Goal: Feedback & Contribution: Leave review/rating

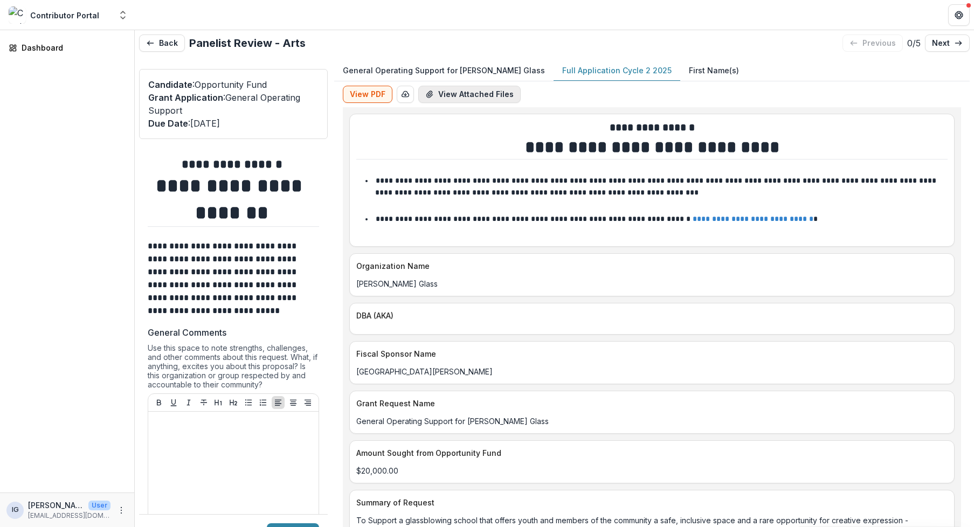
drag, startPoint x: 555, startPoint y: 70, endPoint x: 417, endPoint y: 94, distance: 139.6
click at [562, 70] on p "Full Application Cycle 2 2025" at bounding box center [616, 70] width 109 height 11
click at [374, 97] on button "View PDF" at bounding box center [368, 94] width 50 height 17
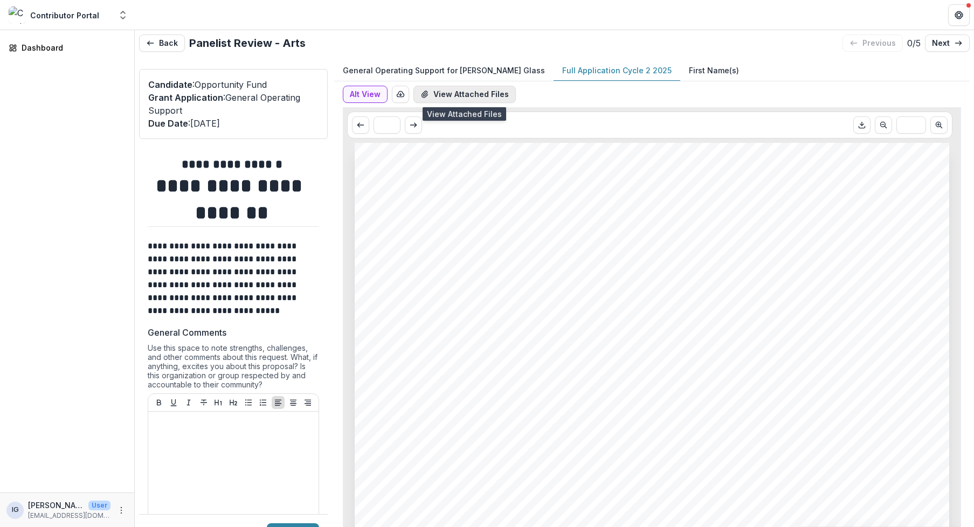
click at [450, 92] on button "View Attached Files" at bounding box center [464, 94] width 102 height 17
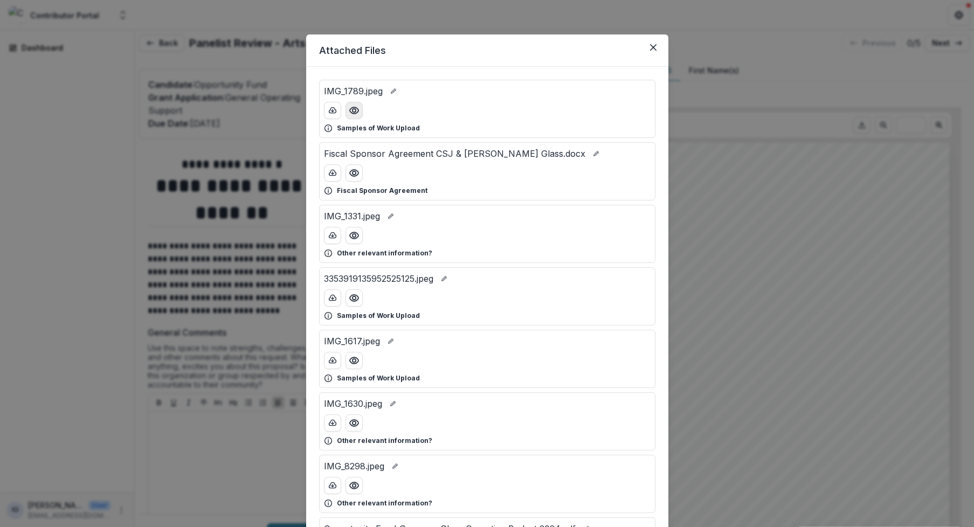
click at [358, 110] on button "Preview IMG_1789.jpeg" at bounding box center [354, 110] width 17 height 17
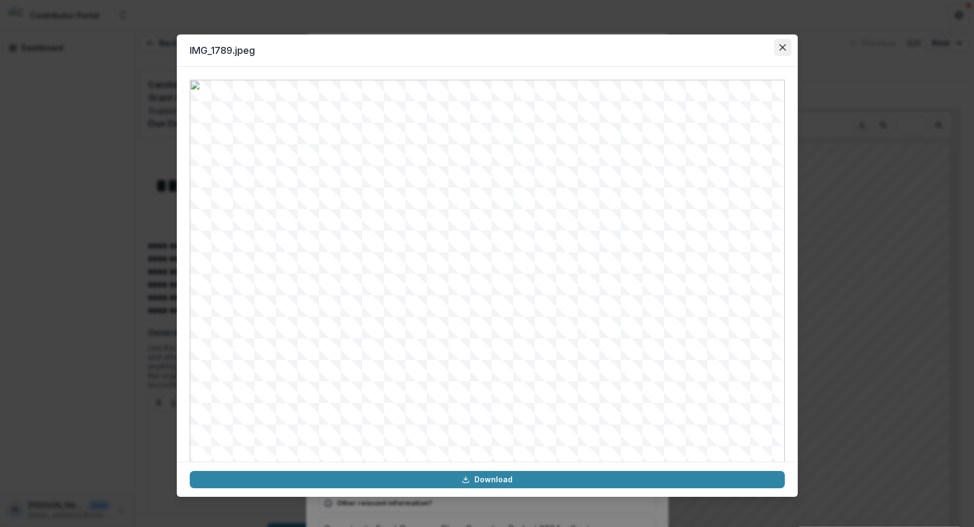
click at [783, 46] on icon "Close" at bounding box center [782, 47] width 6 height 6
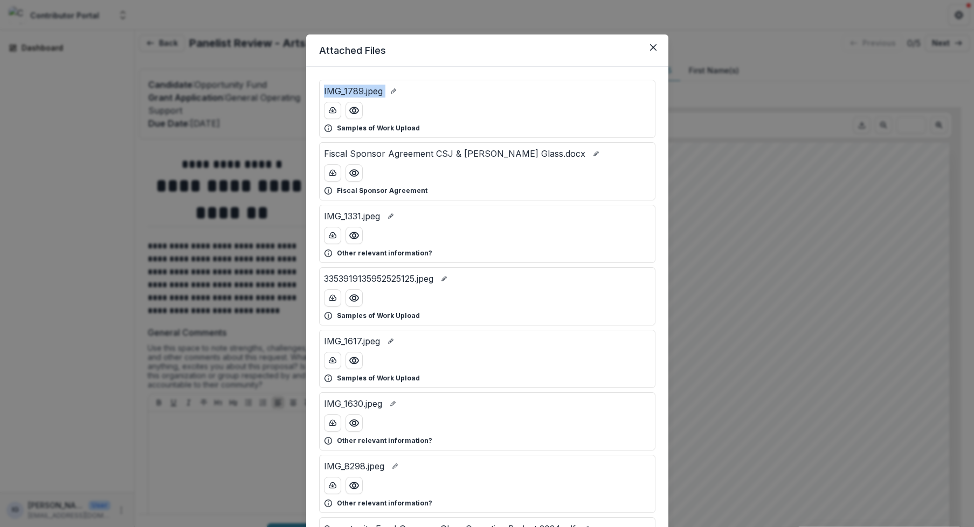
drag, startPoint x: 415, startPoint y: 50, endPoint x: 596, endPoint y: 76, distance: 182.9
click at [600, 78] on section "Attached Files IMG_1789.jpeg Samples of Work Upload Fiscal Sponsor Agreement CS…" at bounding box center [487, 516] width 362 height 964
click at [355, 174] on icon "Preview Fiscal Sponsor Agreement CSJ & Guerrero Glass.docx" at bounding box center [354, 173] width 11 height 11
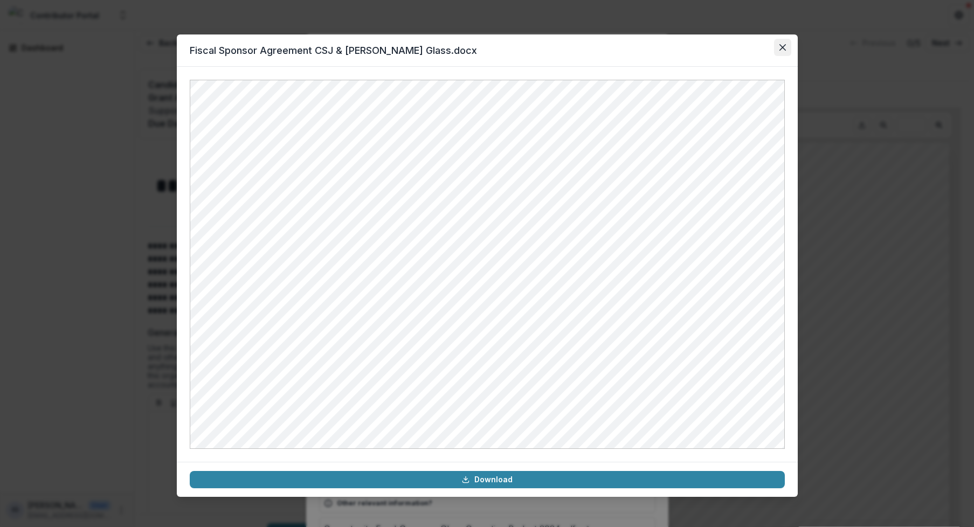
click at [782, 45] on icon "Close" at bounding box center [782, 47] width 6 height 6
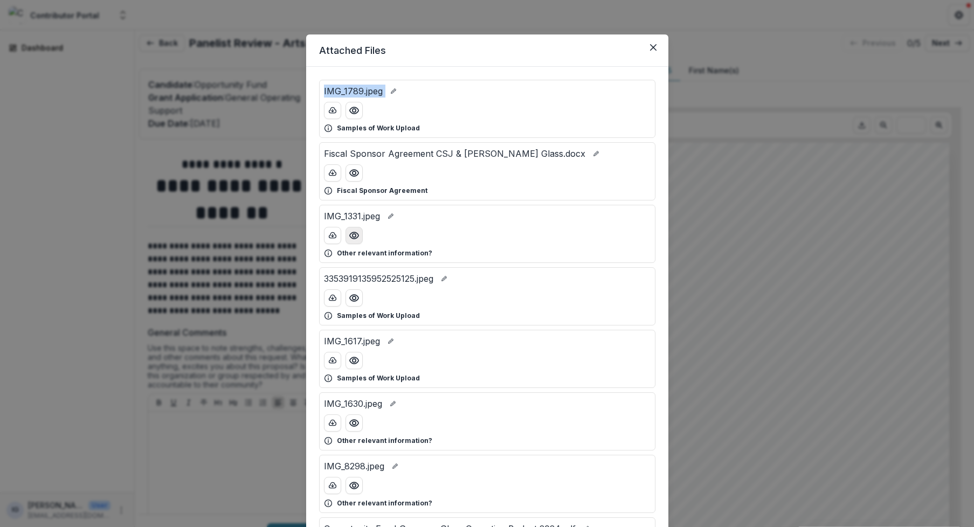
click at [353, 239] on icon "Preview IMG_1331.jpeg" at bounding box center [354, 235] width 11 height 11
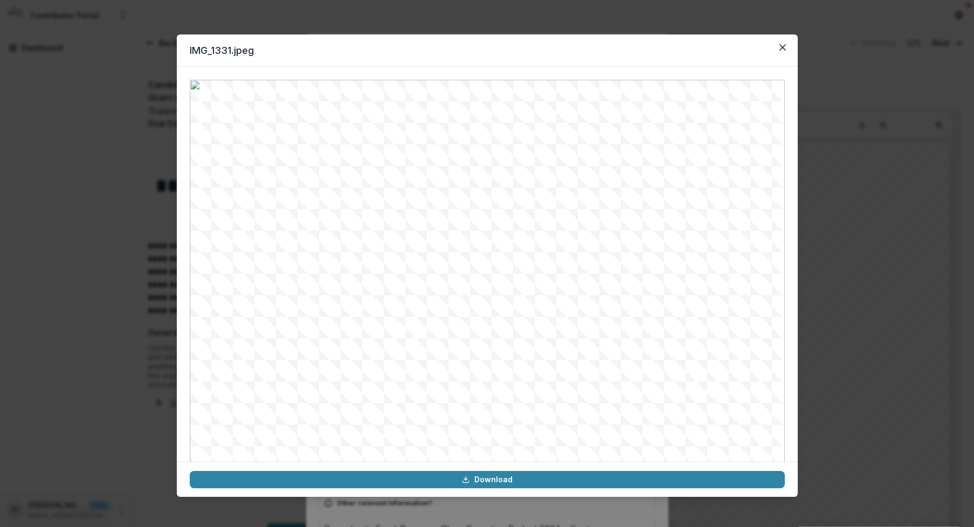
scroll to position [3, 0]
click at [783, 46] on icon "Close" at bounding box center [782, 47] width 6 height 6
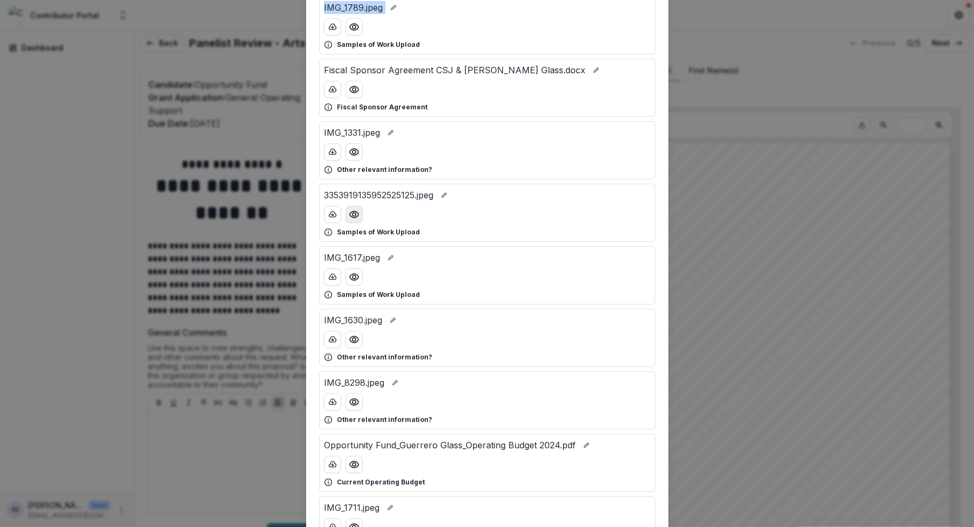
scroll to position [87, 0]
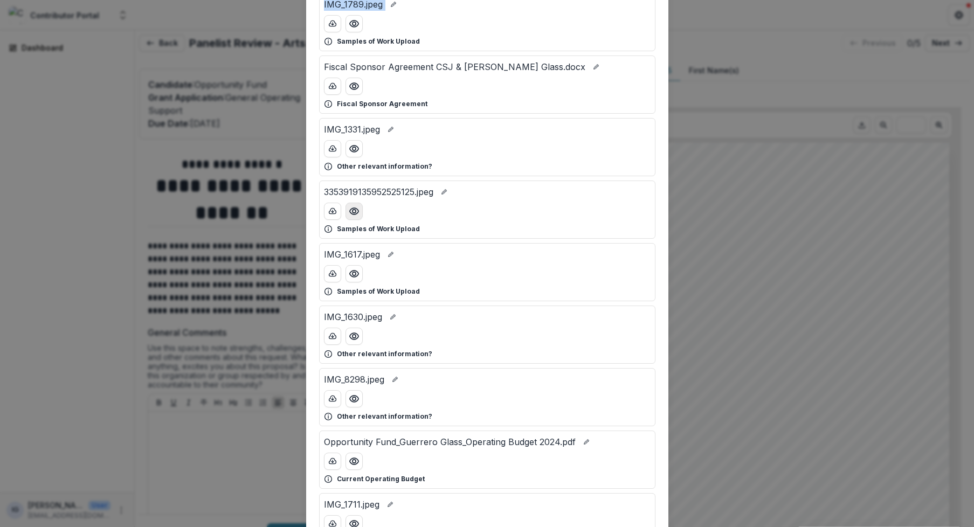
click at [353, 210] on icon "Preview 3353919135952525125.jpeg" at bounding box center [354, 211] width 11 height 11
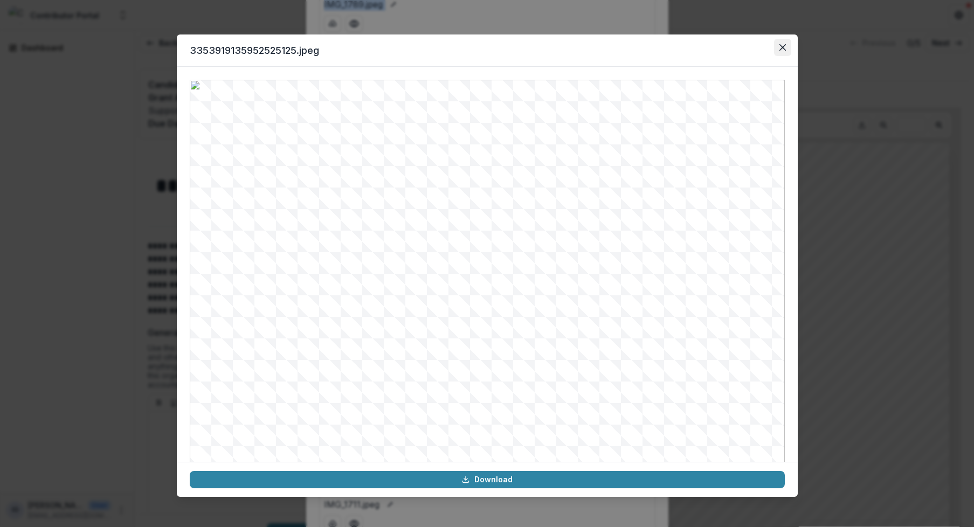
click at [782, 45] on icon "Close" at bounding box center [782, 47] width 6 height 6
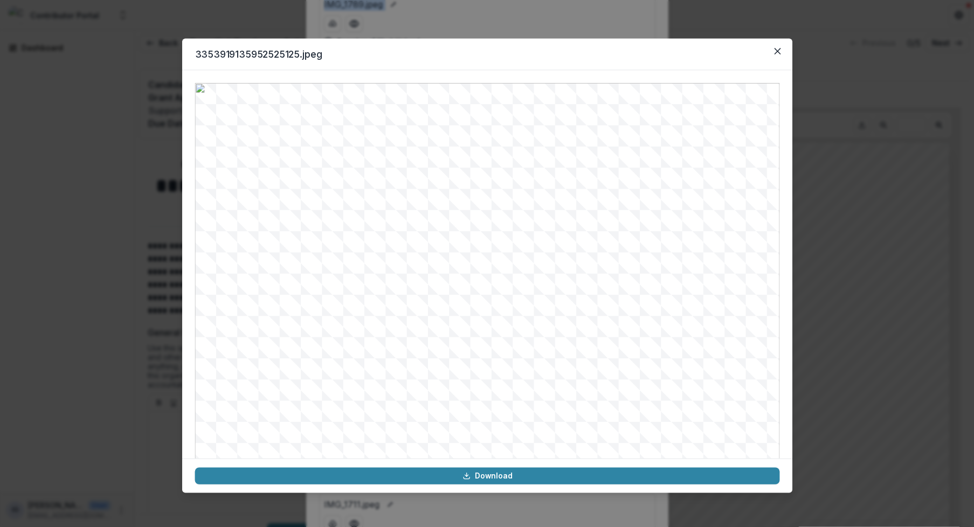
scroll to position [88, 0]
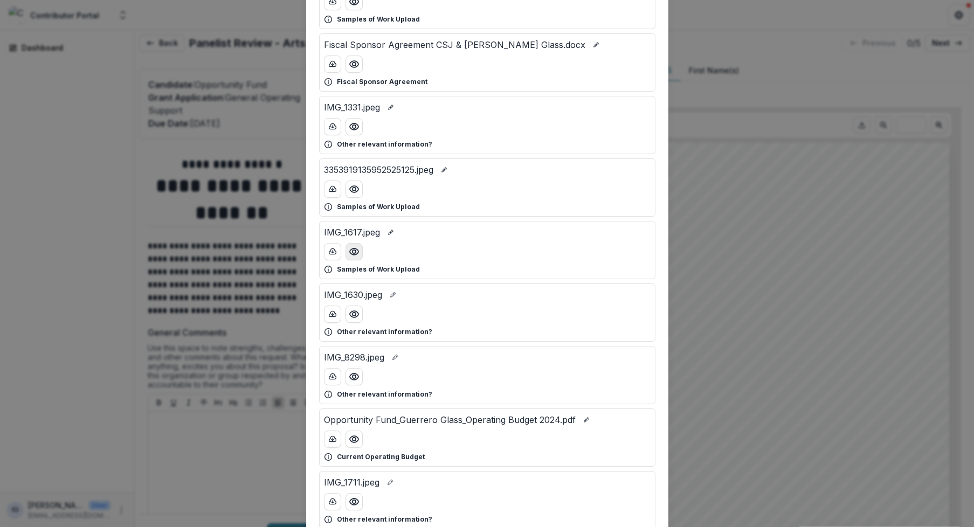
click at [353, 255] on g "Preview IMG_1617.jpeg" at bounding box center [353, 251] width 9 height 6
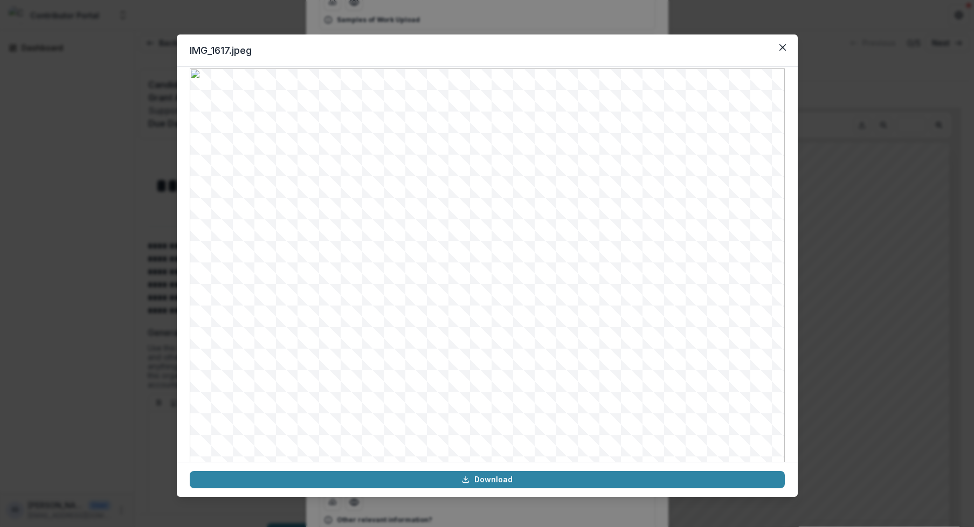
scroll to position [15, 0]
click at [783, 45] on icon "Close" at bounding box center [782, 47] width 6 height 6
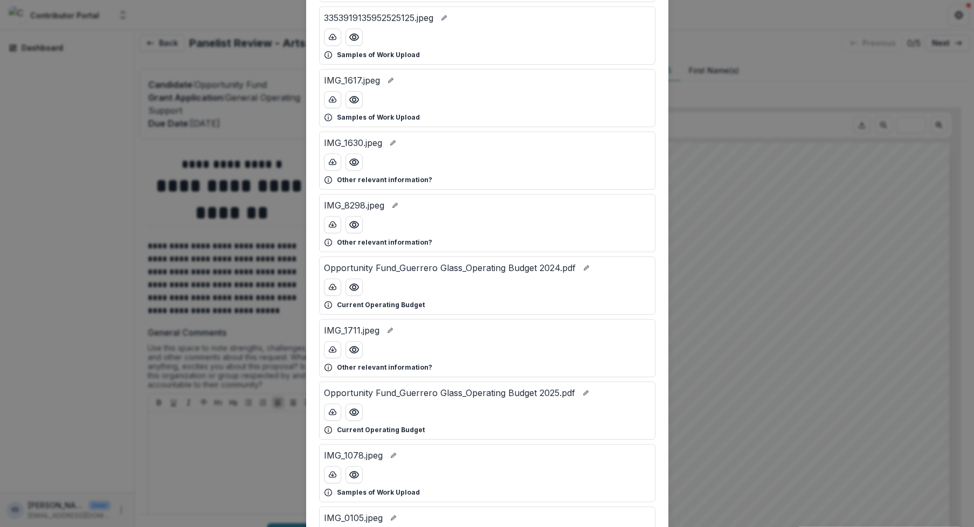
scroll to position [268, 0]
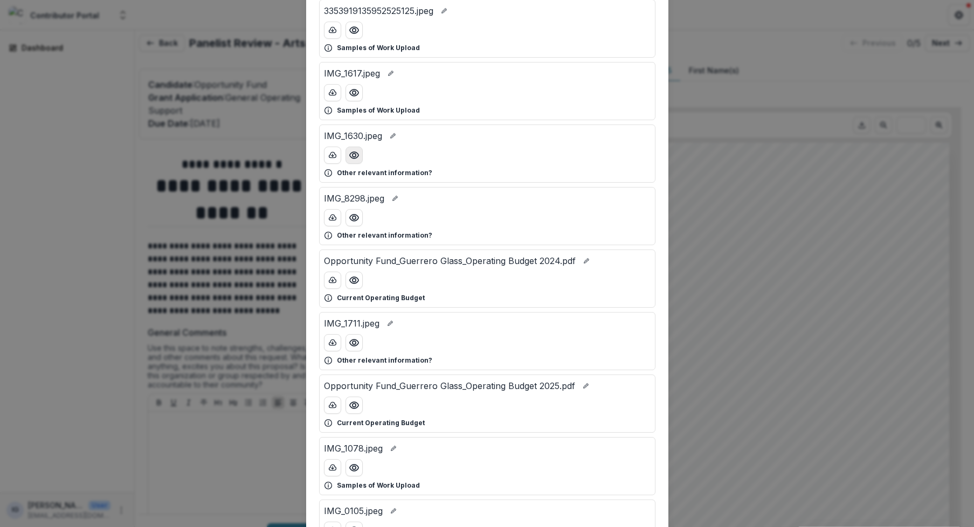
click at [353, 154] on icon "Preview IMG_1630.jpeg" at bounding box center [354, 155] width 11 height 11
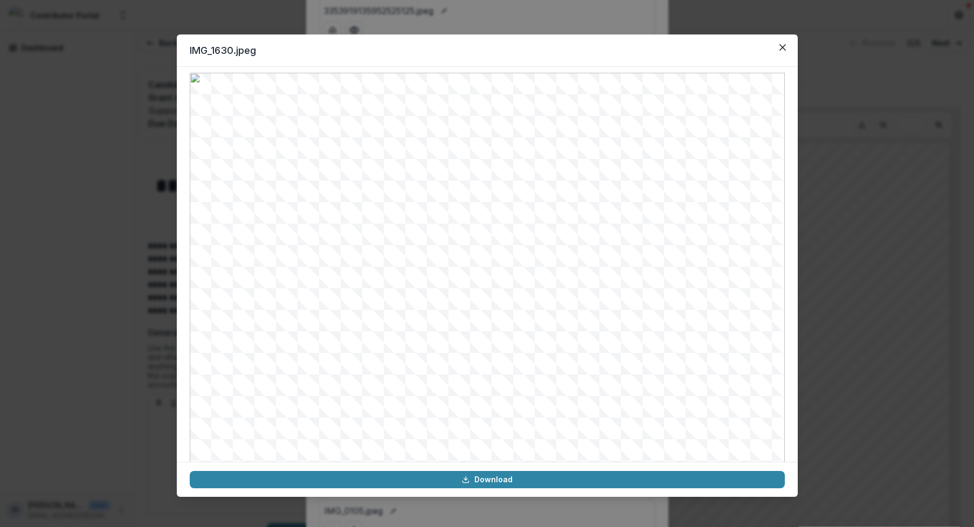
scroll to position [16, 0]
click at [782, 44] on button "Close" at bounding box center [782, 47] width 17 height 17
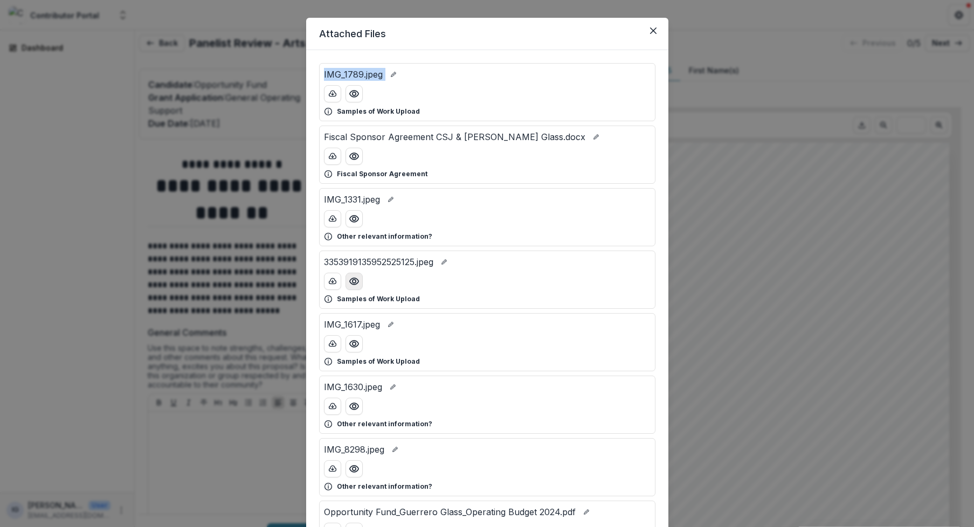
scroll to position [18, 0]
click at [355, 92] on icon "Preview IMG_1789.jpeg" at bounding box center [354, 92] width 11 height 11
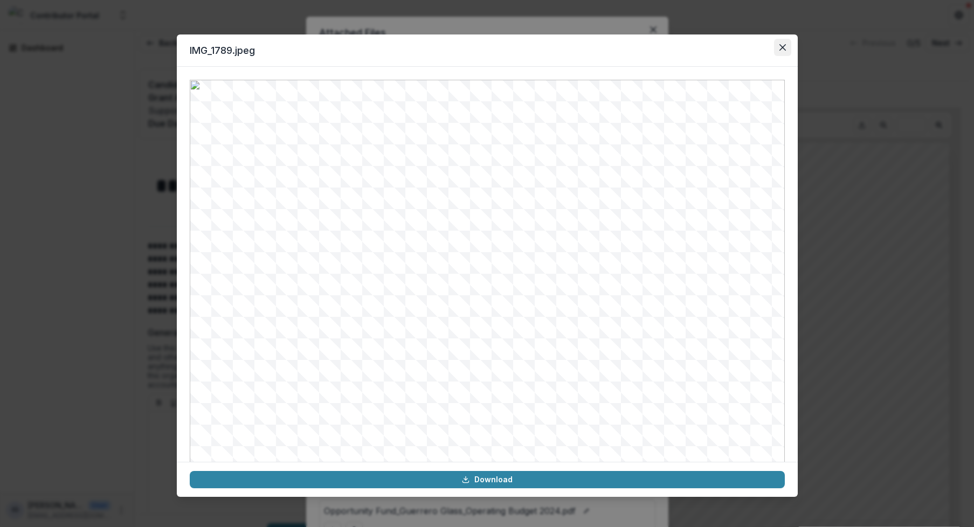
click at [785, 47] on icon "Close" at bounding box center [782, 47] width 6 height 6
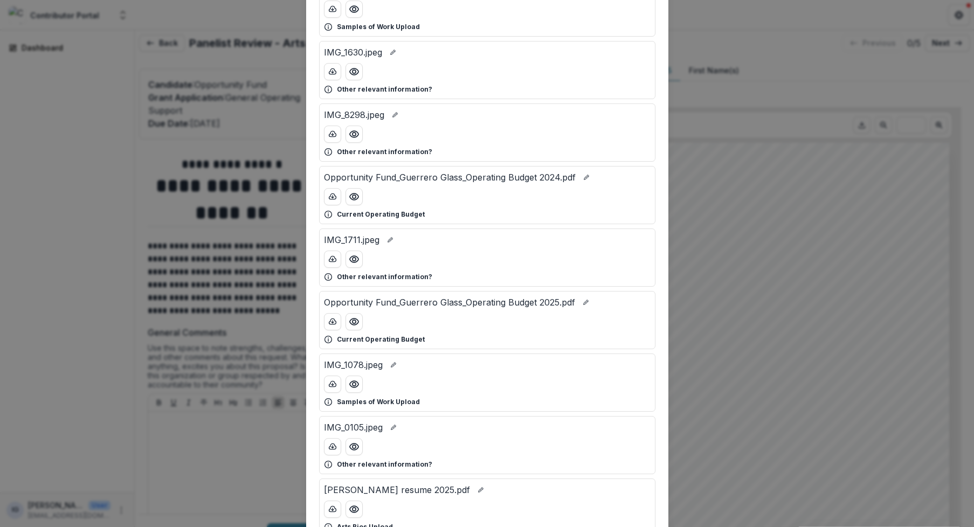
scroll to position [352, 0]
click at [355, 134] on icon "Preview IMG_8298.jpeg" at bounding box center [354, 133] width 11 height 11
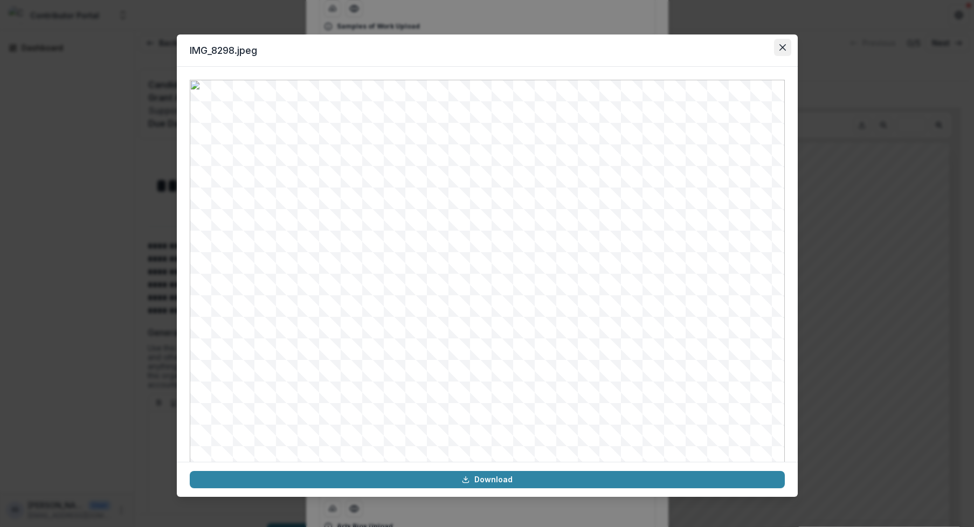
click at [780, 46] on icon "Close" at bounding box center [782, 47] width 6 height 6
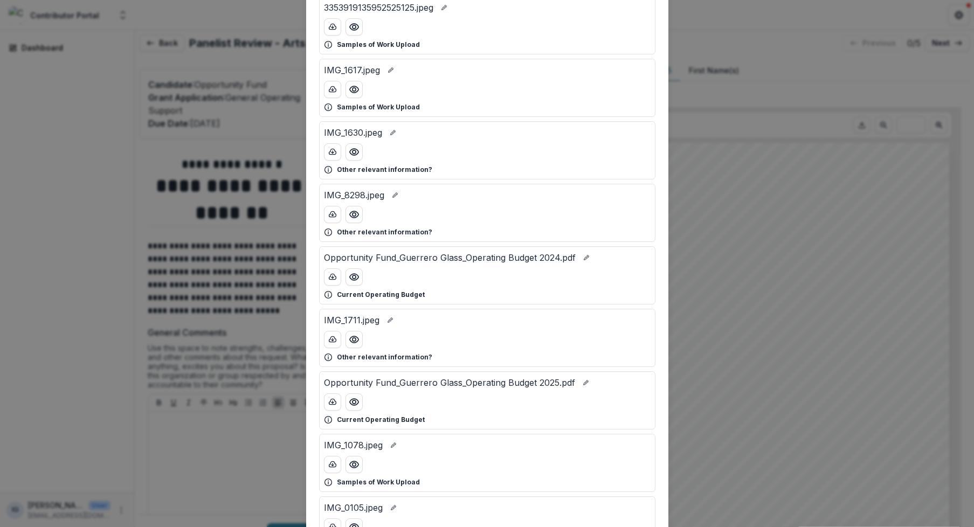
scroll to position [506, 0]
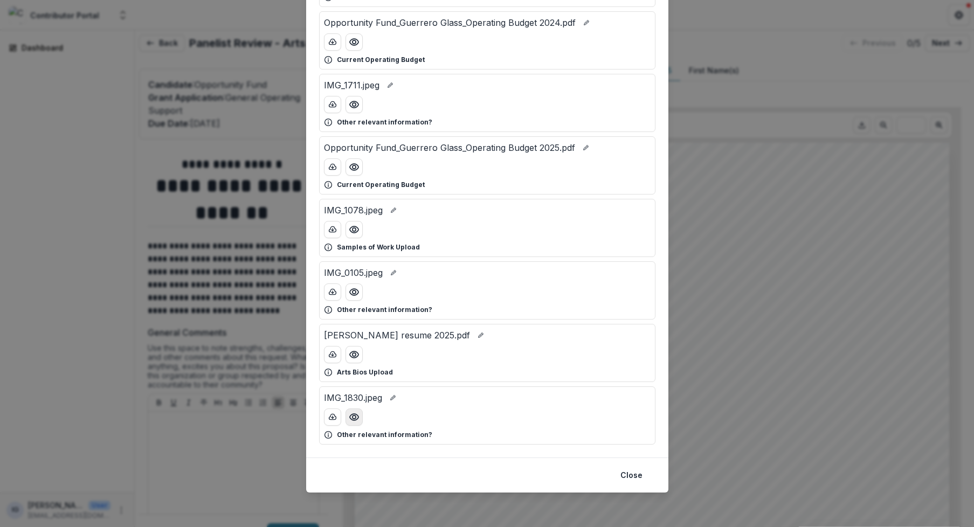
click at [352, 414] on icon "Preview IMG_1830.jpeg" at bounding box center [353, 417] width 9 height 6
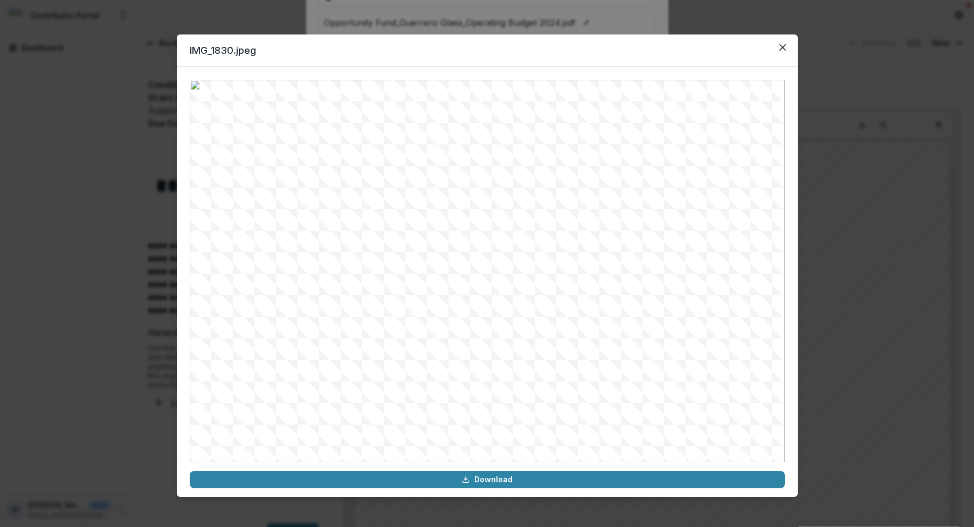
click at [783, 47] on icon "Close" at bounding box center [782, 47] width 6 height 6
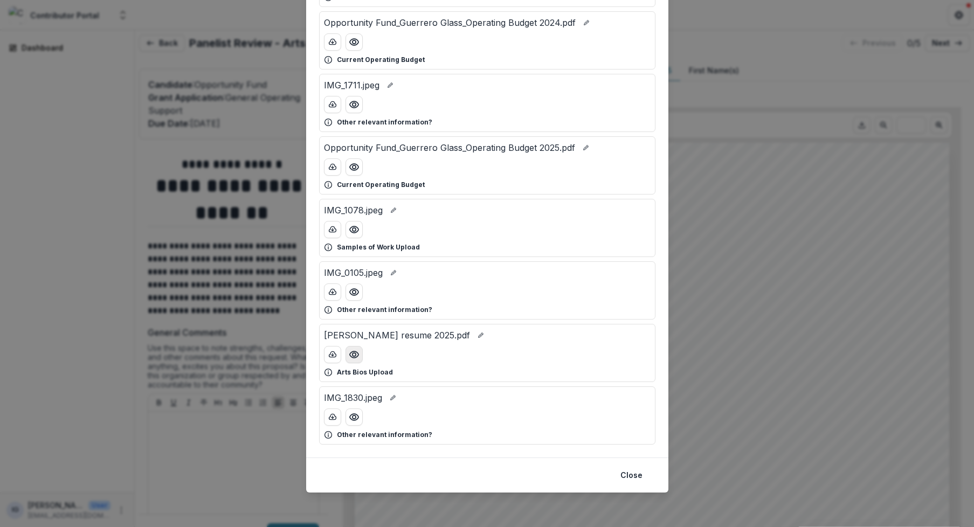
click at [353, 354] on circle "Preview Jaime Guerrero resume 2025.pdf" at bounding box center [353, 354] width 3 height 3
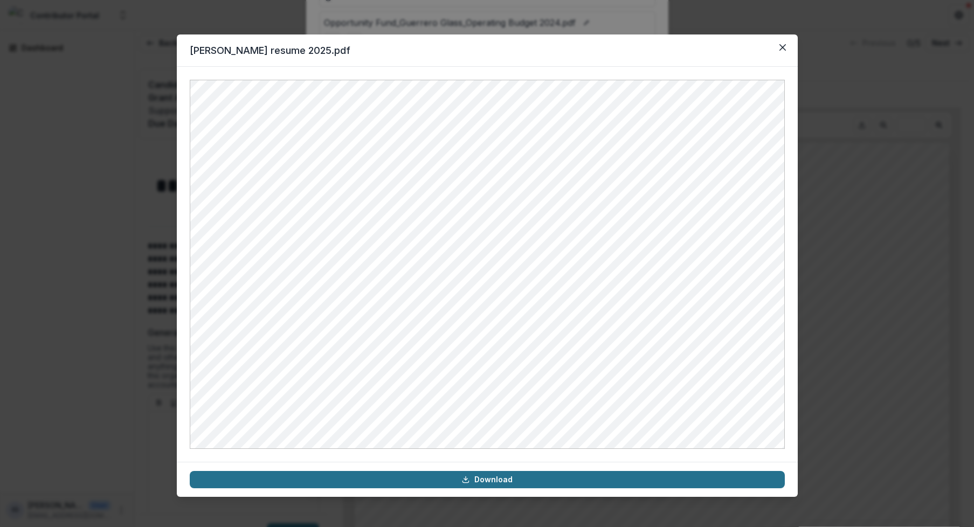
click at [474, 481] on link "Download" at bounding box center [487, 479] width 595 height 17
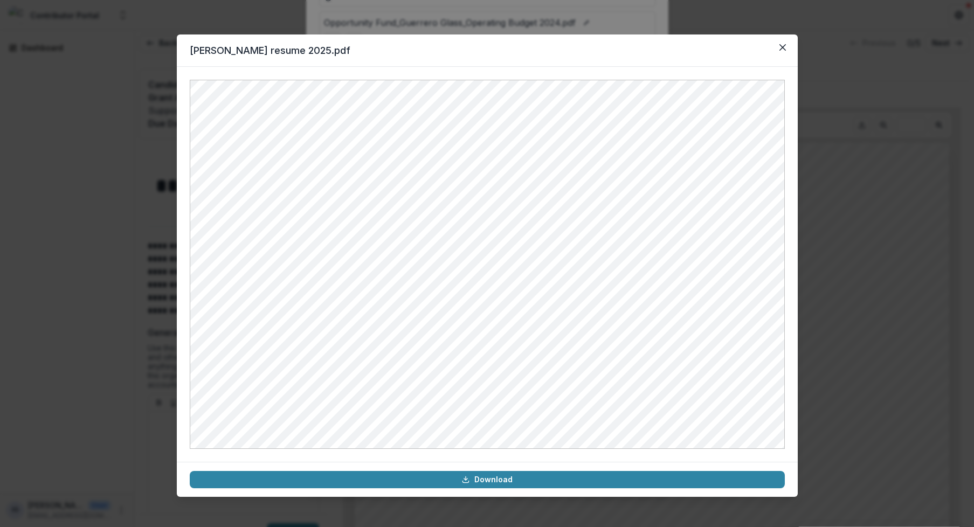
drag, startPoint x: 482, startPoint y: 53, endPoint x: 489, endPoint y: 63, distance: 12.4
click at [479, 54] on header "Jaime Guerrero resume 2025.pdf" at bounding box center [487, 50] width 621 height 32
click at [785, 47] on icon "Close" at bounding box center [782, 47] width 6 height 6
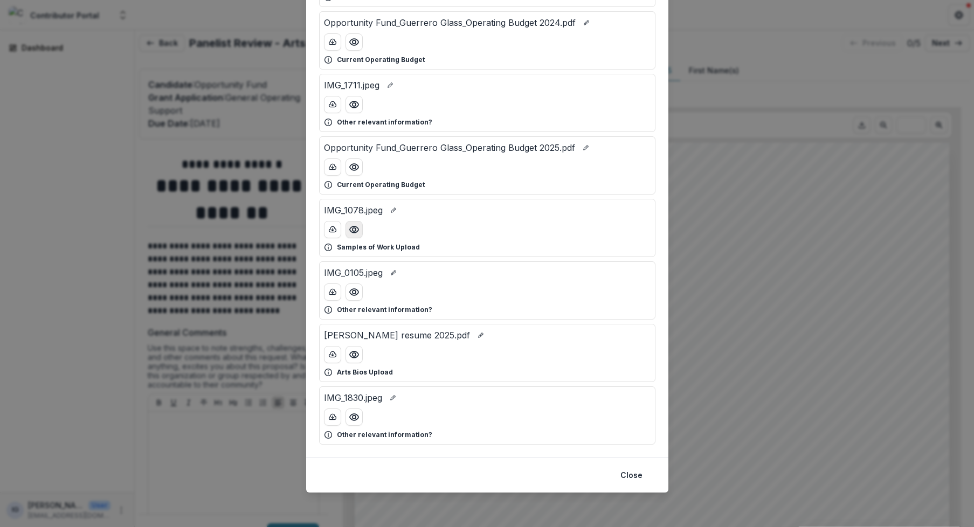
click at [354, 229] on icon "Preview IMG_1078.jpeg" at bounding box center [354, 229] width 11 height 11
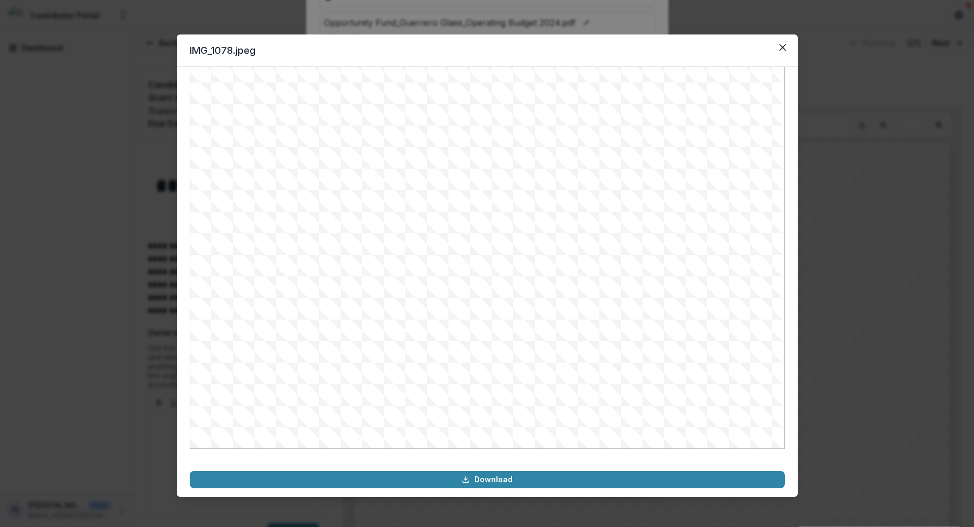
scroll to position [105, 0]
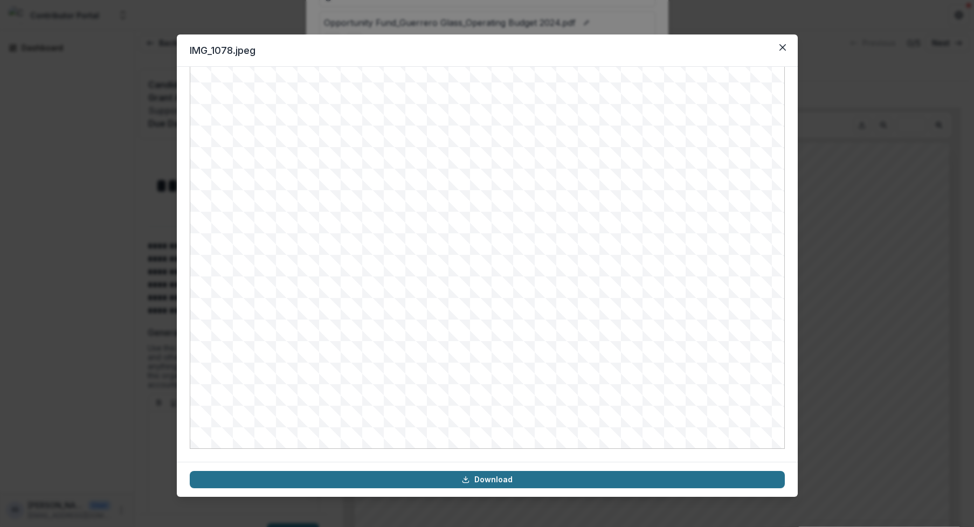
click at [475, 479] on link "Download" at bounding box center [487, 479] width 595 height 17
click at [470, 479] on icon at bounding box center [465, 479] width 9 height 9
drag, startPoint x: 872, startPoint y: 420, endPoint x: 871, endPoint y: 415, distance: 5.5
click at [872, 416] on div "IMG_1078.jpeg Download" at bounding box center [487, 263] width 974 height 527
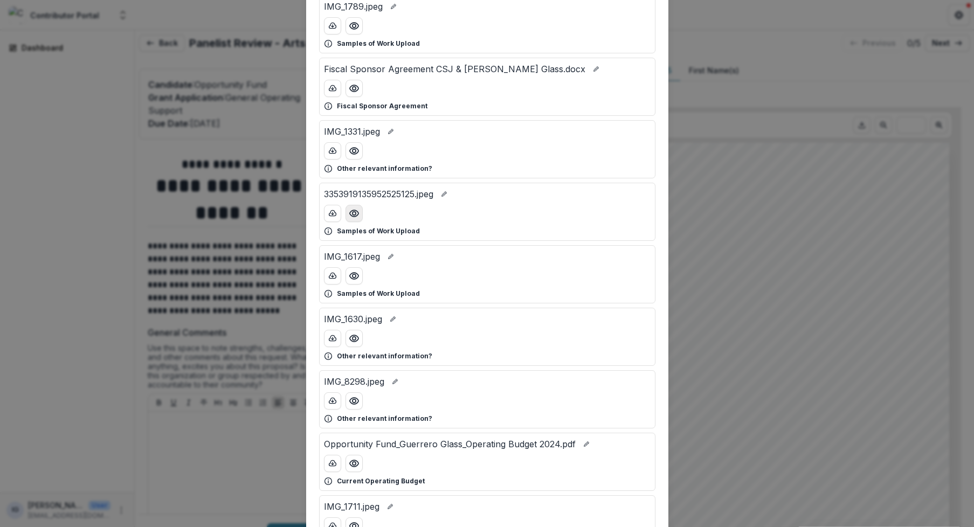
scroll to position [88, 0]
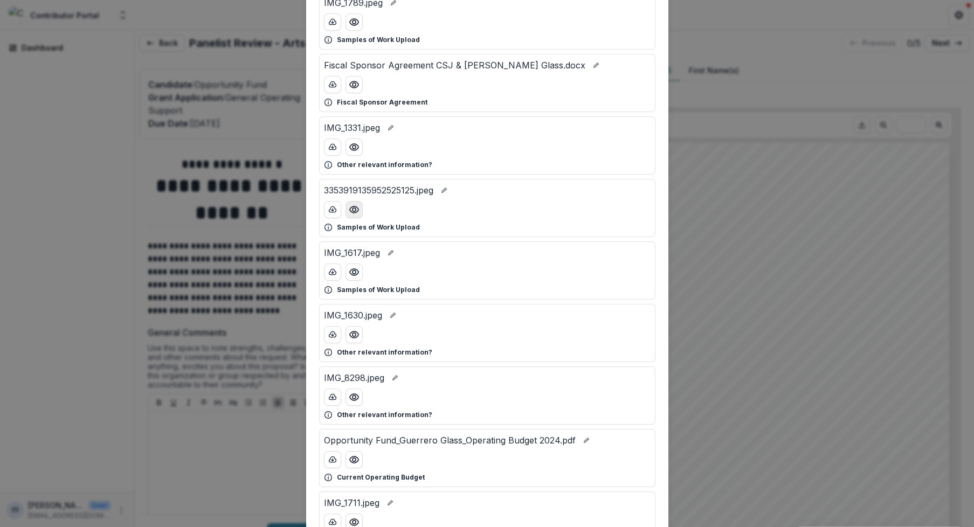
click at [354, 214] on icon "Preview 3353919135952525125.jpeg" at bounding box center [354, 209] width 11 height 11
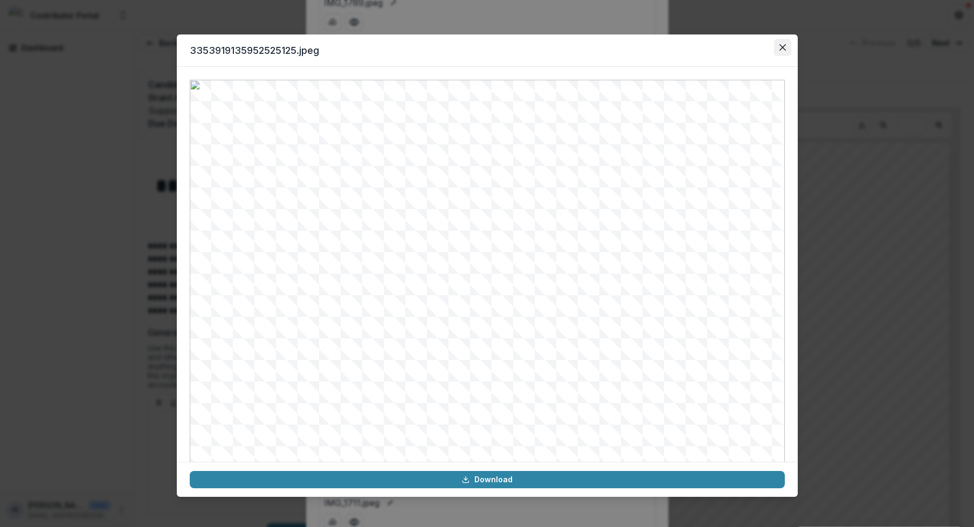
click at [782, 45] on icon "Close" at bounding box center [782, 47] width 6 height 6
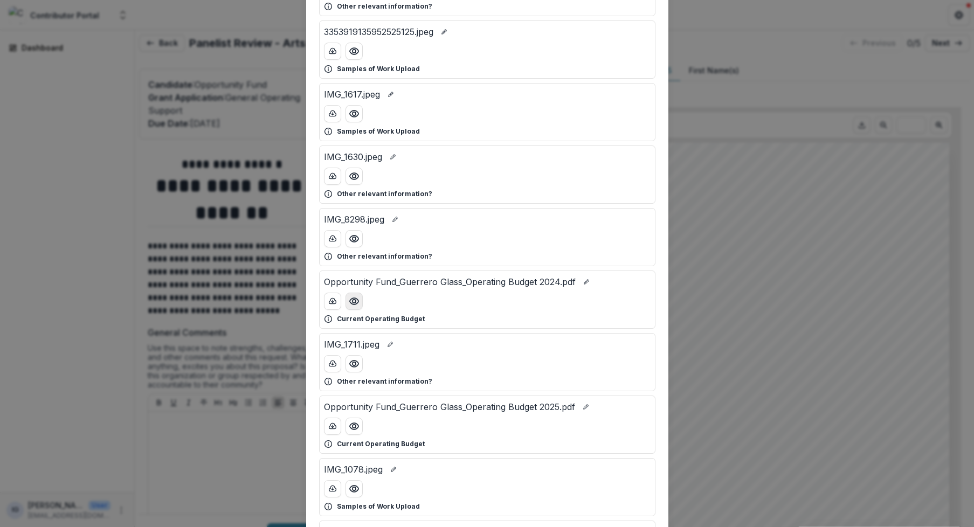
scroll to position [248, 0]
click at [353, 298] on icon "Preview Opportunity Fund_Guerrero Glass_Operating Budget 2024.pdf" at bounding box center [354, 300] width 11 height 11
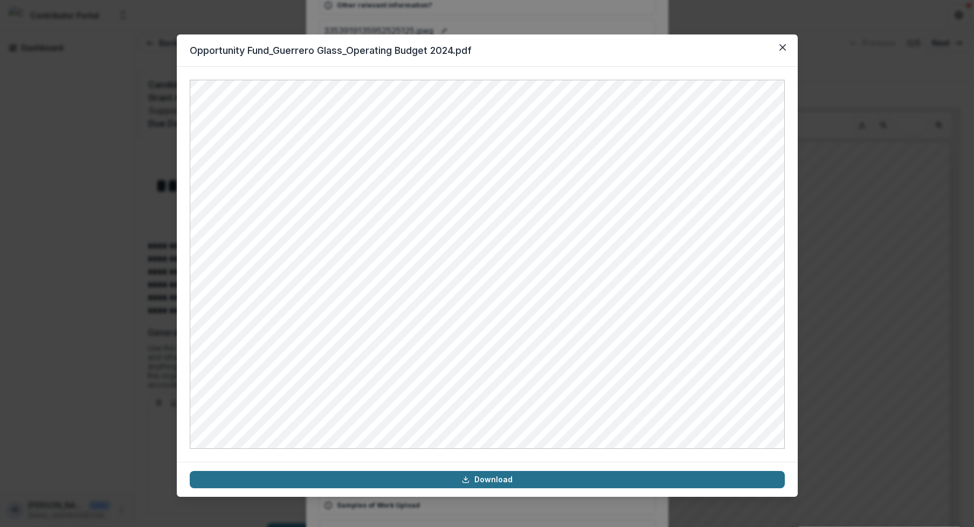
click at [468, 481] on icon at bounding box center [465, 479] width 9 height 9
click at [928, 360] on div "Opportunity Fund_Guerrero Glass_Operating Budget 2024.pdf Download" at bounding box center [487, 263] width 974 height 527
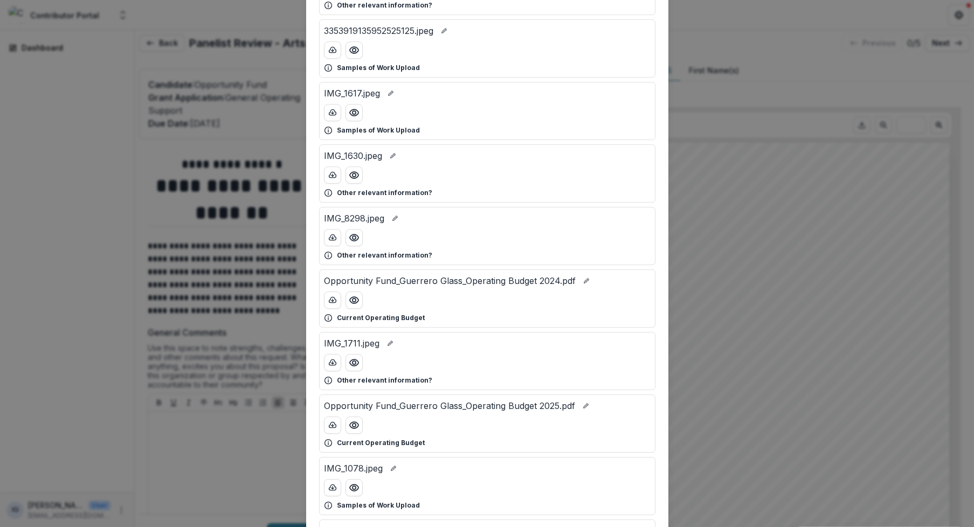
scroll to position [0, 0]
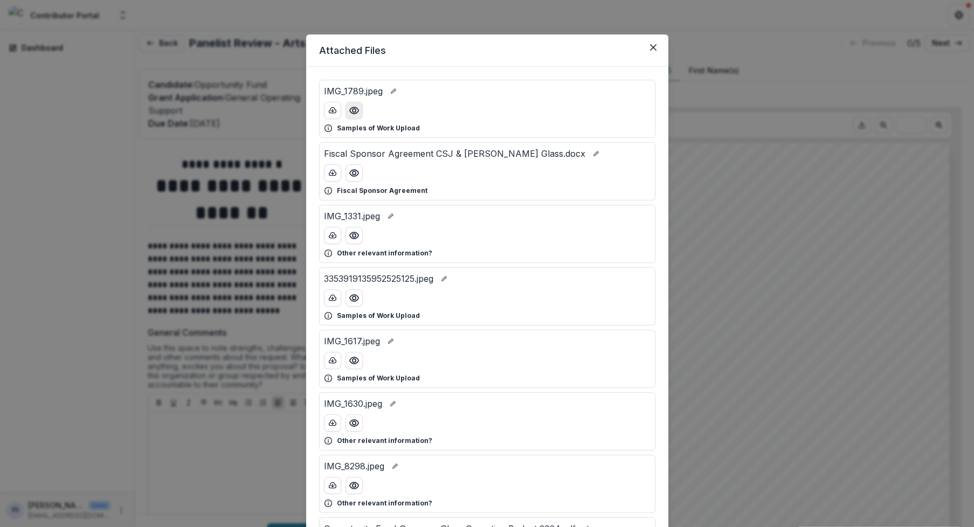
click at [350, 107] on icon "Preview IMG_1789.jpeg" at bounding box center [354, 110] width 11 height 11
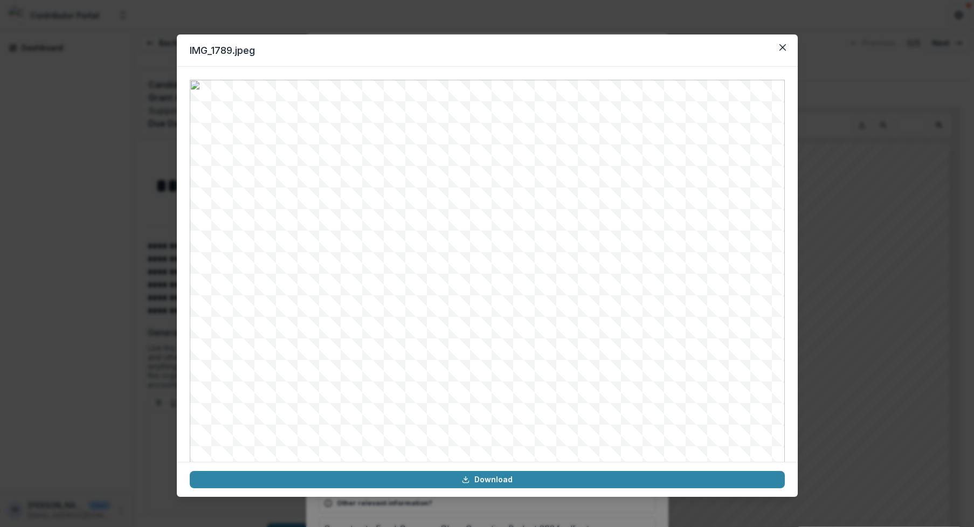
drag, startPoint x: 781, startPoint y: 48, endPoint x: 762, endPoint y: 57, distance: 21.0
click at [780, 48] on icon "Close" at bounding box center [782, 47] width 6 height 6
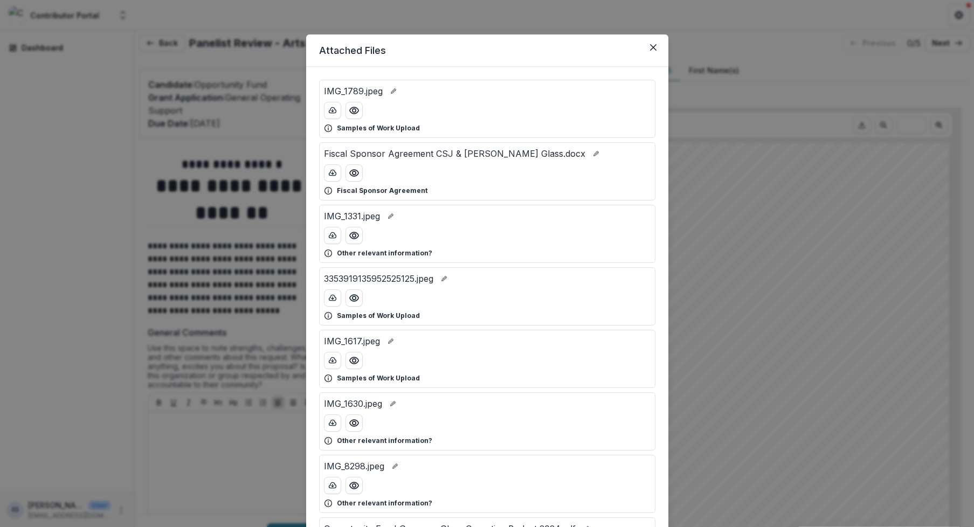
click at [745, 212] on div "Attached Files IMG_1789.jpeg Samples of Work Upload Fiscal Sponsor Agreement CS…" at bounding box center [487, 263] width 974 height 527
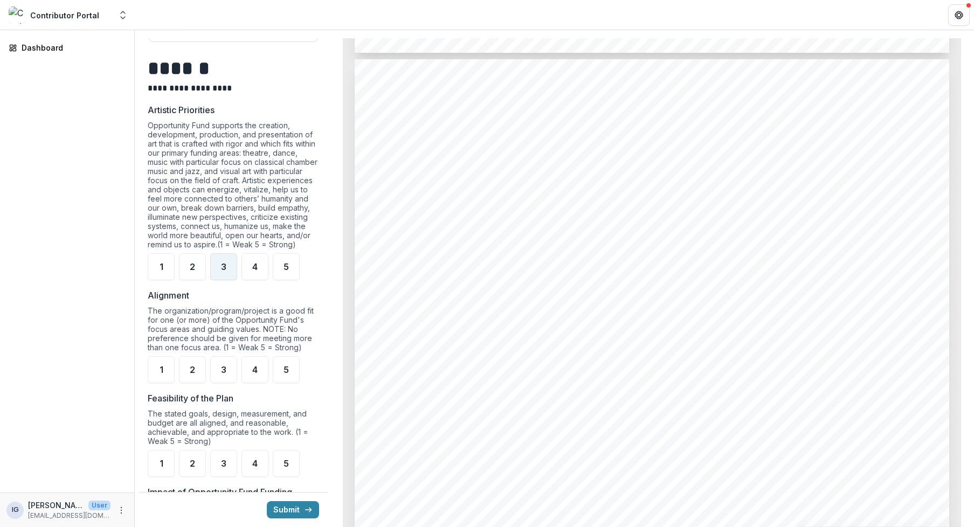
scroll to position [544, 0]
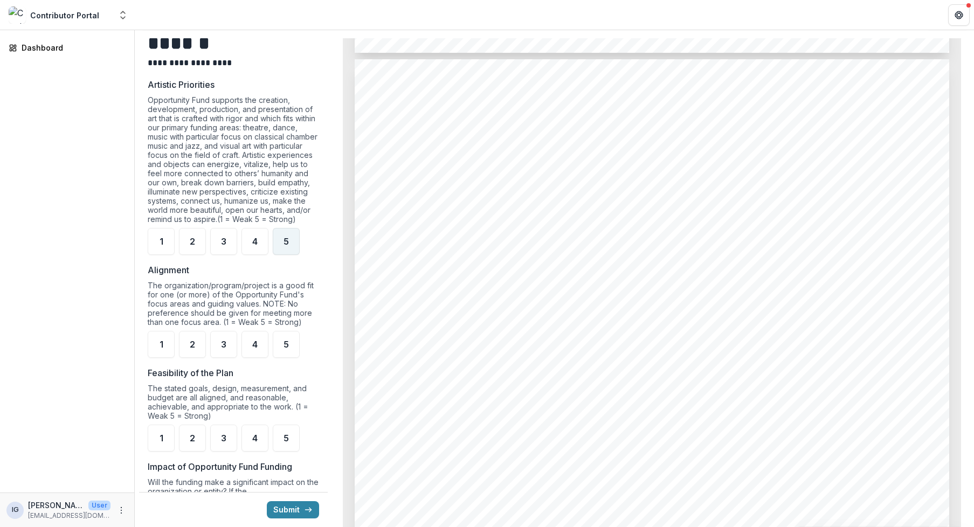
drag, startPoint x: 284, startPoint y: 247, endPoint x: 281, endPoint y: 291, distance: 44.3
click at [284, 246] on span "5" at bounding box center [286, 241] width 5 height 9
click at [290, 348] on div "5" at bounding box center [286, 344] width 27 height 27
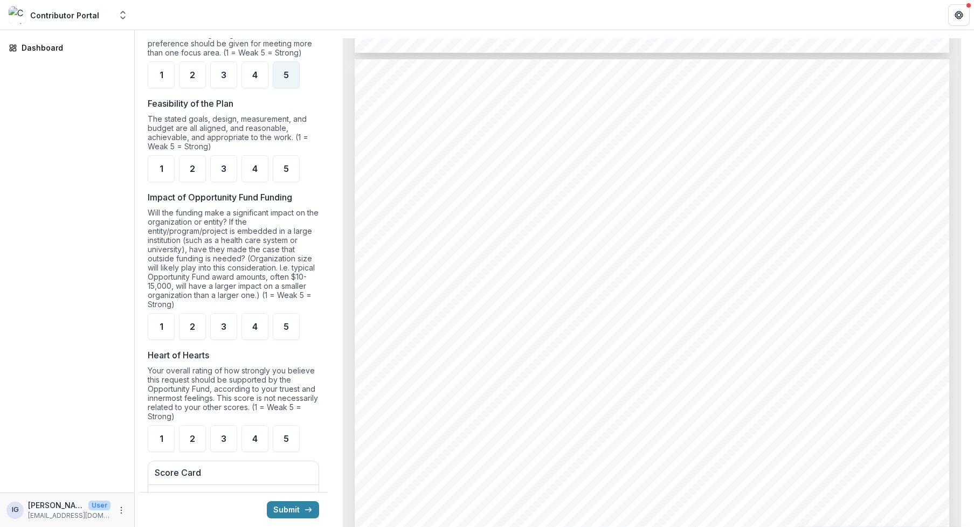
scroll to position [842, 0]
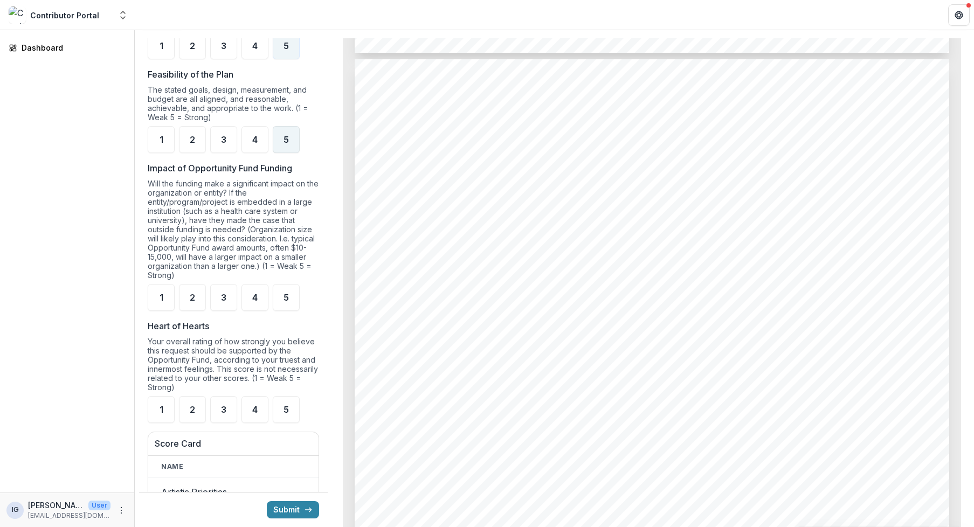
drag, startPoint x: 284, startPoint y: 146, endPoint x: 285, endPoint y: 183, distance: 37.2
click at [284, 144] on span "5" at bounding box center [286, 139] width 5 height 9
drag, startPoint x: 282, startPoint y: 304, endPoint x: 281, endPoint y: 330, distance: 26.4
click at [282, 304] on div "5" at bounding box center [286, 297] width 27 height 27
click at [288, 414] on span "5" at bounding box center [286, 409] width 5 height 9
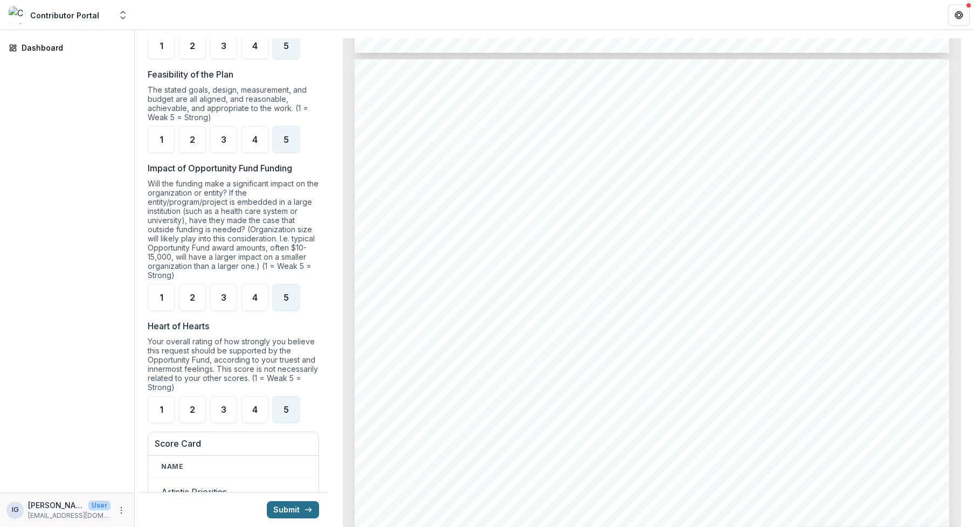
click at [290, 509] on button "Submit" at bounding box center [293, 509] width 52 height 17
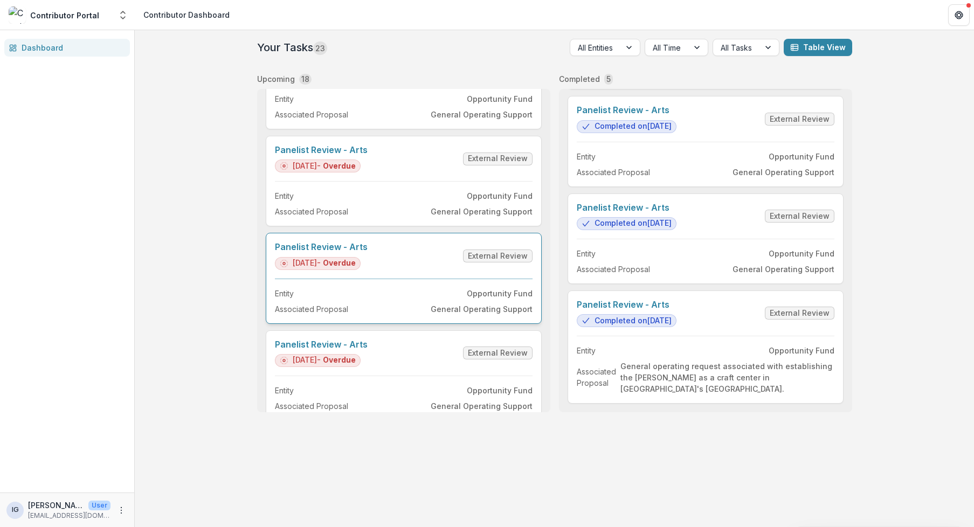
scroll to position [1130, 0]
click at [368, 250] on link "Panelist Review - Arts" at bounding box center [321, 244] width 93 height 10
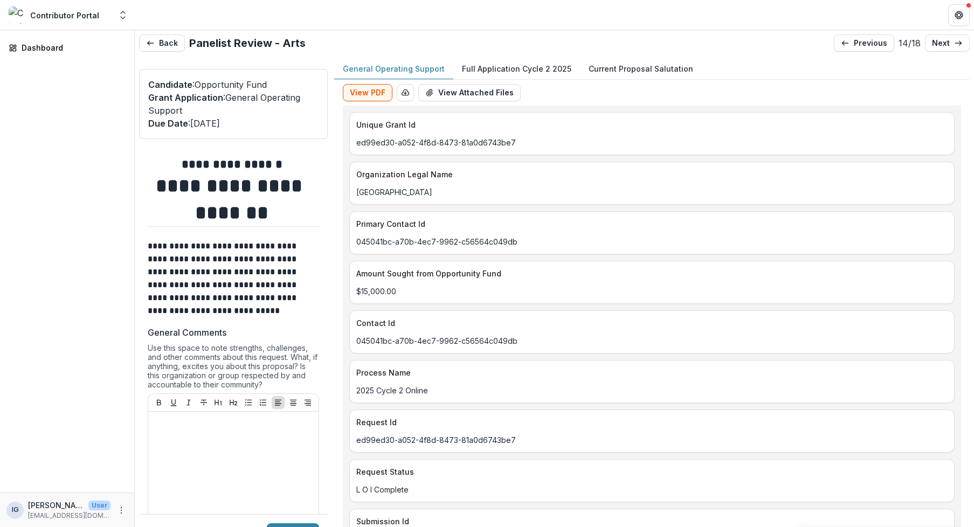
scroll to position [3, 0]
click at [846, 43] on link "previous" at bounding box center [864, 42] width 60 height 17
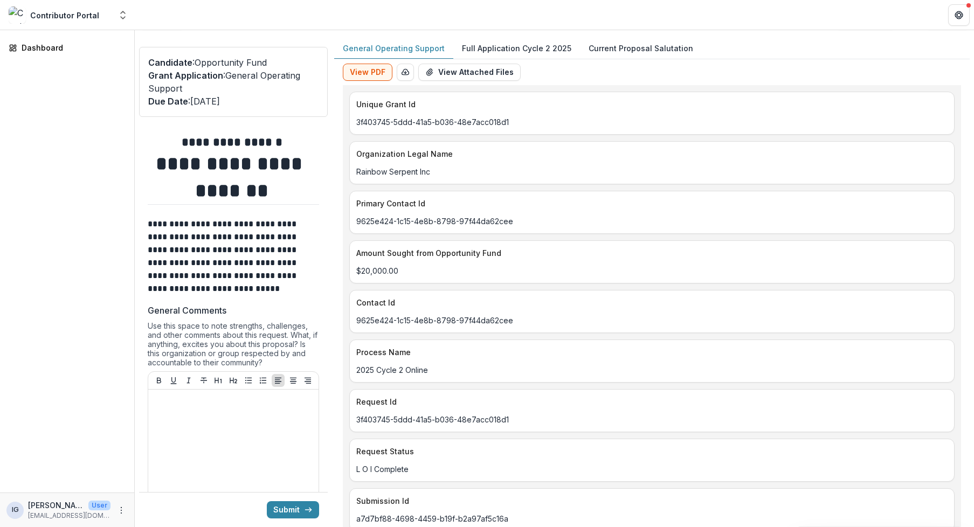
scroll to position [16, 0]
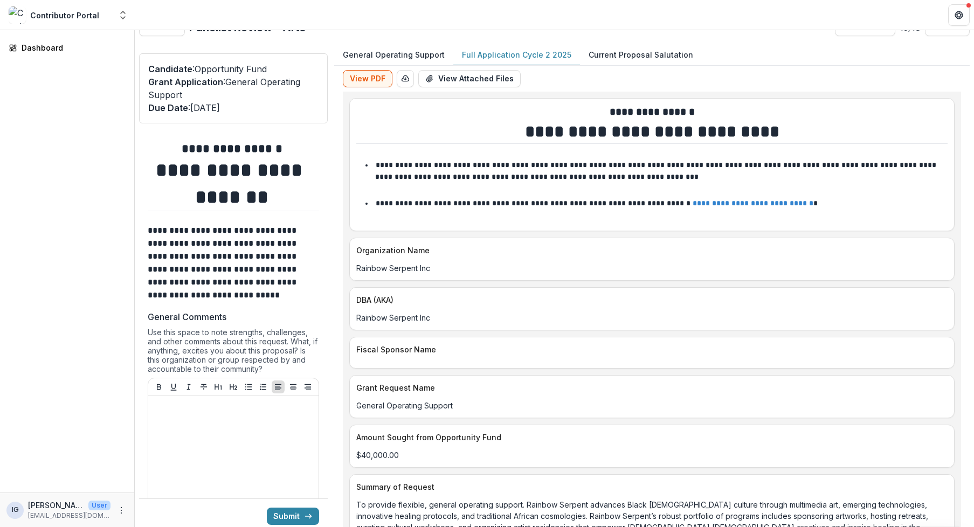
click at [508, 57] on p "Full Application Cycle 2 2025" at bounding box center [516, 54] width 109 height 11
drag, startPoint x: 369, startPoint y: 77, endPoint x: 390, endPoint y: 77, distance: 20.5
click at [369, 77] on button "View PDF" at bounding box center [368, 78] width 50 height 17
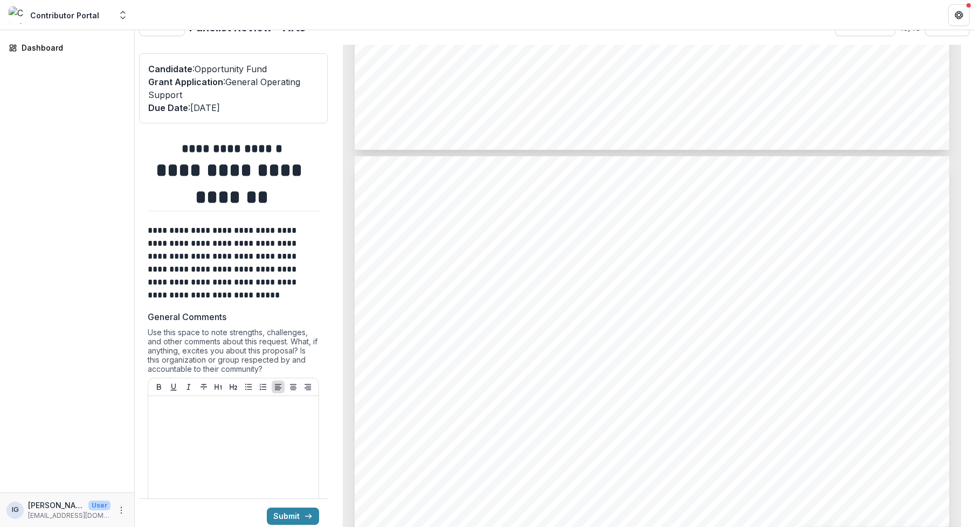
scroll to position [4684, 0]
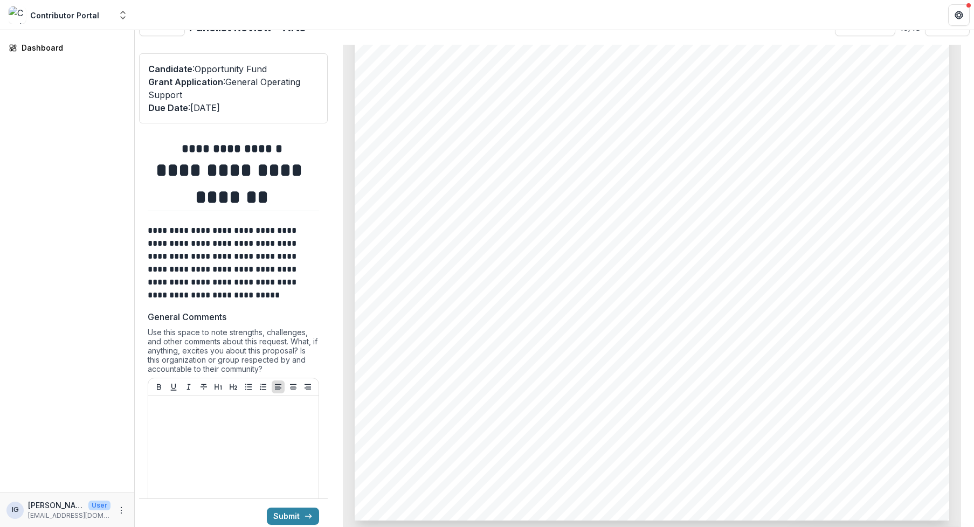
drag, startPoint x: 963, startPoint y: 305, endPoint x: 950, endPoint y: 452, distance: 147.1
click at [950, 452] on div "General Operating Support Full Application Cycle 2 2025 Current Proposal Saluta…" at bounding box center [652, 289] width 636 height 489
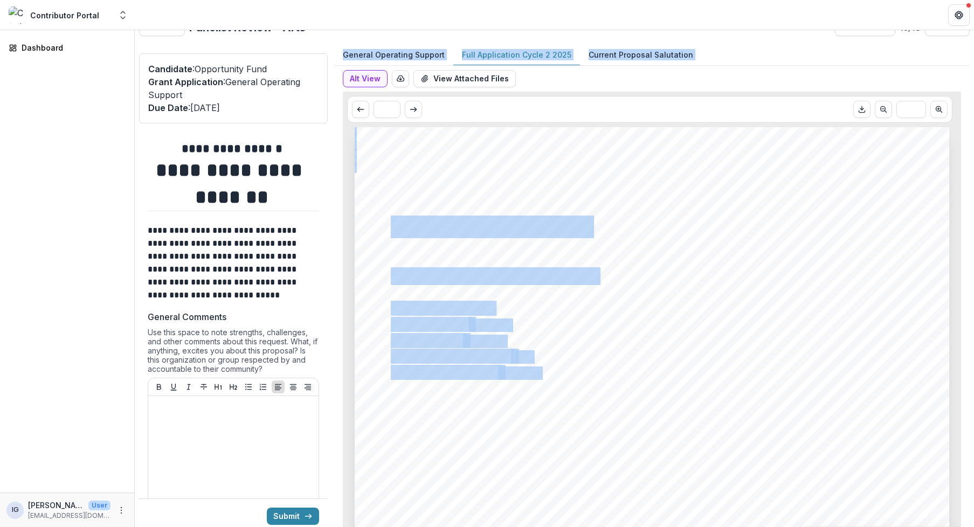
scroll to position [0, 0]
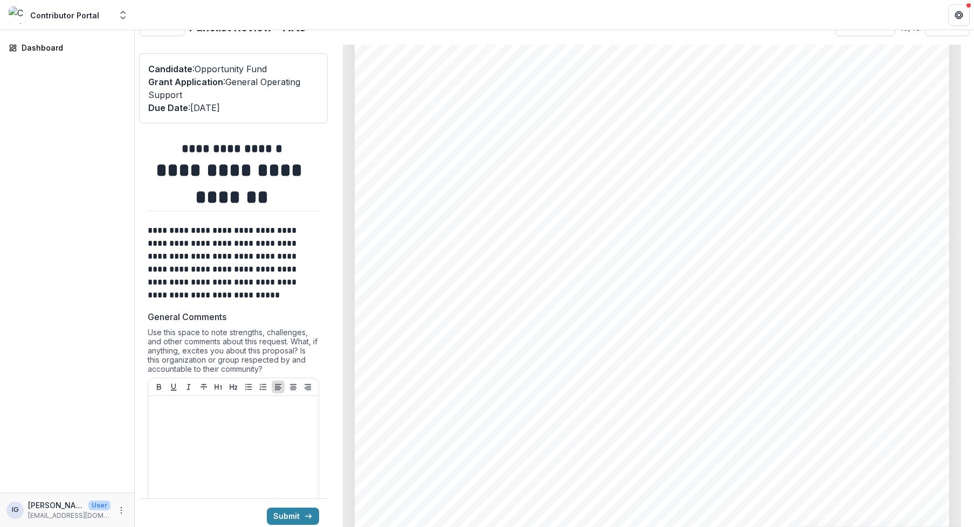
scroll to position [5430, 0]
click at [547, 278] on span "Marques Redd - https://www.marquesredd.com/about" at bounding box center [509, 276] width 236 height 12
click at [598, 291] on div "Page: 7 General Operating Support Individual stories are as important as metric…" at bounding box center [652, 49] width 595 height 841
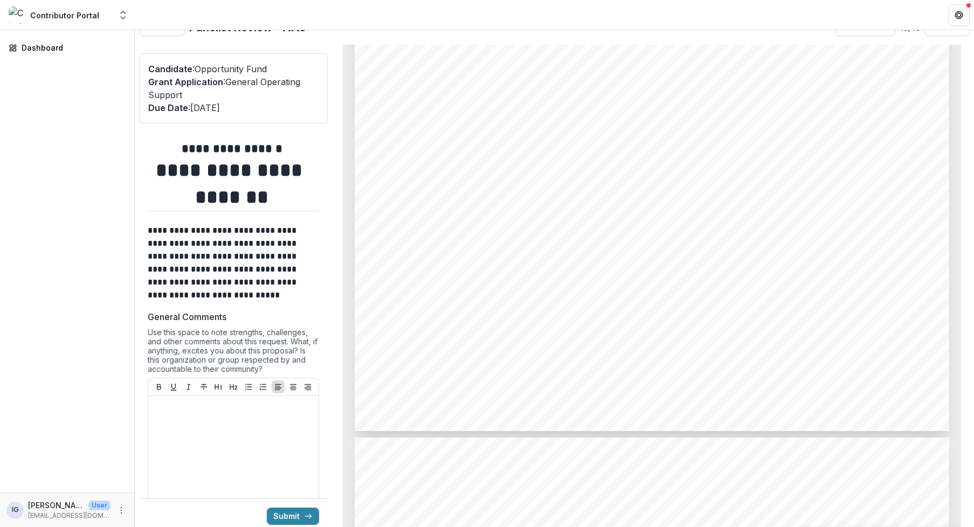
scroll to position [5629, 0]
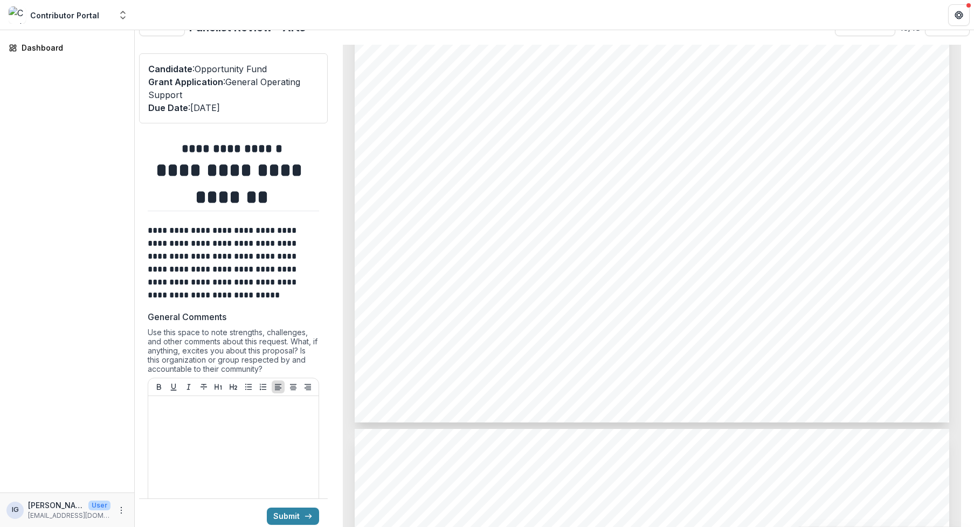
click at [606, 241] on span "https://www.youtube.com/watch?v=tfy2DjsPuGg" at bounding box center [597, 237] width 127 height 12
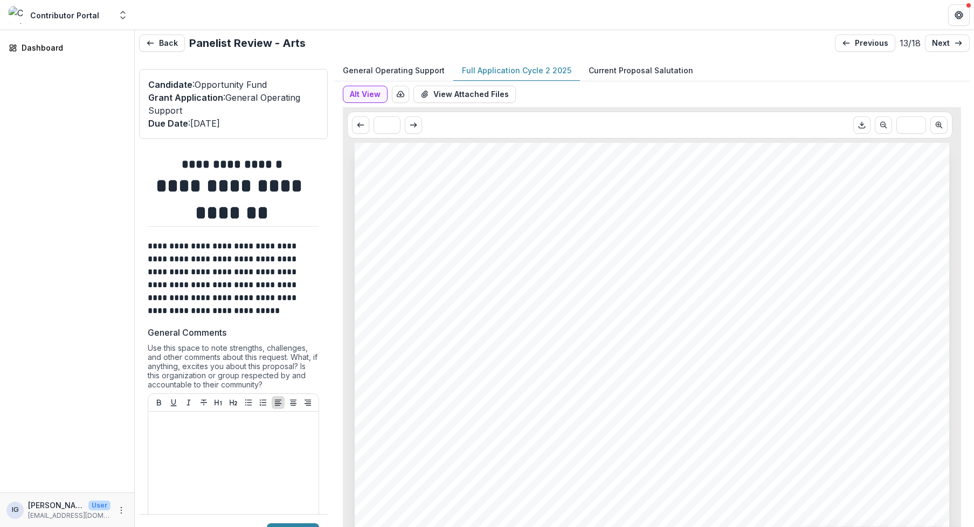
scroll to position [6, 0]
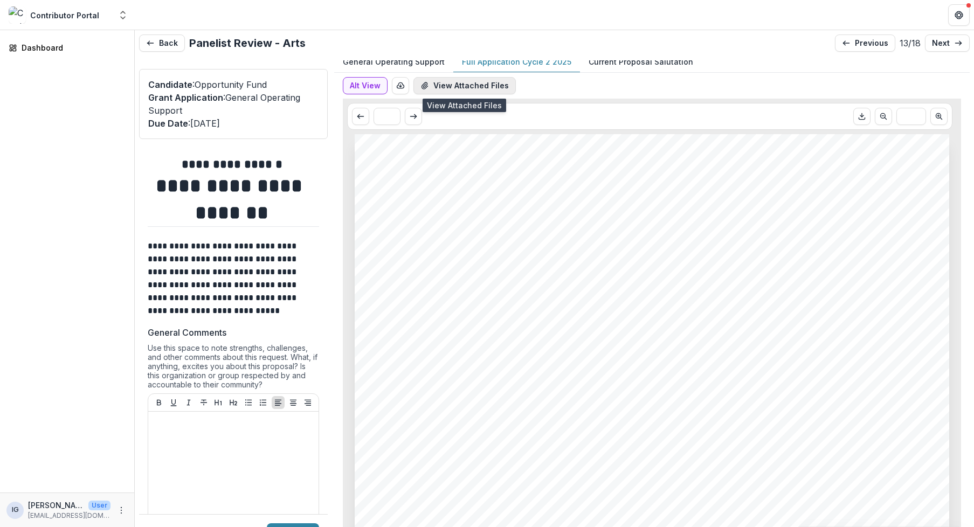
click at [431, 87] on button "View Attached Files" at bounding box center [464, 85] width 102 height 17
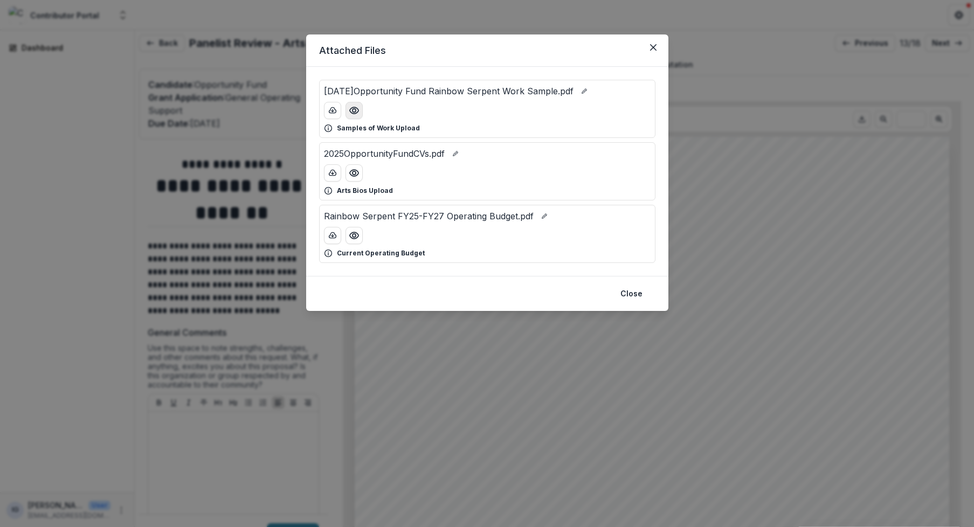
click at [355, 110] on circle "Preview 2025.09.05.Opportunity Fund Rainbow Serpent Work Sample.pdf" at bounding box center [353, 110] width 3 height 3
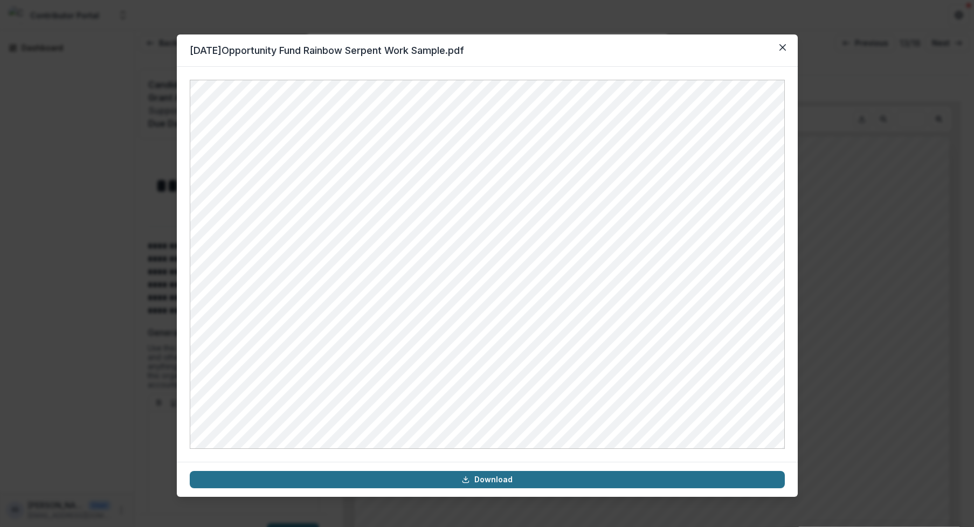
click at [468, 482] on icon at bounding box center [465, 482] width 6 height 2
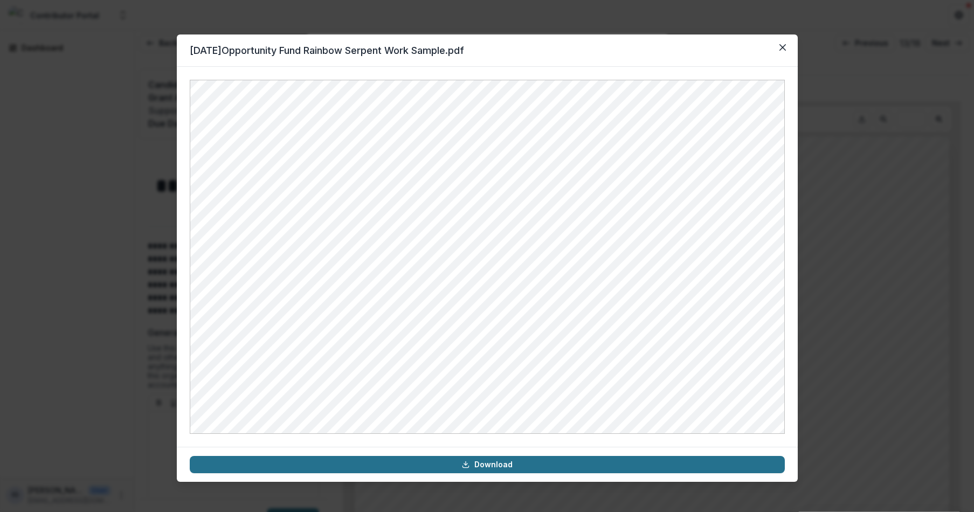
click at [782, 45] on icon "Close" at bounding box center [782, 47] width 6 height 6
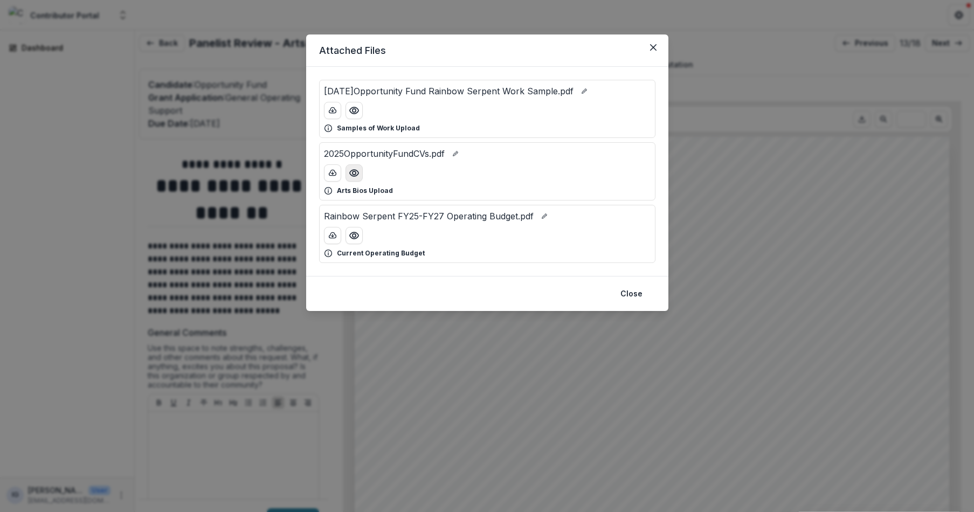
click at [355, 172] on circle "Preview 2025OpportunityFundCVs.pdf" at bounding box center [353, 172] width 3 height 3
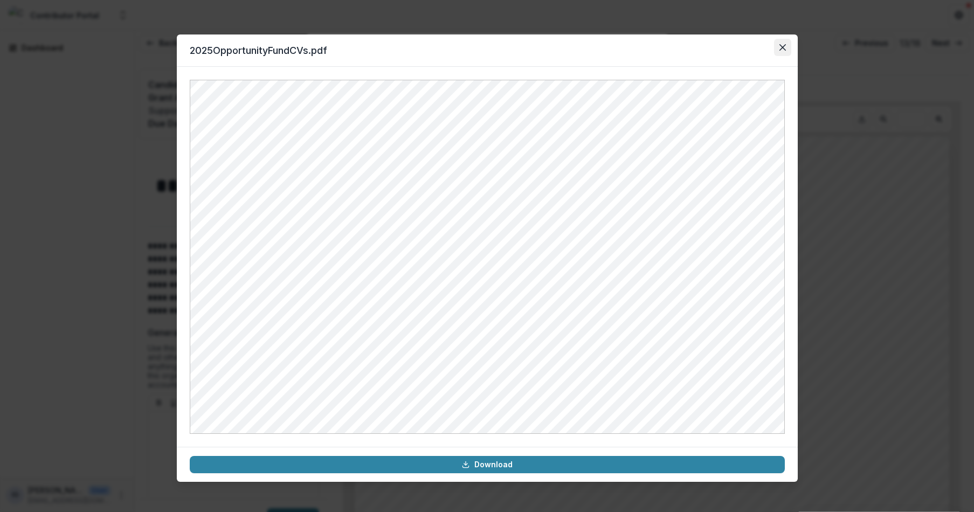
click at [785, 48] on icon "Close" at bounding box center [782, 47] width 6 height 6
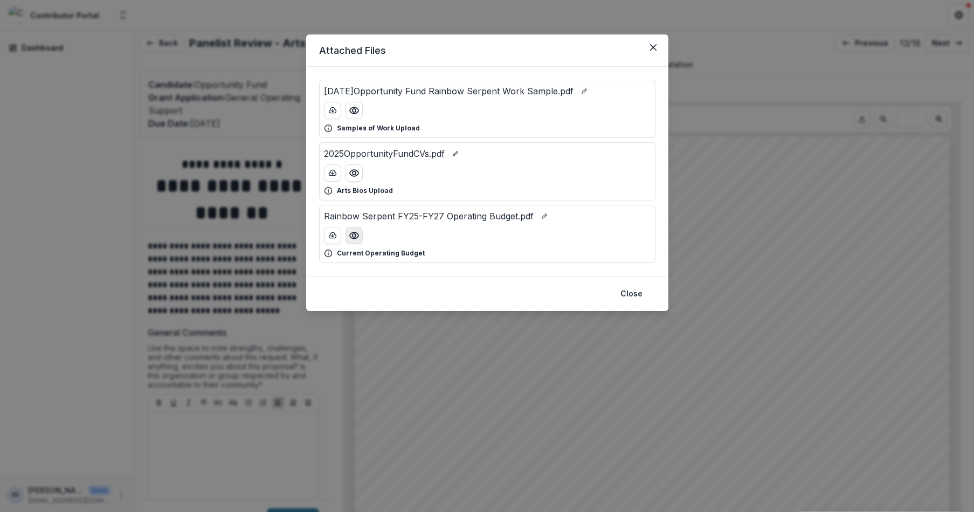
click at [355, 236] on icon "Preview Rainbow Serpent FY25-FY27 Operating Budget.pdf" at bounding box center [354, 235] width 11 height 11
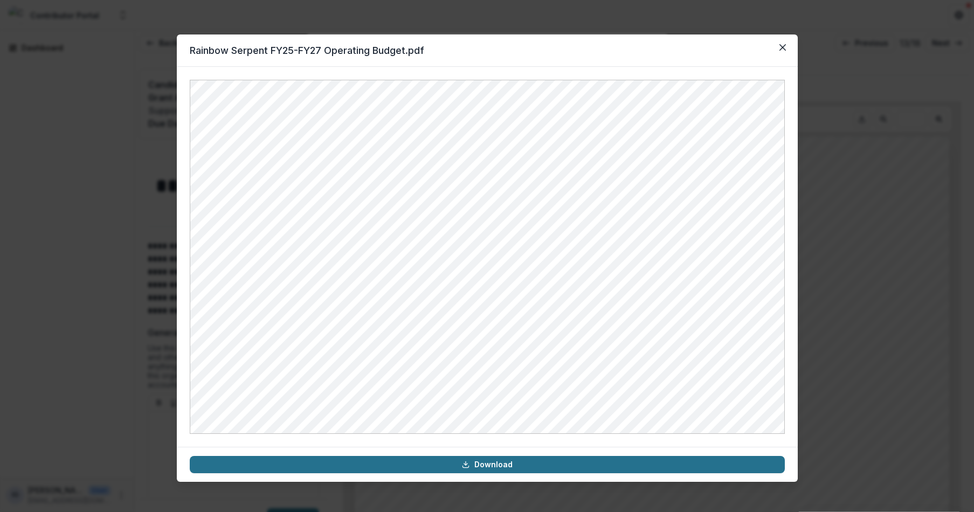
click at [467, 466] on icon at bounding box center [465, 464] width 9 height 9
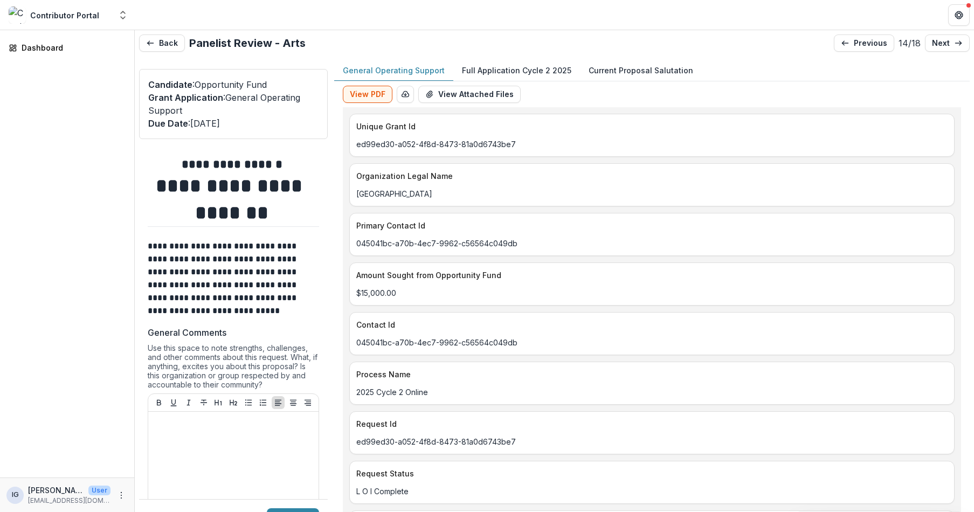
scroll to position [25, 0]
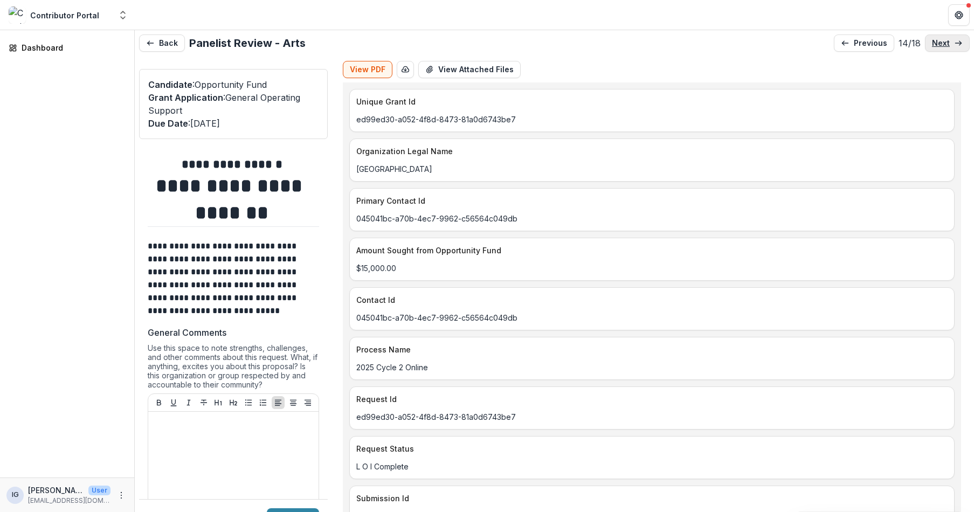
click at [940, 44] on p "next" at bounding box center [941, 43] width 18 height 9
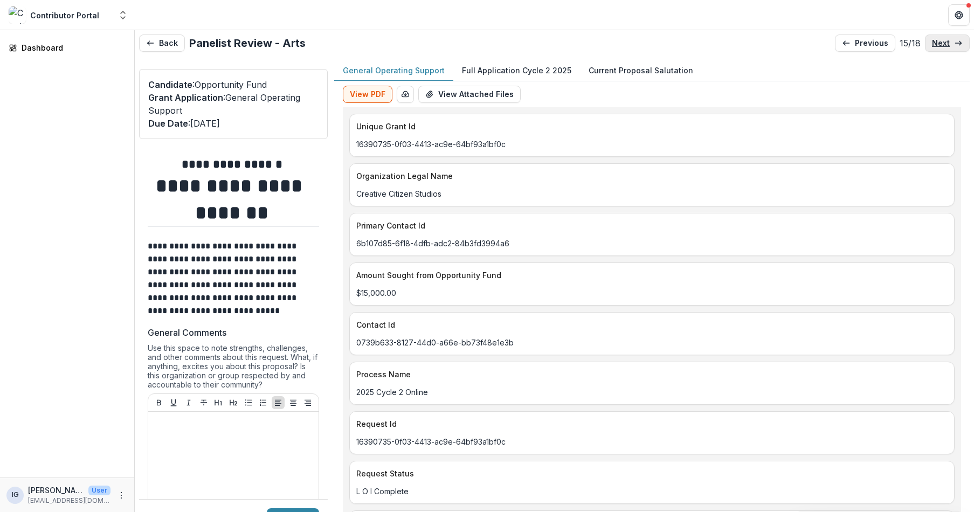
click at [940, 44] on p "next" at bounding box center [941, 43] width 18 height 9
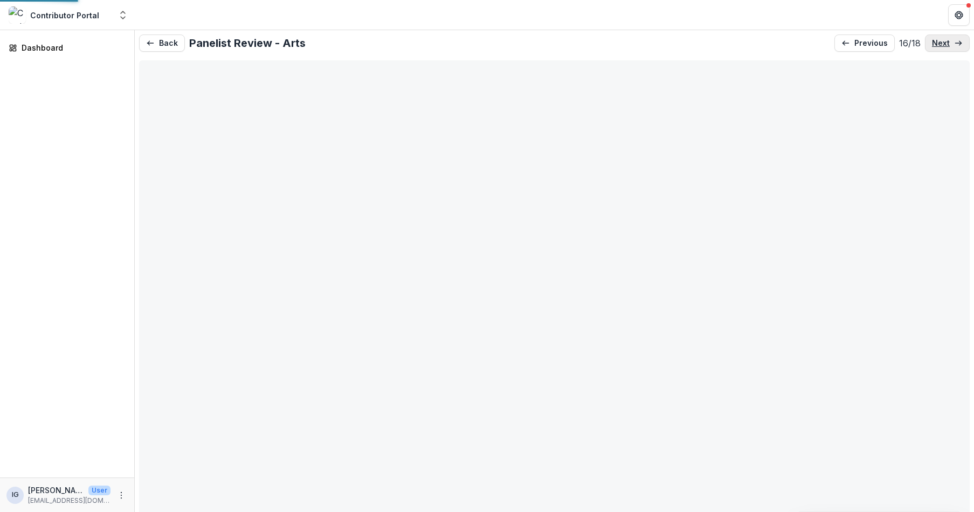
click at [940, 44] on p "next" at bounding box center [941, 43] width 18 height 9
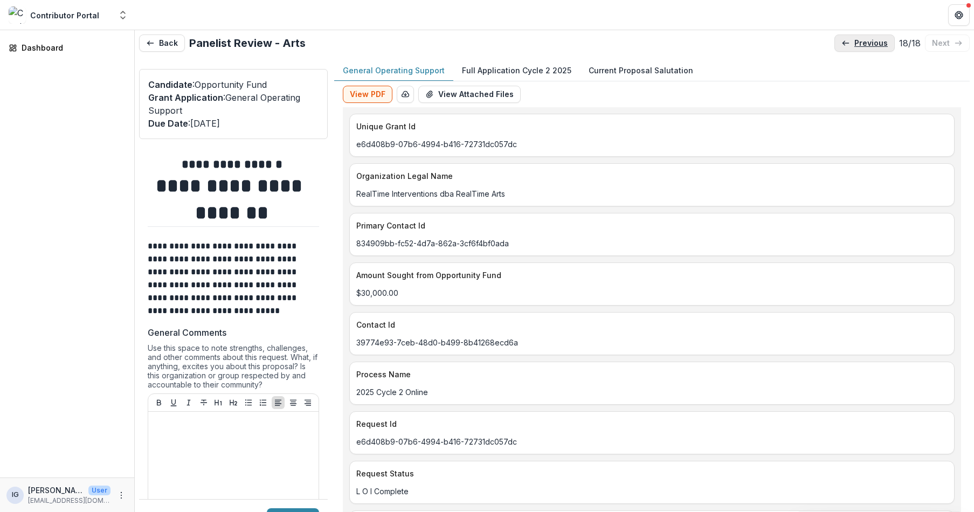
click at [854, 42] on p "previous" at bounding box center [870, 43] width 33 height 9
type input "*******"
click at [854, 42] on p "previous" at bounding box center [870, 43] width 33 height 9
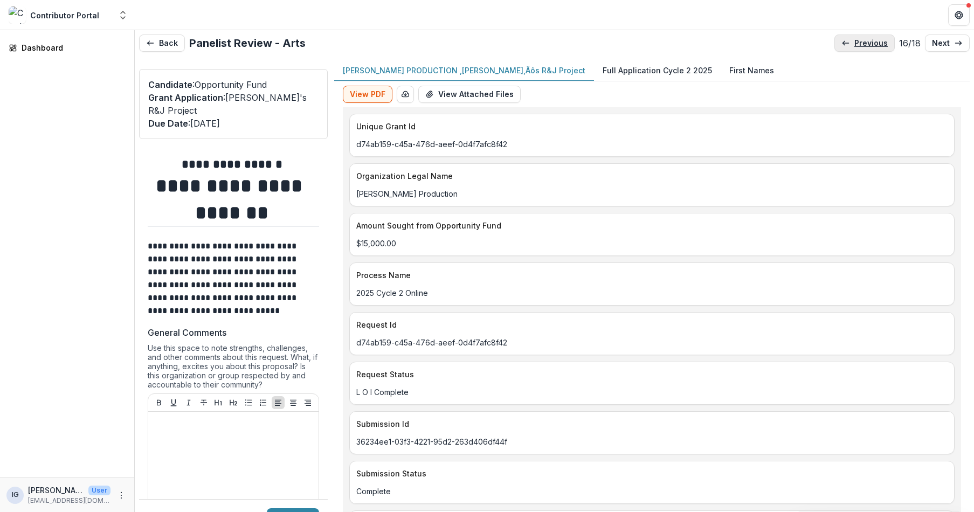
click at [854, 42] on p "previous" at bounding box center [870, 43] width 33 height 9
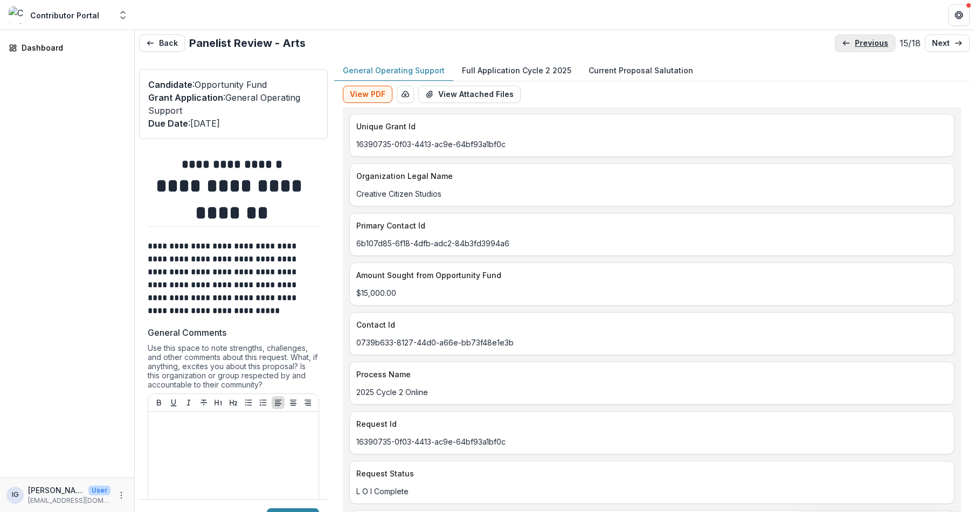
click at [855, 42] on p "previous" at bounding box center [871, 43] width 33 height 9
click at [854, 42] on p "previous" at bounding box center [870, 43] width 33 height 9
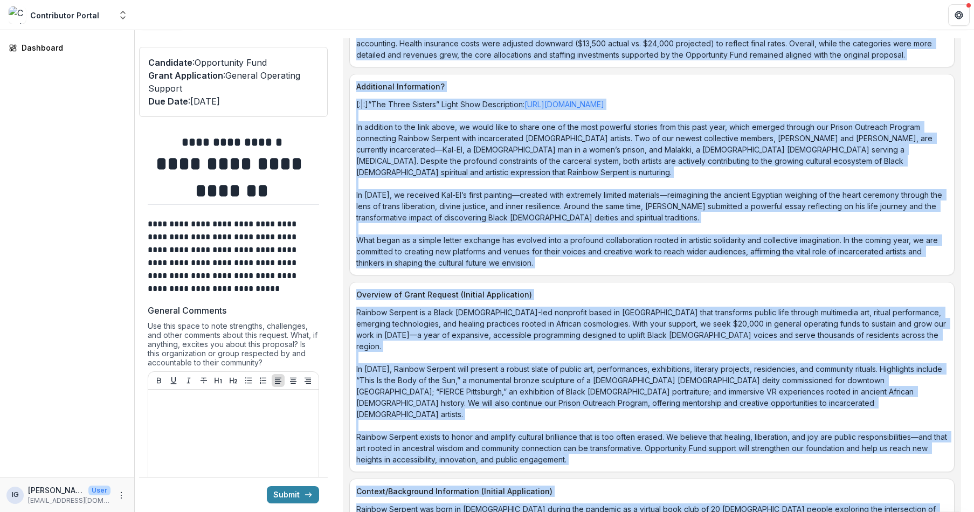
scroll to position [2374, 0]
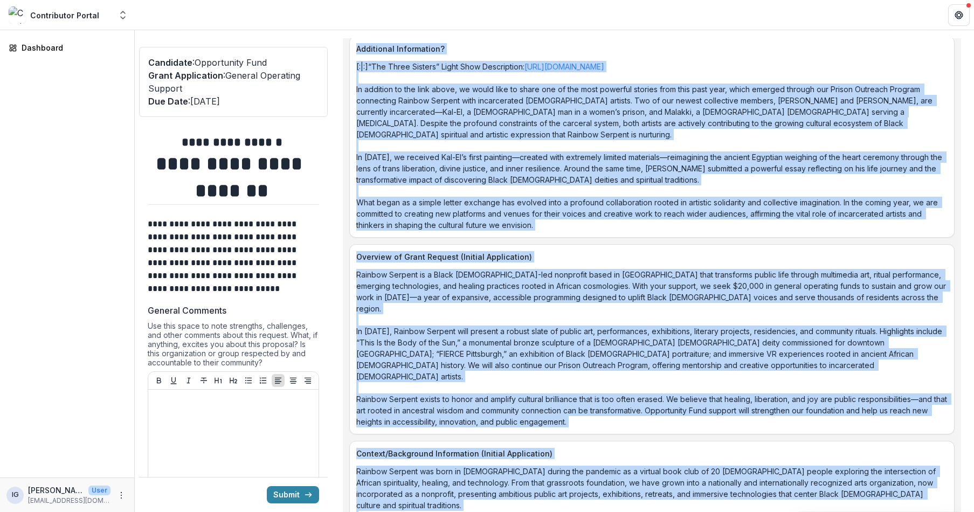
drag, startPoint x: 355, startPoint y: 162, endPoint x: 356, endPoint y: 522, distance: 360.1
click at [356, 512] on html "**********" at bounding box center [487, 256] width 974 height 512
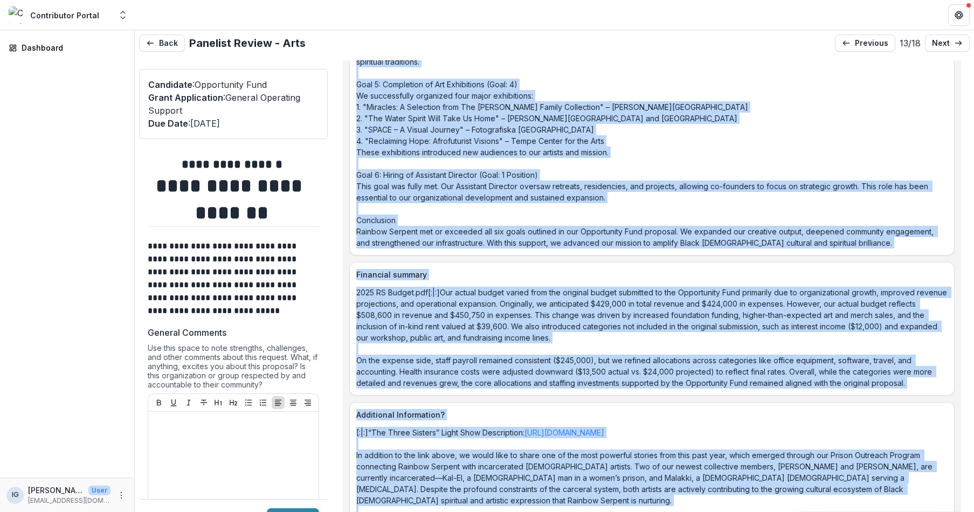
scroll to position [0, 0]
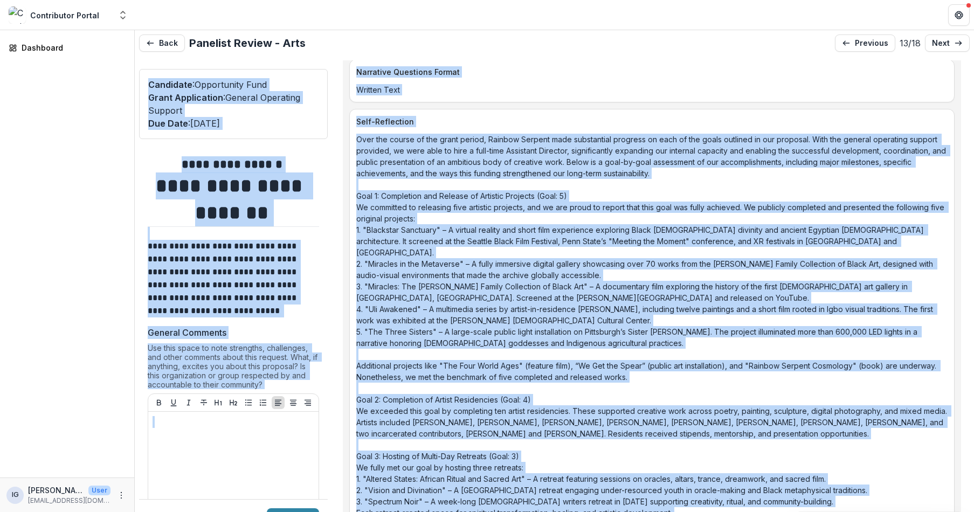
scroll to position [1473, 0]
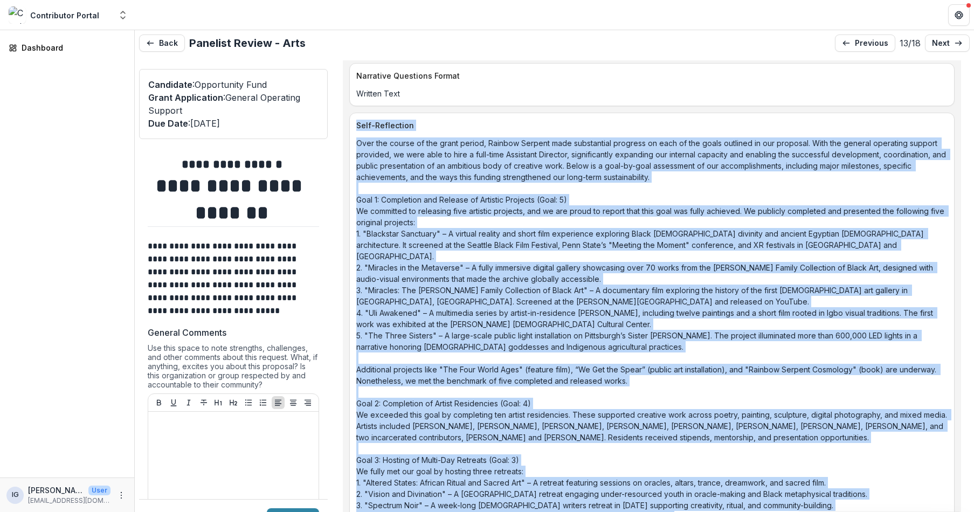
drag, startPoint x: 845, startPoint y: 219, endPoint x: 674, endPoint y: 88, distance: 215.0
copy div "Self-Reflection Over the course of the grant period, Rainbow Serpent made subst…"
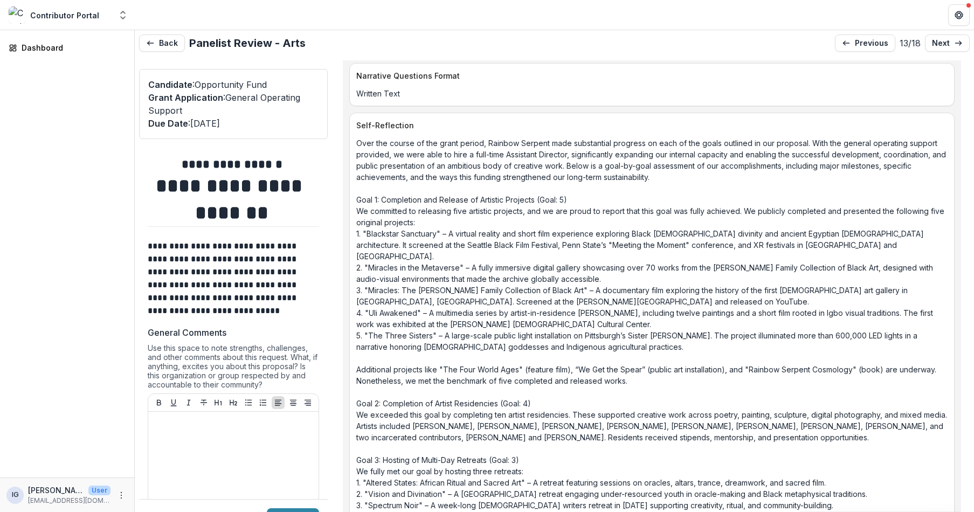
drag, startPoint x: 175, startPoint y: 509, endPoint x: 335, endPoint y: 297, distance: 266.0
click at [335, 297] on div "General Operating Support Full Application Cycle 2 2025 Current Proposal Saluta…" at bounding box center [652, 297] width 636 height 474
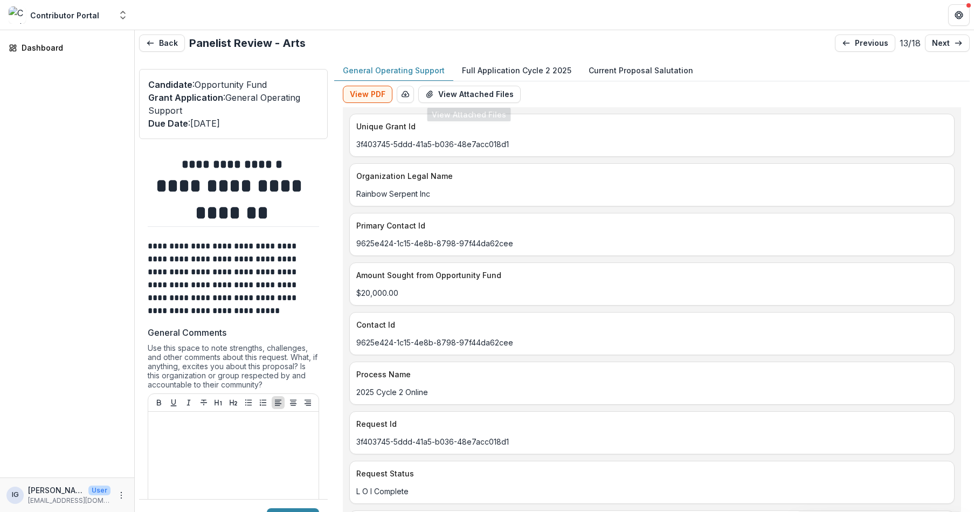
scroll to position [0, 0]
click at [443, 91] on button "View Attached Files" at bounding box center [469, 94] width 102 height 17
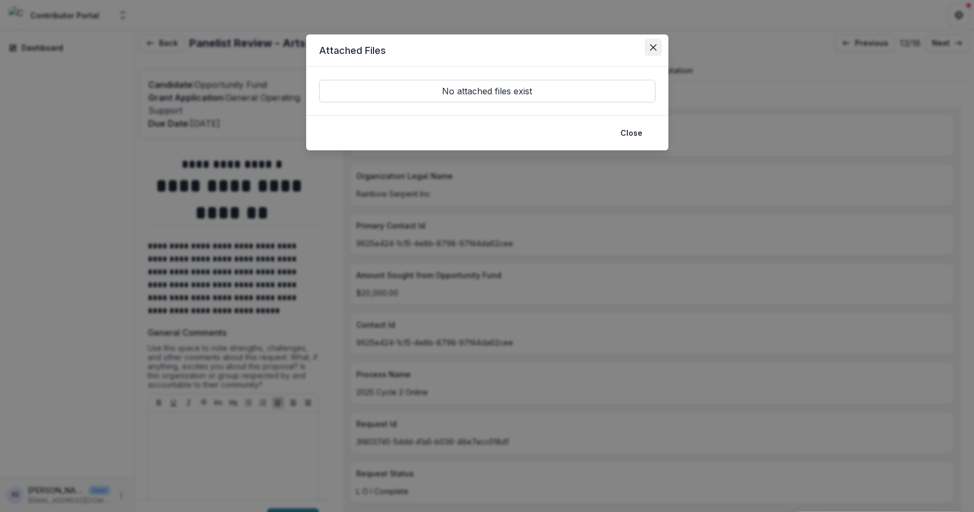
drag, startPoint x: 655, startPoint y: 45, endPoint x: 651, endPoint y: 58, distance: 13.0
click at [654, 45] on icon "Close" at bounding box center [653, 47] width 6 height 6
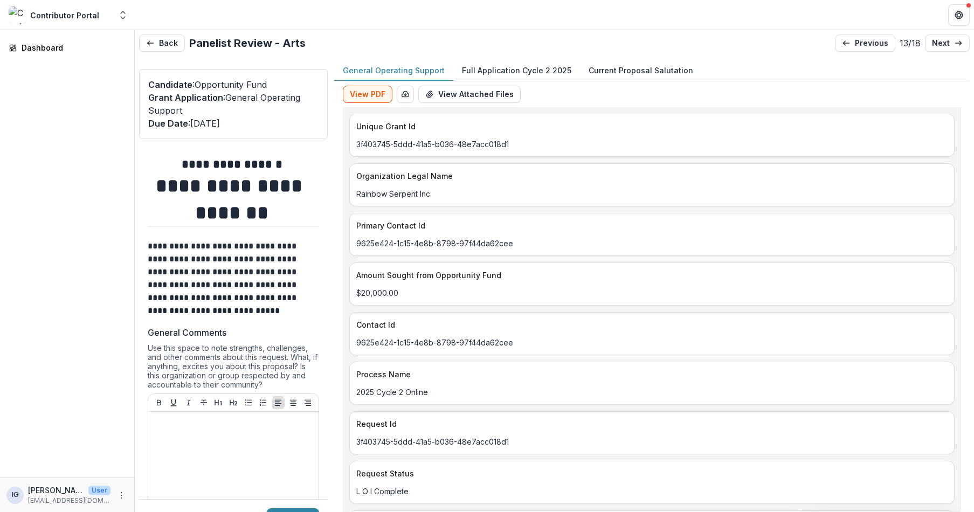
scroll to position [22, 0]
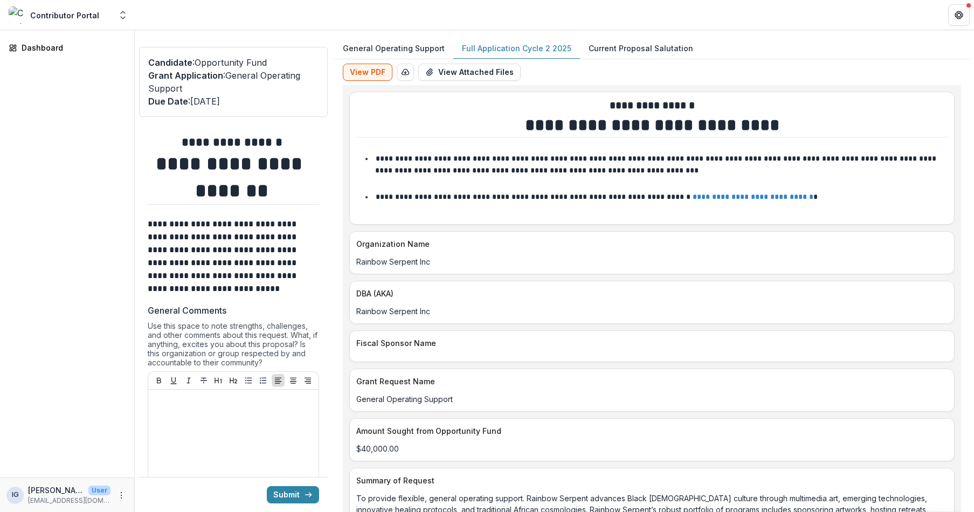
drag, startPoint x: 482, startPoint y: 50, endPoint x: 435, endPoint y: 62, distance: 48.4
click at [482, 50] on p "Full Application Cycle 2 2025" at bounding box center [516, 48] width 109 height 11
click at [369, 73] on button "View PDF" at bounding box center [368, 72] width 50 height 17
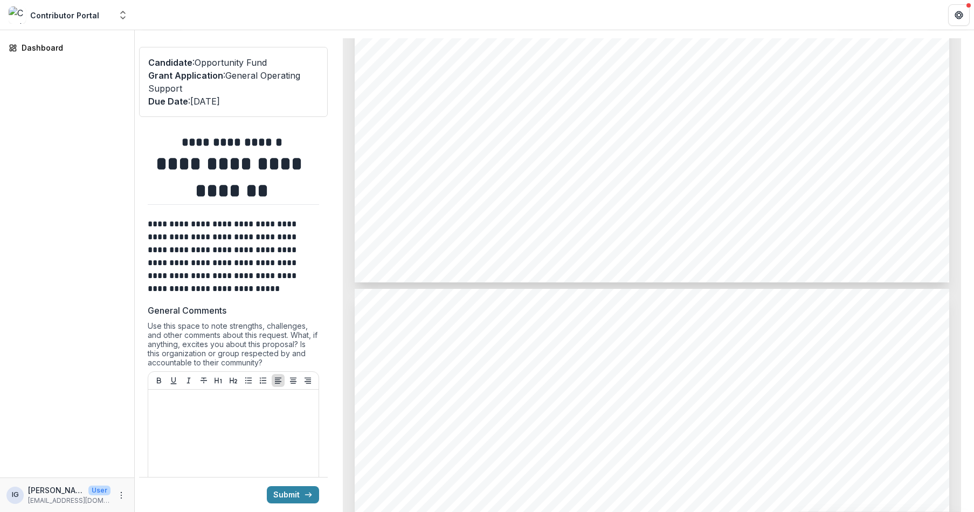
scroll to position [5763, 0]
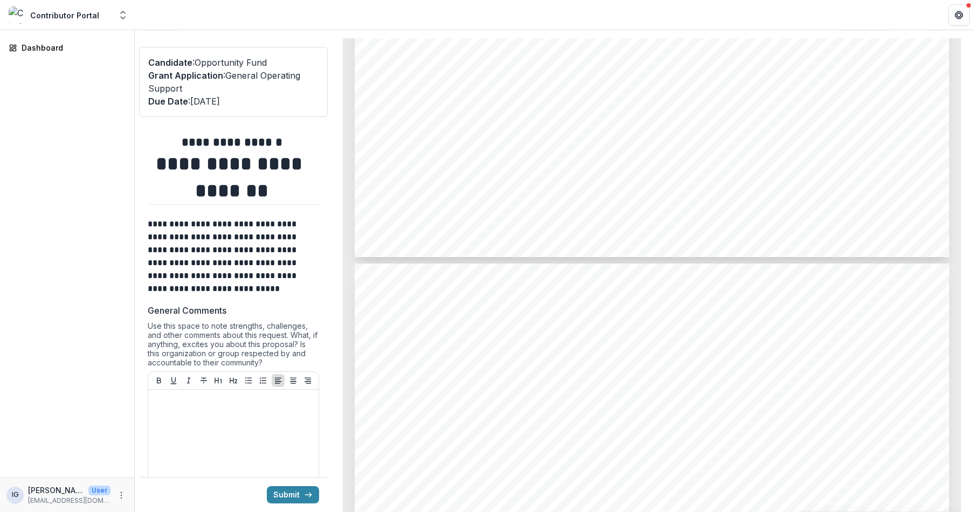
click at [479, 140] on span "https://www.podbean.com/media/share/pb-v2879-1718e92" at bounding box center [454, 135] width 127 height 12
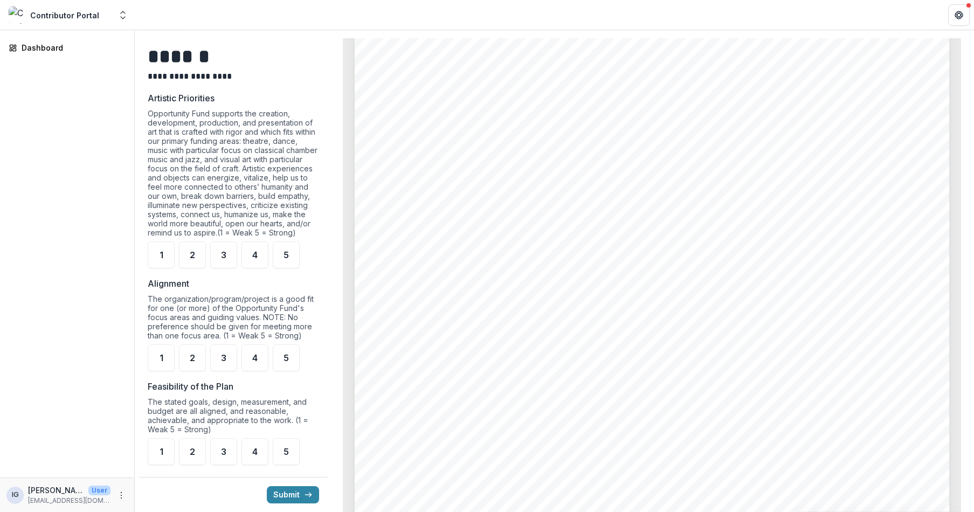
scroll to position [529, 0]
drag, startPoint x: 286, startPoint y: 266, endPoint x: 293, endPoint y: 253, distance: 14.5
click at [287, 261] on span "5" at bounding box center [286, 256] width 5 height 9
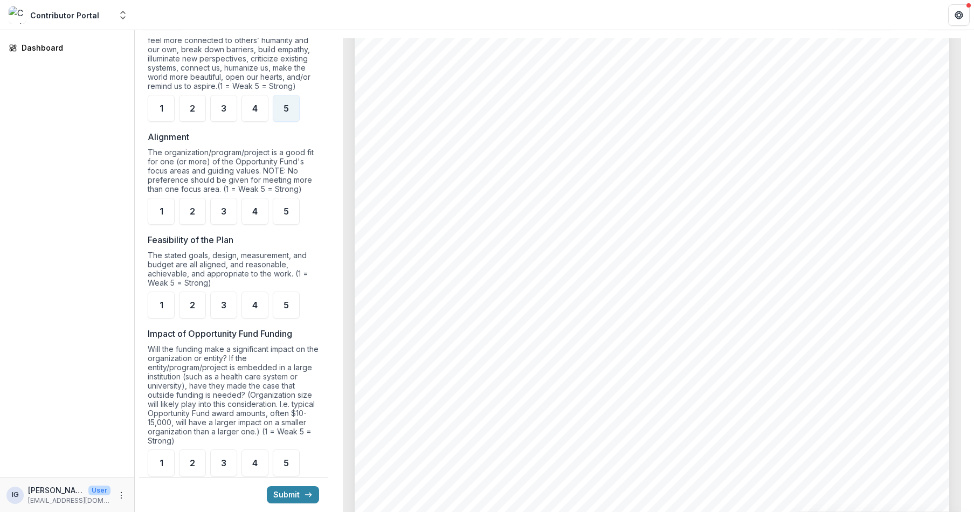
scroll to position [660, 0]
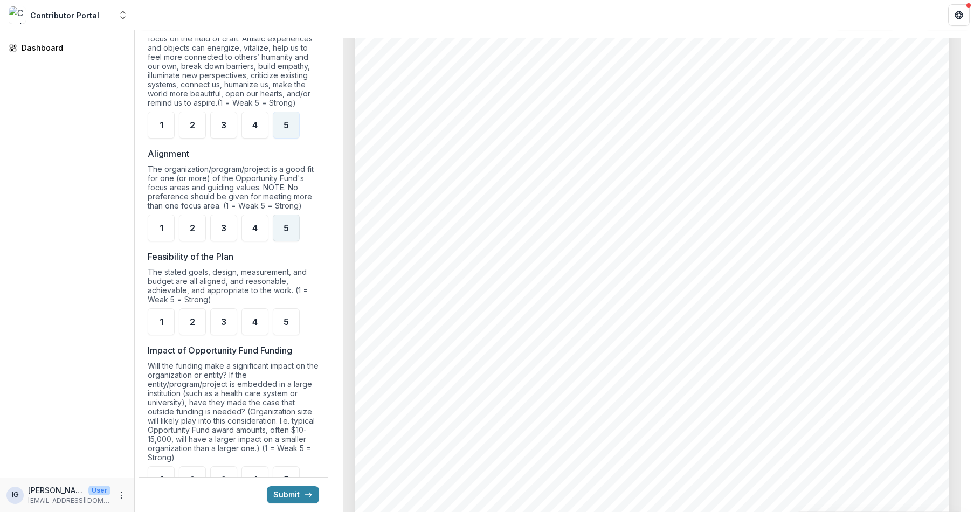
click at [288, 232] on span "5" at bounding box center [286, 228] width 5 height 9
click at [285, 326] on span "5" at bounding box center [286, 321] width 5 height 9
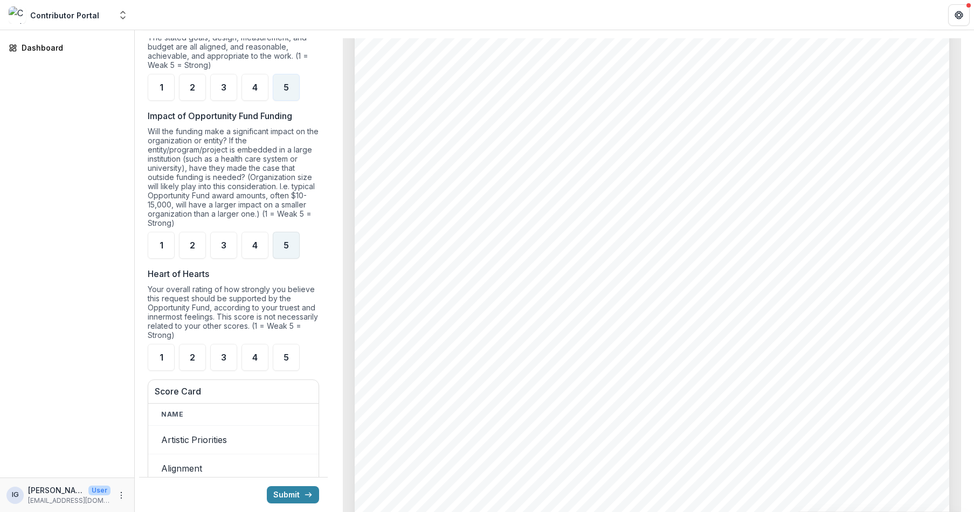
scroll to position [920, 0]
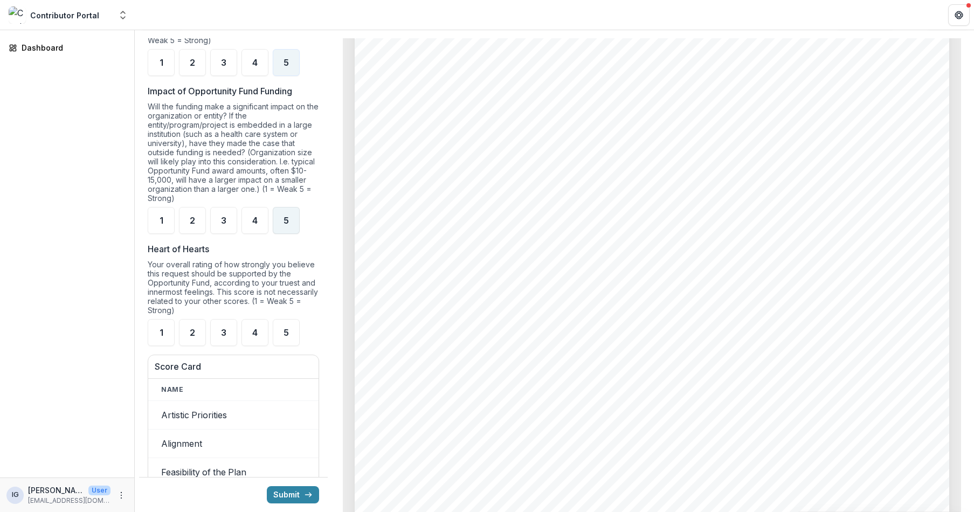
click at [288, 225] on span "5" at bounding box center [286, 220] width 5 height 9
drag, startPoint x: 292, startPoint y: 337, endPoint x: 293, endPoint y: 323, distance: 14.0
click at [292, 337] on div "5" at bounding box center [286, 332] width 27 height 27
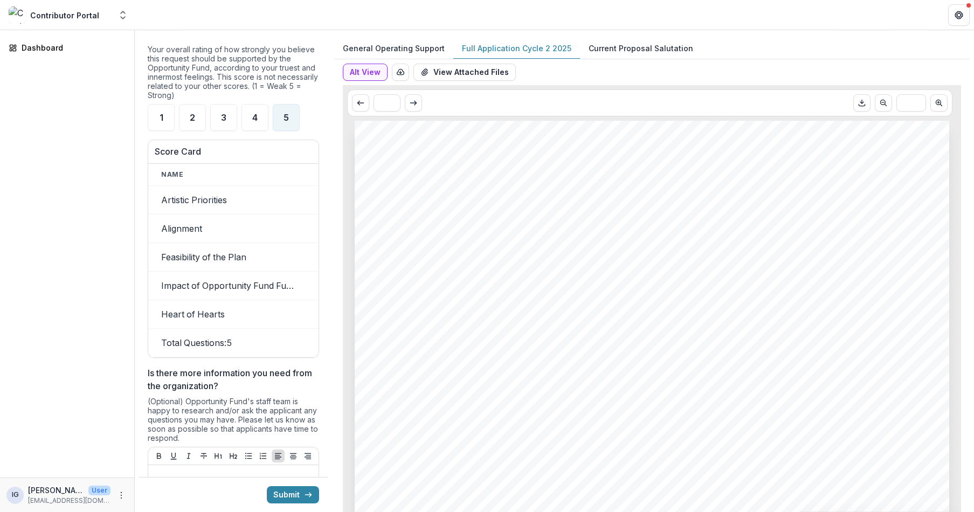
scroll to position [0, 0]
click at [447, 70] on button "View Attached Files" at bounding box center [464, 72] width 102 height 17
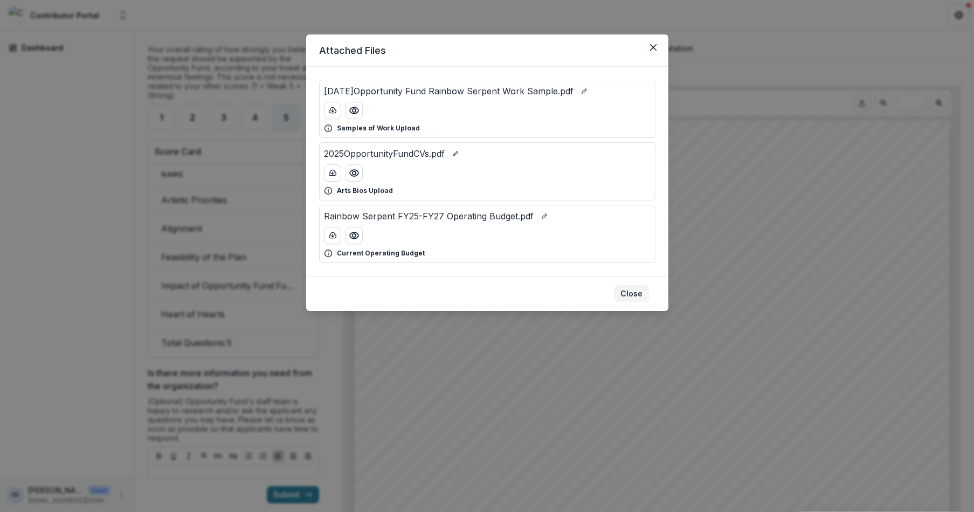
click at [633, 294] on button "Close" at bounding box center [631, 293] width 35 height 17
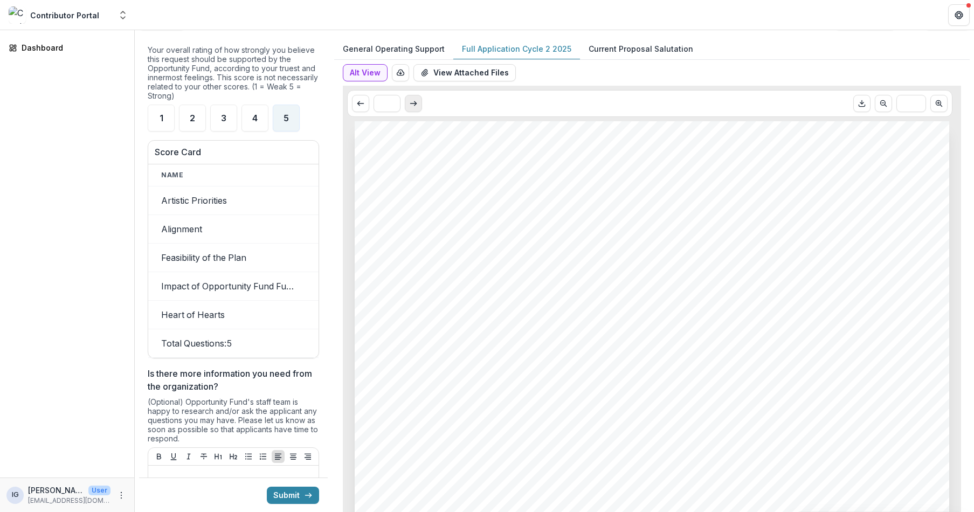
click at [415, 102] on icon "Scroll to next page" at bounding box center [413, 103] width 9 height 9
click at [417, 101] on icon "Scroll to next page" at bounding box center [413, 103] width 9 height 9
type input "*"
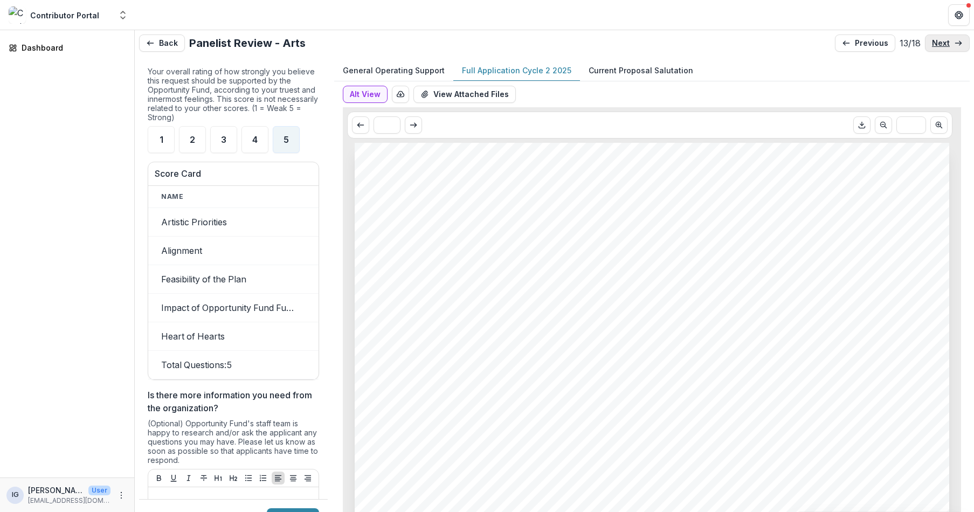
click at [945, 42] on p "next" at bounding box center [941, 43] width 18 height 9
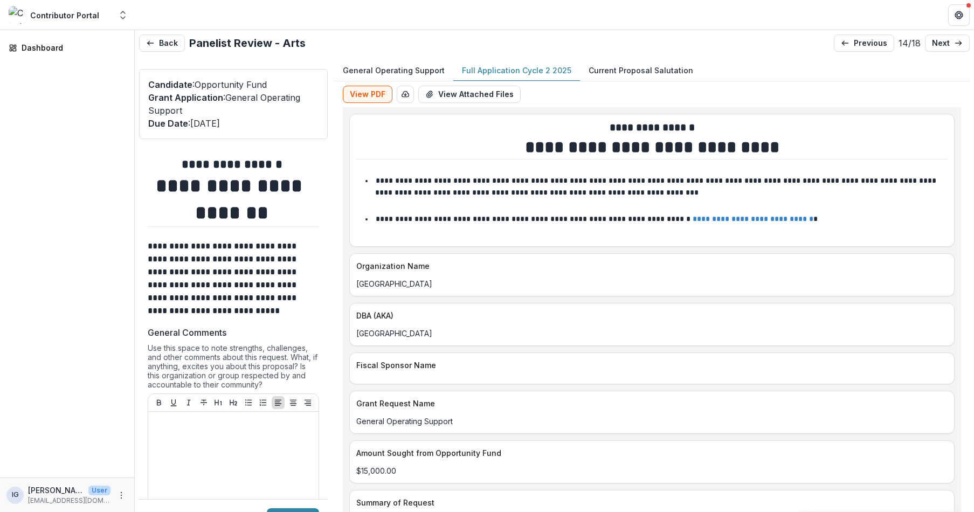
drag, startPoint x: 515, startPoint y: 70, endPoint x: 475, endPoint y: 78, distance: 40.7
click at [515, 72] on p "Full Application Cycle 2 2025" at bounding box center [516, 70] width 109 height 11
click at [377, 93] on button "View PDF" at bounding box center [368, 94] width 50 height 17
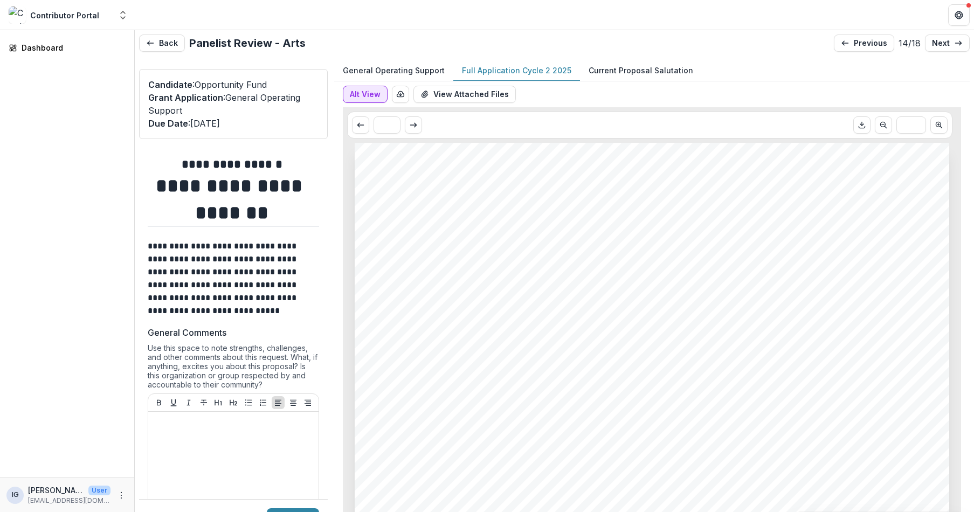
click at [364, 98] on button "Alt View" at bounding box center [365, 94] width 45 height 17
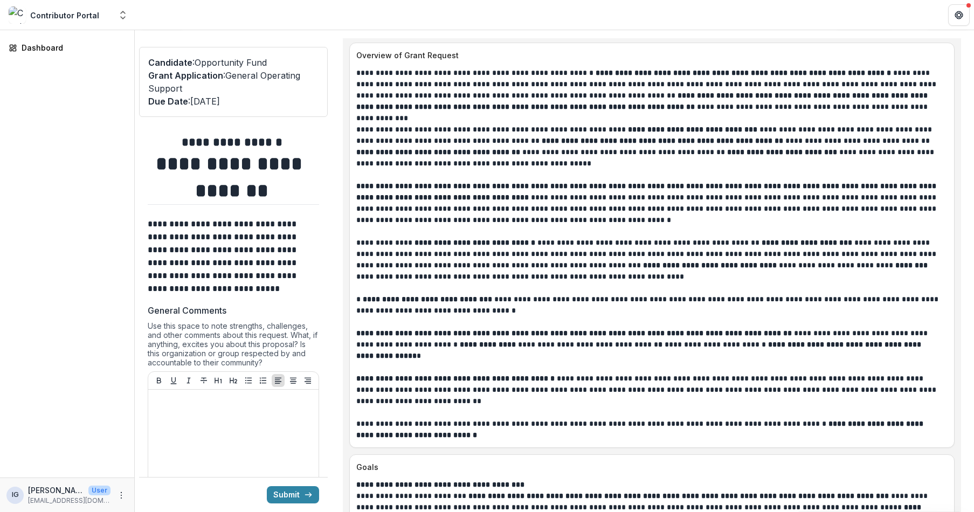
scroll to position [1705, 0]
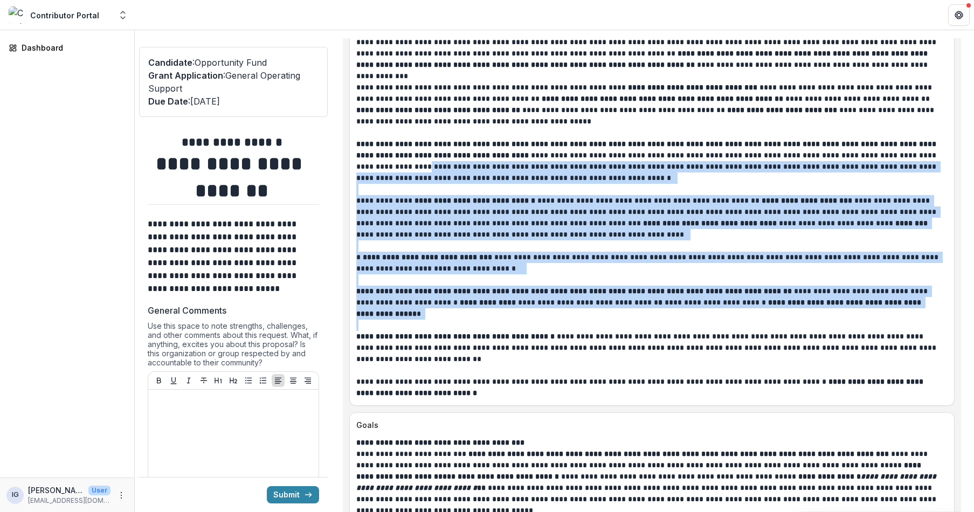
drag, startPoint x: 958, startPoint y: 158, endPoint x: 909, endPoint y: 249, distance: 103.5
click at [914, 311] on div "**********" at bounding box center [652, 275] width 636 height 474
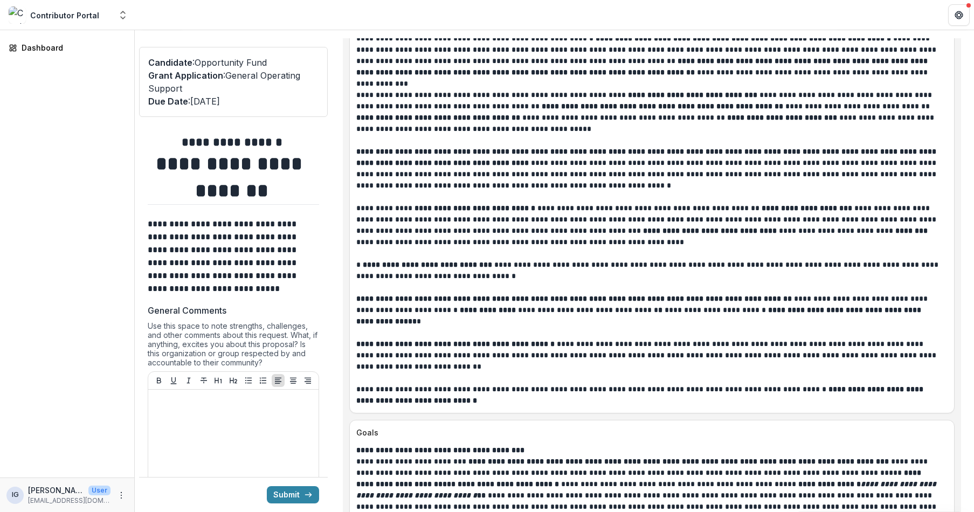
drag, startPoint x: 896, startPoint y: 420, endPoint x: 925, endPoint y: 350, distance: 75.4
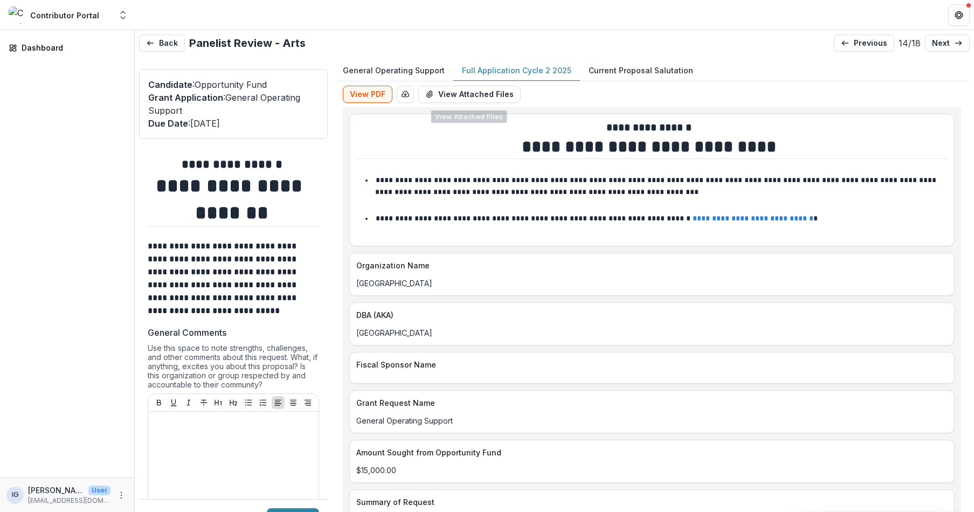
scroll to position [-3, 0]
click at [480, 72] on p "Full Application Cycle 2 2025" at bounding box center [516, 70] width 109 height 11
click at [376, 96] on button "View PDF" at bounding box center [368, 94] width 50 height 17
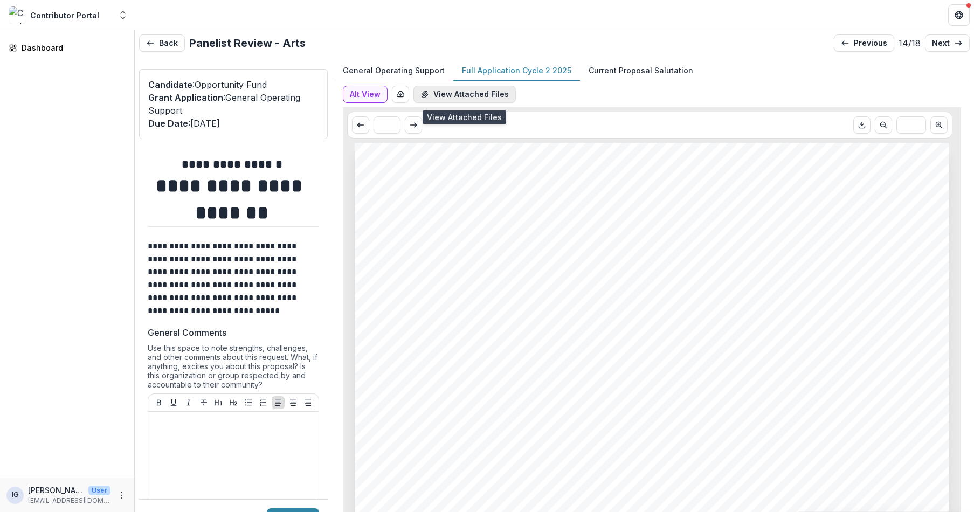
click at [444, 96] on button "View Attached Files" at bounding box center [464, 94] width 102 height 17
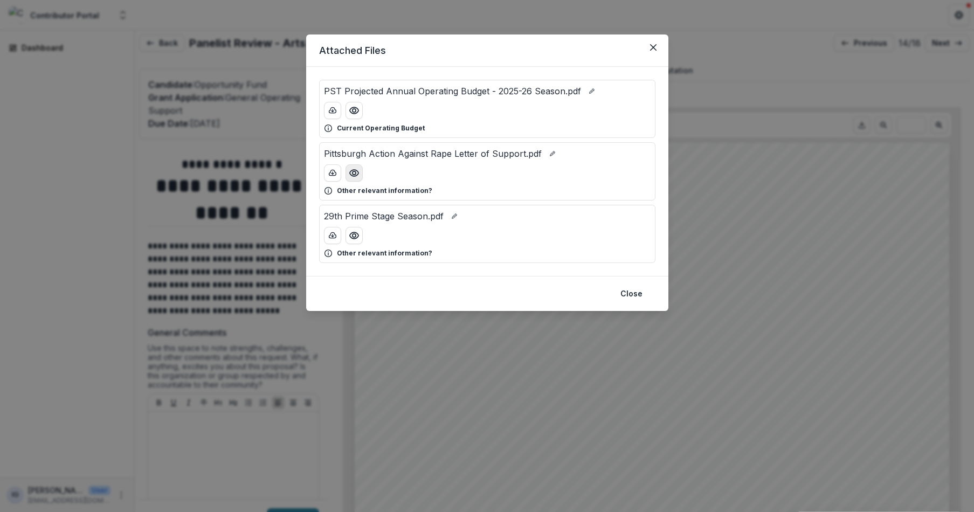
click at [356, 174] on icon "Preview Pittsburgh Action Against Rape Letter of Support.pdf" at bounding box center [354, 173] width 11 height 11
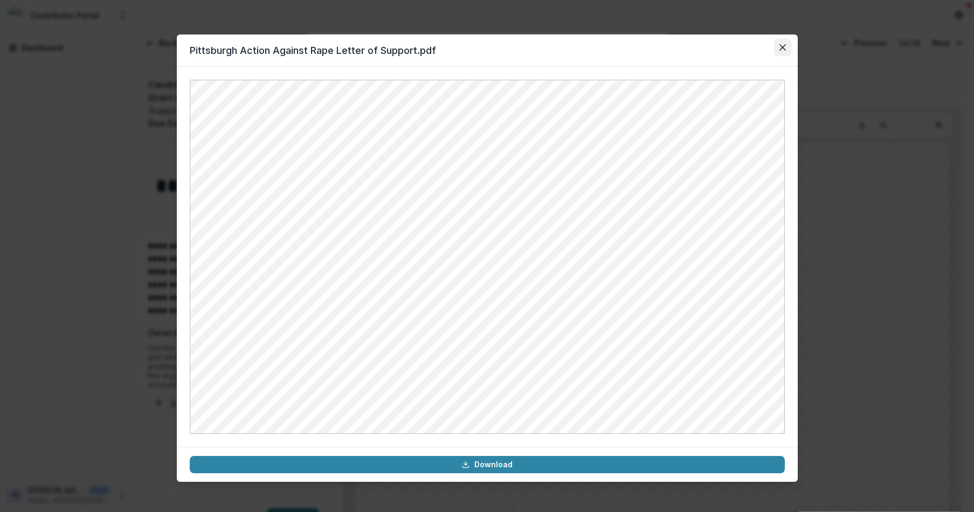
click at [784, 45] on icon "Close" at bounding box center [782, 47] width 6 height 6
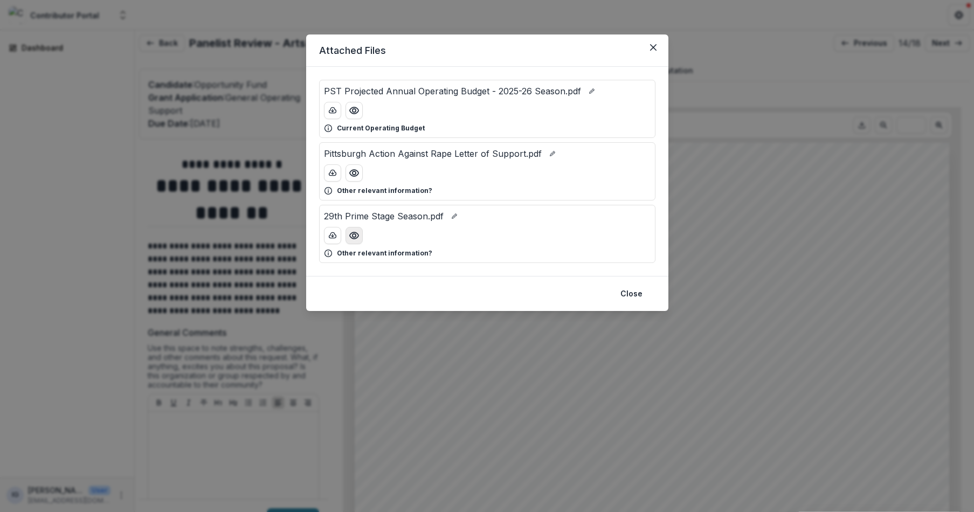
click at [354, 236] on icon "Preview 29th Prime Stage Season.pdf" at bounding box center [354, 235] width 11 height 11
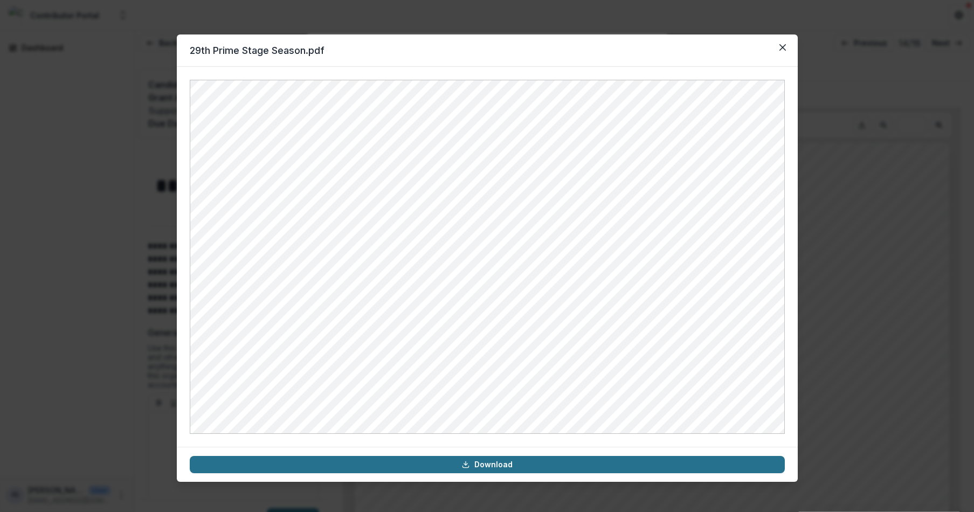
click at [469, 464] on icon at bounding box center [465, 464] width 9 height 9
drag, startPoint x: 645, startPoint y: 62, endPoint x: 638, endPoint y: 61, distance: 7.0
click at [645, 62] on header "29th Prime Stage Season.pdf" at bounding box center [487, 50] width 621 height 32
click at [778, 48] on button "Close" at bounding box center [782, 47] width 17 height 17
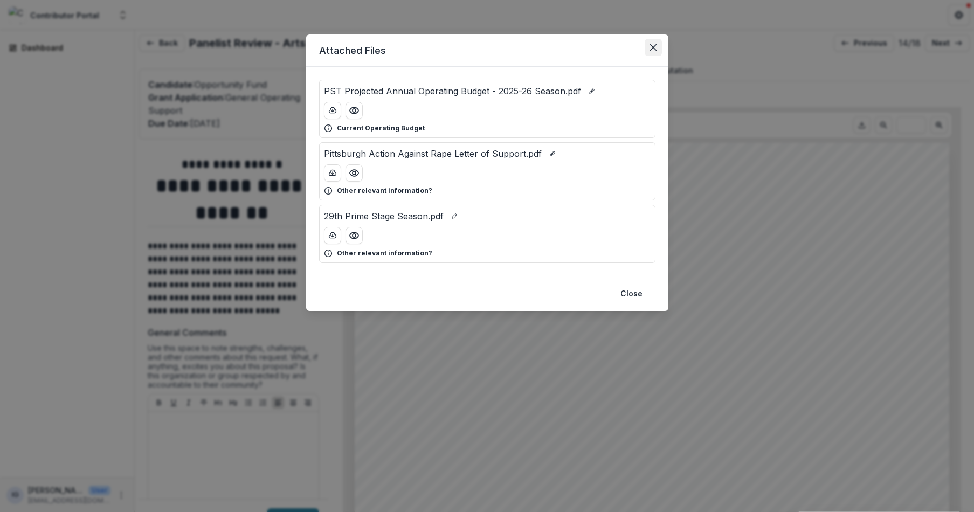
click at [655, 47] on icon "Close" at bounding box center [653, 47] width 6 height 6
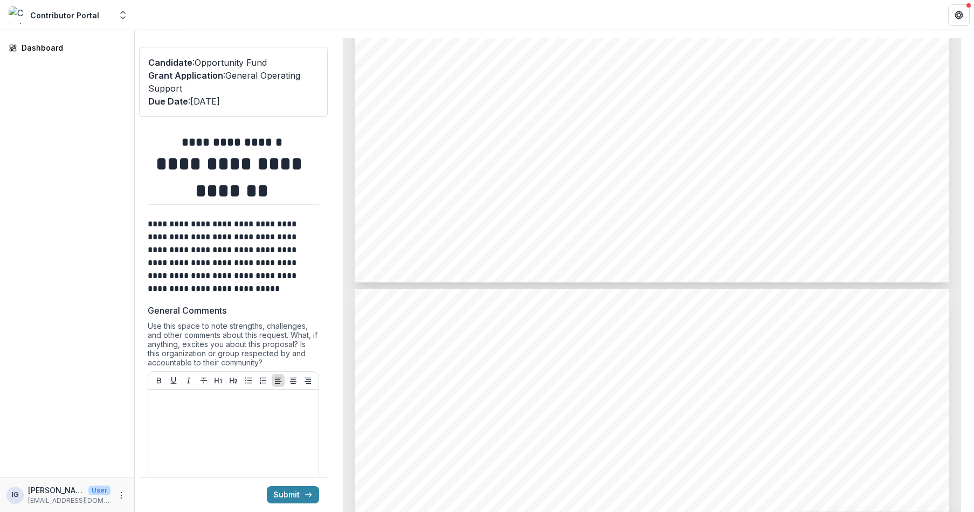
scroll to position [9973, 0]
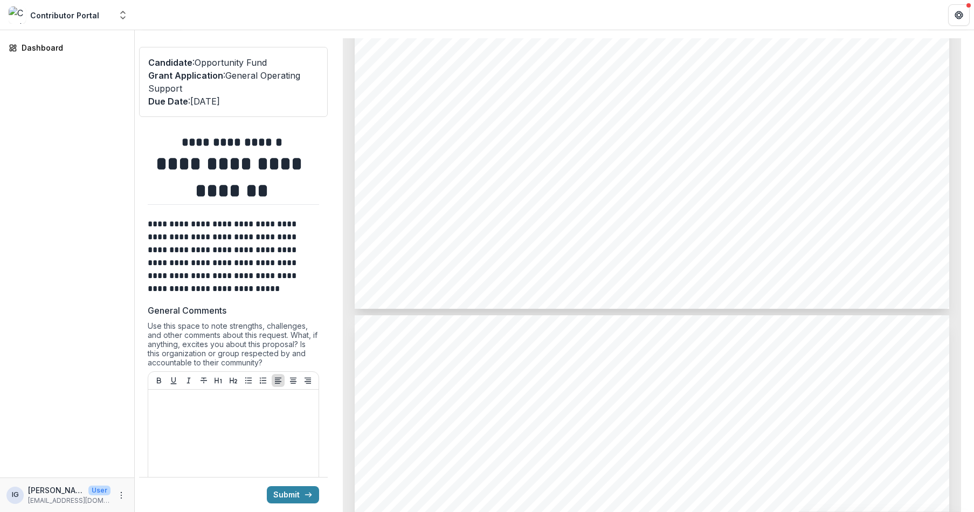
click at [451, 143] on span "Videos of selected productions" at bounding box center [480, 139] width 178 height 12
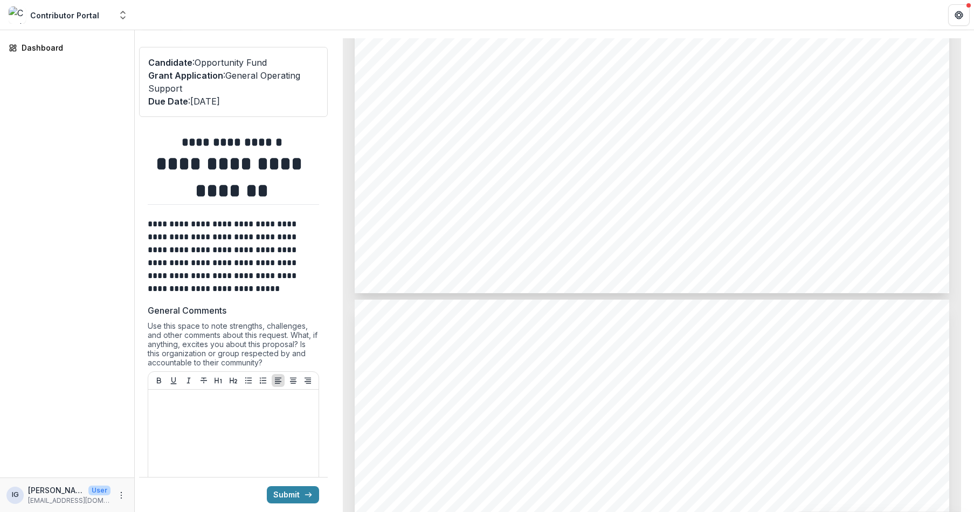
scroll to position [9990, 0]
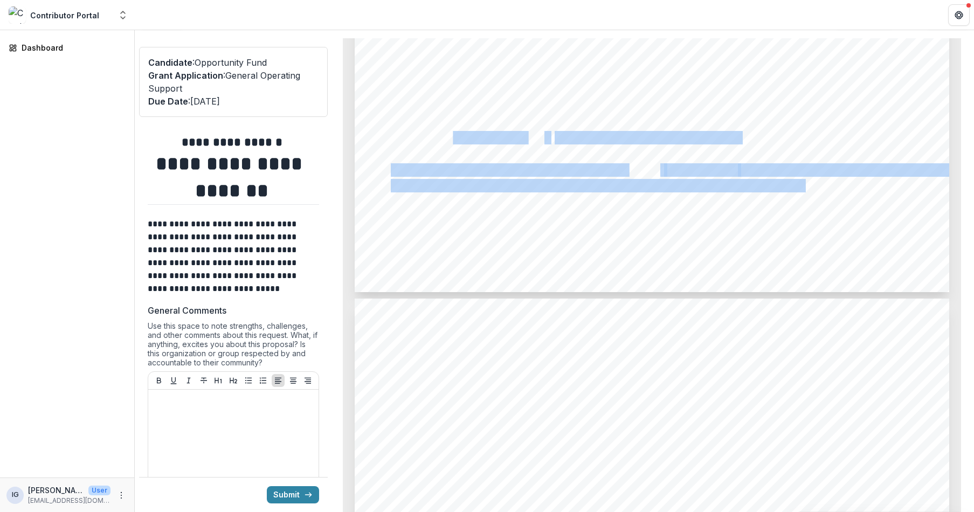
drag, startPoint x: 388, startPoint y: 135, endPoint x: 431, endPoint y: 137, distance: 43.2
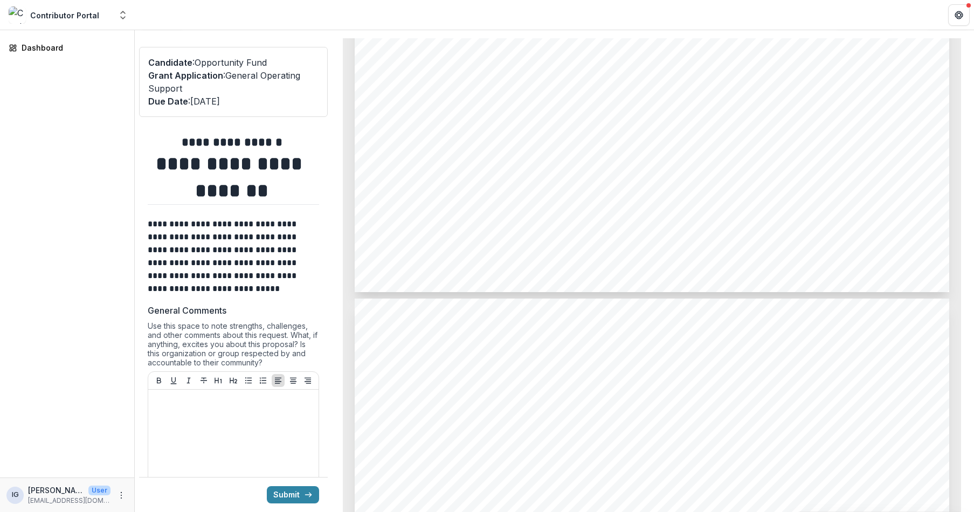
click at [431, 140] on span "[URL][DOMAIN_NAME] -" at bounding box center [458, 138] width 134 height 12
click at [391, 133] on span "[URL][DOMAIN_NAME] -" at bounding box center [458, 138] width 134 height 12
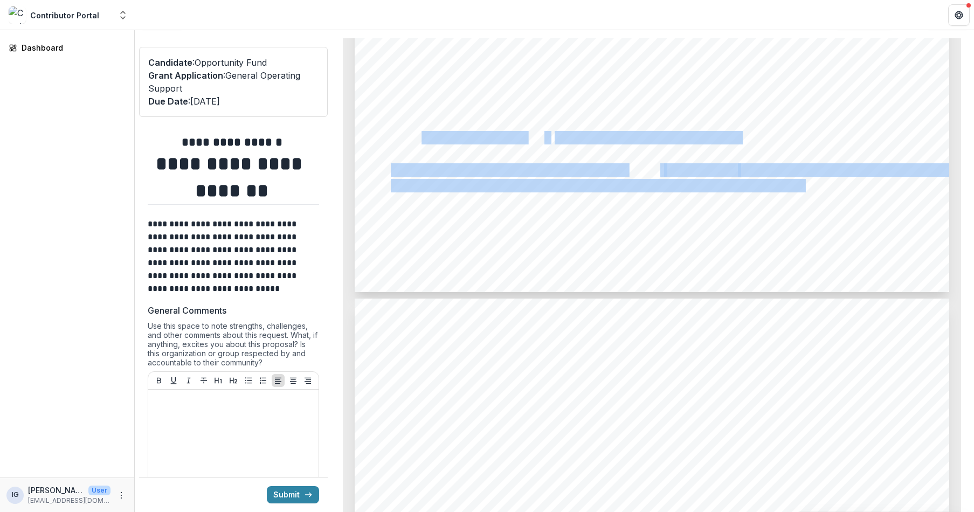
drag, startPoint x: 385, startPoint y: 136, endPoint x: 417, endPoint y: 133, distance: 31.4
click at [525, 140] on span "[URL][DOMAIN_NAME] -" at bounding box center [458, 138] width 134 height 12
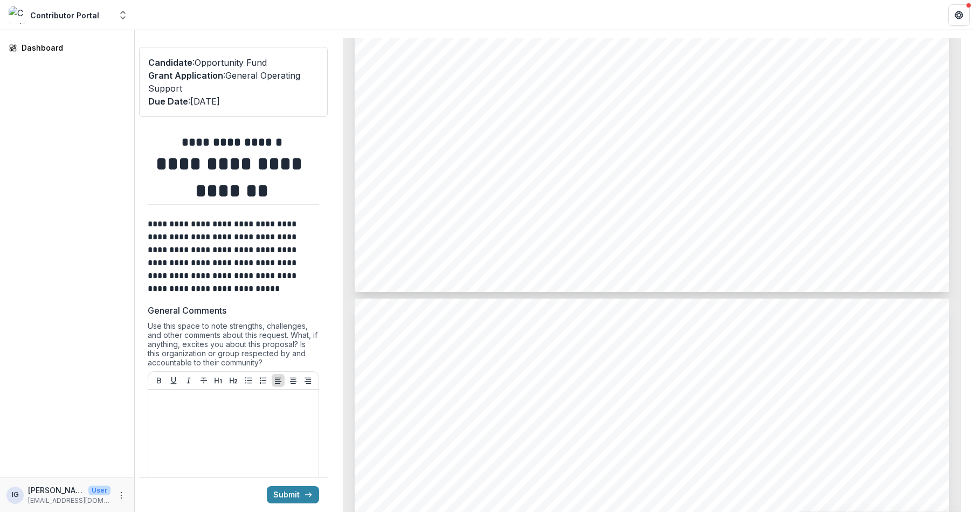
drag, startPoint x: 520, startPoint y: 139, endPoint x: 431, endPoint y: 143, distance: 88.5
click at [431, 143] on span "[URL][DOMAIN_NAME] -" at bounding box center [458, 138] width 134 height 12
drag, startPoint x: 437, startPoint y: 142, endPoint x: 432, endPoint y: 141, distance: 5.4
click at [437, 142] on span "[URL][DOMAIN_NAME] -" at bounding box center [458, 138] width 134 height 12
drag, startPoint x: 529, startPoint y: 139, endPoint x: 390, endPoint y: 136, distance: 139.6
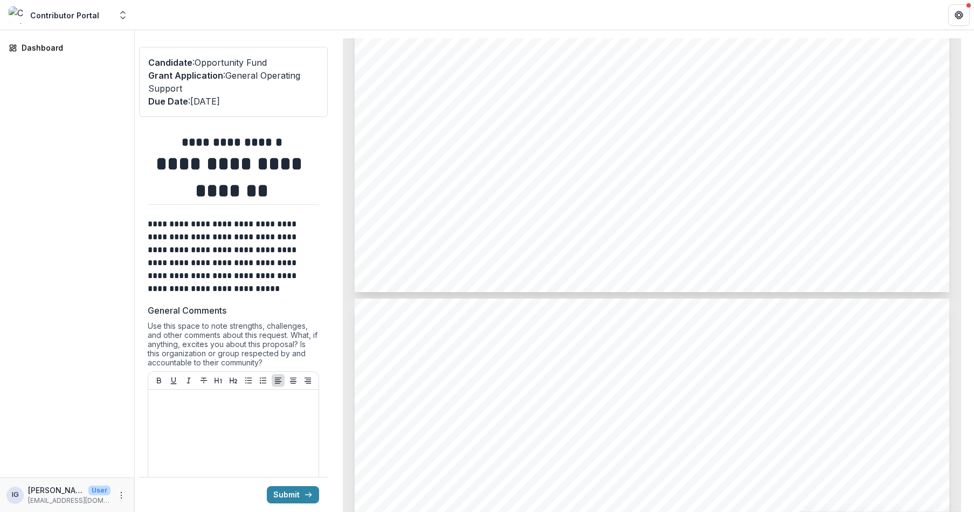
click at [391, 136] on span "[URL][DOMAIN_NAME] -" at bounding box center [458, 138] width 134 height 12
copy span "https://youtu.be/fqVuLt-yorc"
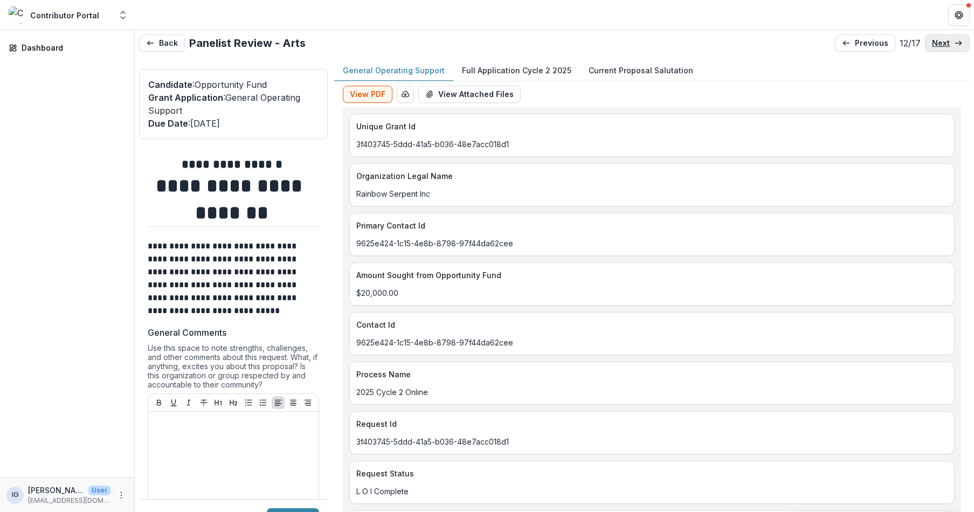
click at [946, 43] on p "next" at bounding box center [941, 43] width 18 height 9
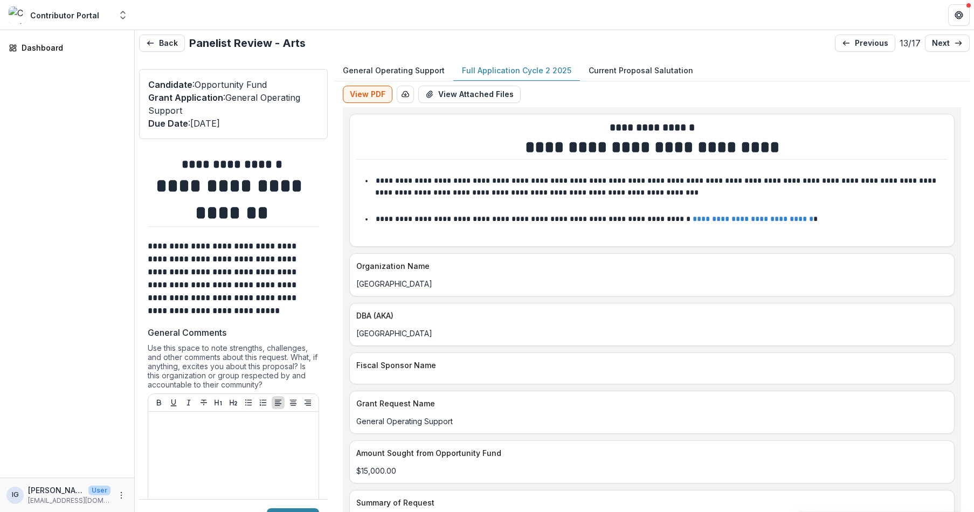
click at [510, 71] on p "Full Application Cycle 2 2025" at bounding box center [516, 70] width 109 height 11
click at [363, 97] on button "View PDF" at bounding box center [368, 94] width 50 height 17
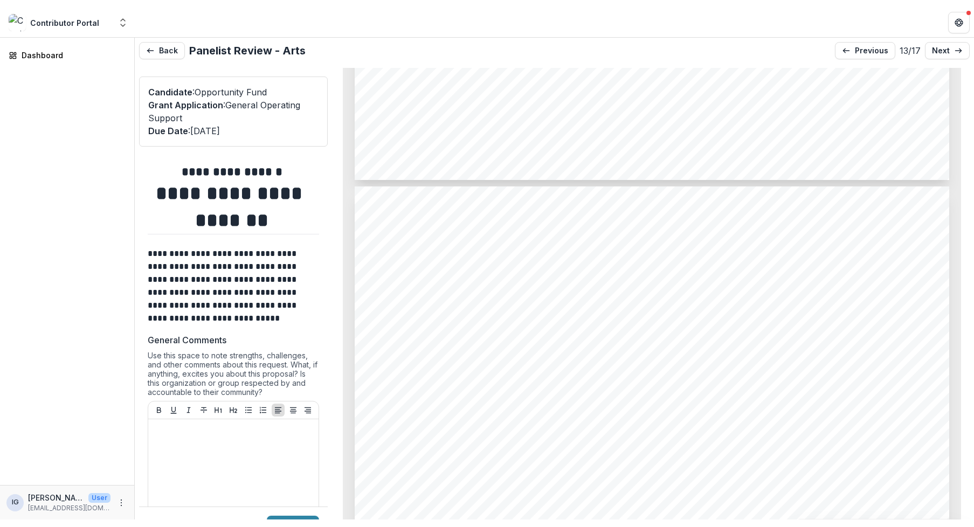
scroll to position [10142, 0]
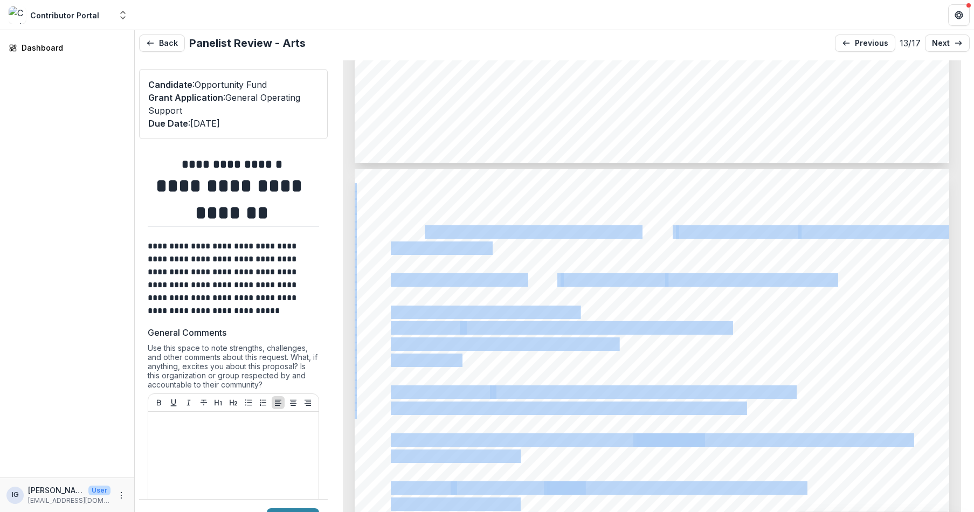
drag, startPoint x: 390, startPoint y: 229, endPoint x: 418, endPoint y: 229, distance: 28.0
click at [418, 229] on span "[URL][DOMAIN_NAME] - Regional premiere of" at bounding box center [515, 232] width 248 height 12
drag, startPoint x: 544, startPoint y: 230, endPoint x: 400, endPoint y: 222, distance: 144.1
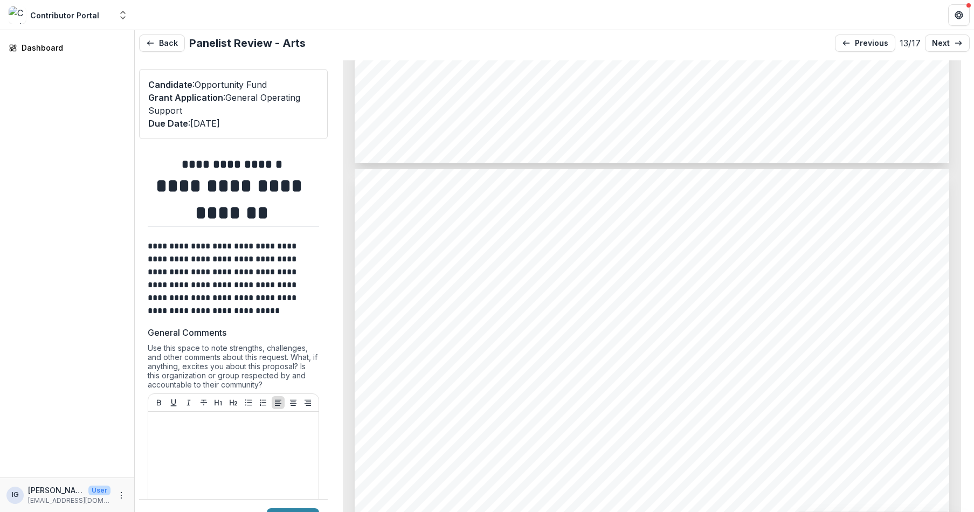
click at [474, 238] on span "[URL][DOMAIN_NAME] - Regional premiere of" at bounding box center [515, 232] width 248 height 12
drag, startPoint x: 547, startPoint y: 230, endPoint x: 388, endPoint y: 230, distance: 159.0
click at [391, 230] on span "[URL][DOMAIN_NAME] - Regional premiere of" at bounding box center [515, 232] width 248 height 12
copy span "https://youtu.be/Qsl_4IC0OU8"
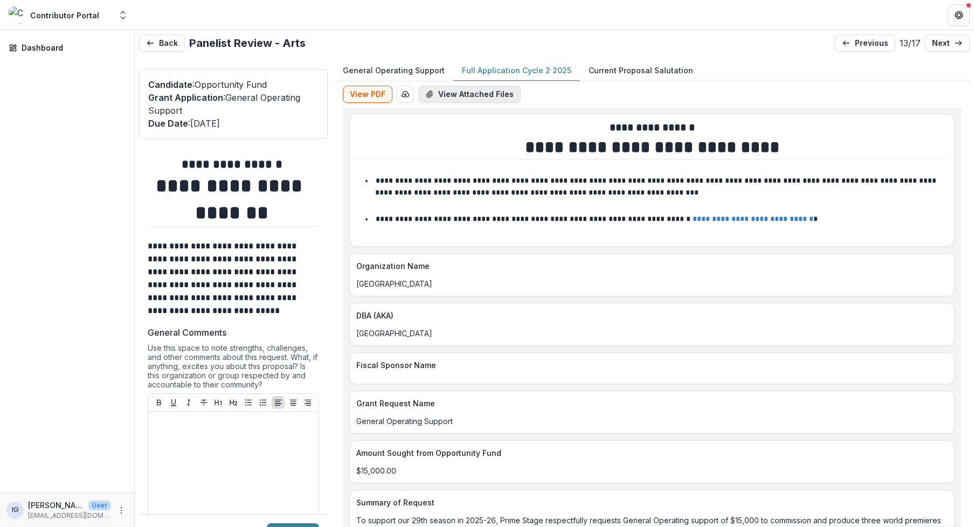
drag, startPoint x: 475, startPoint y: 68, endPoint x: 420, endPoint y: 86, distance: 57.3
click at [475, 68] on p "Full Application Cycle 2 2025" at bounding box center [516, 70] width 109 height 11
click at [372, 95] on button "View PDF" at bounding box center [368, 94] width 50 height 17
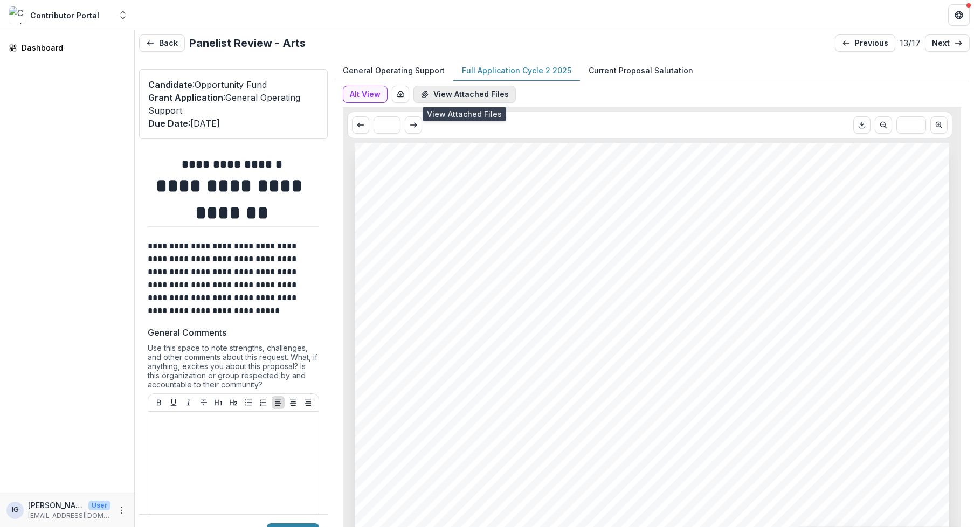
click at [446, 96] on button "View Attached Files" at bounding box center [464, 94] width 102 height 17
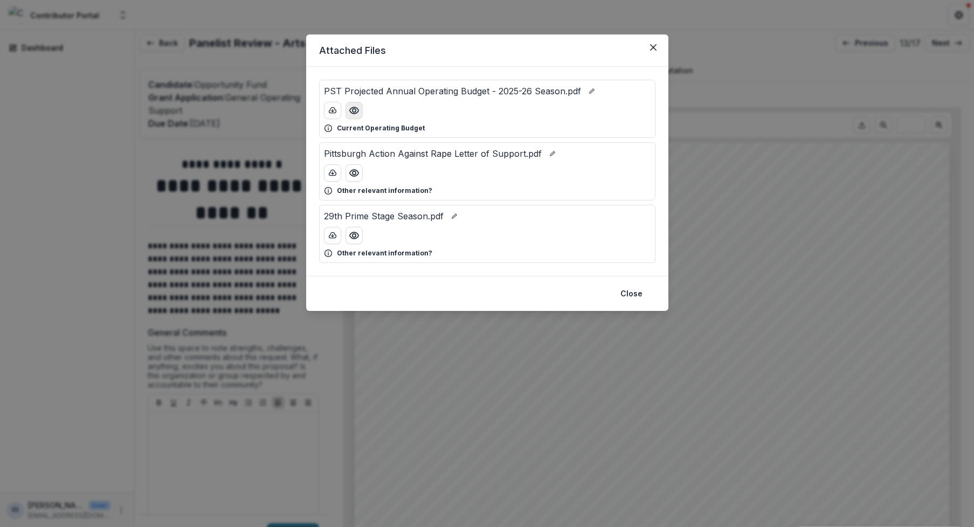
click at [356, 109] on icon "Preview PST Projected Annual Operating Budget - 2025-26 Season.pdf" at bounding box center [354, 110] width 11 height 11
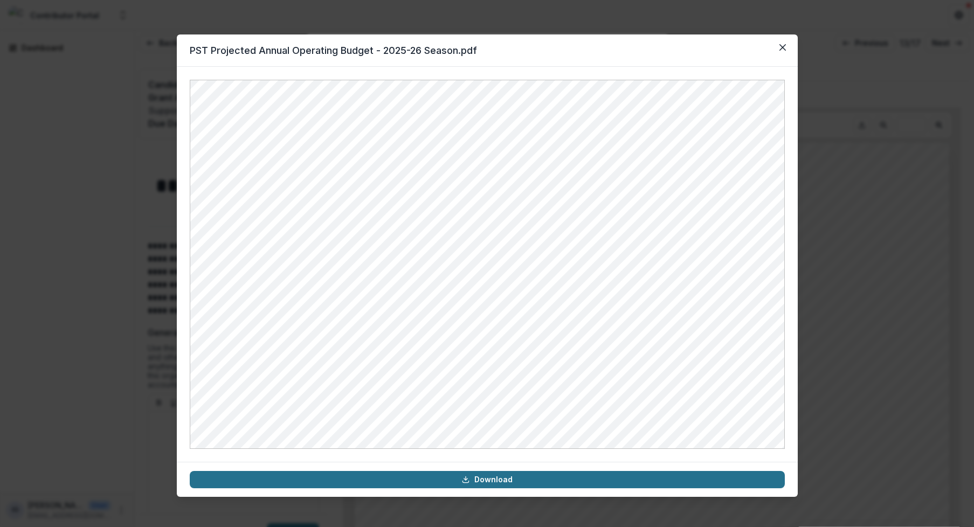
drag, startPoint x: 473, startPoint y: 482, endPoint x: 474, endPoint y: 475, distance: 7.1
click at [473, 482] on link "Download" at bounding box center [487, 479] width 595 height 17
click at [468, 480] on icon at bounding box center [465, 479] width 9 height 9
click at [822, 174] on div "PST Projected Annual Operating Budget - 2025-26 Season.pdf Download" at bounding box center [487, 263] width 974 height 527
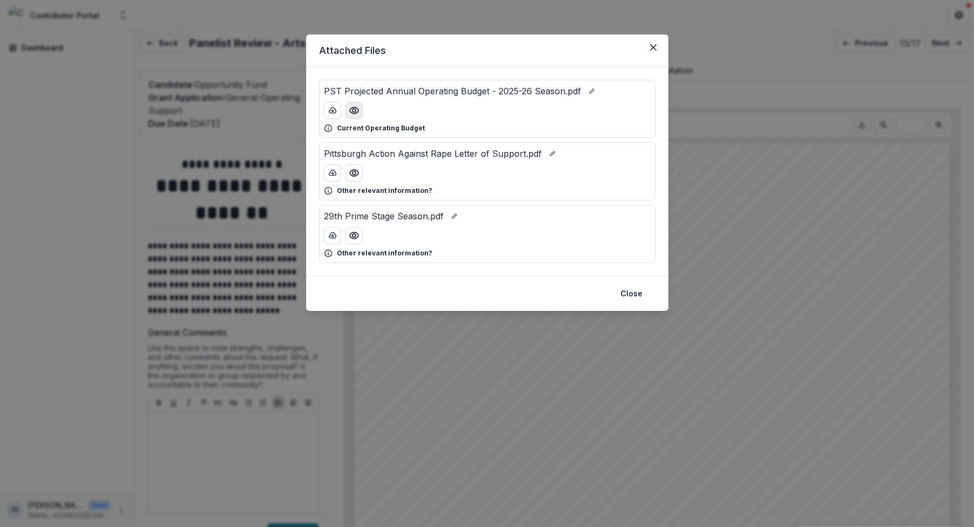
click at [361, 115] on button "Preview PST Projected Annual Operating Budget - 2025-26 Season.pdf" at bounding box center [354, 110] width 17 height 17
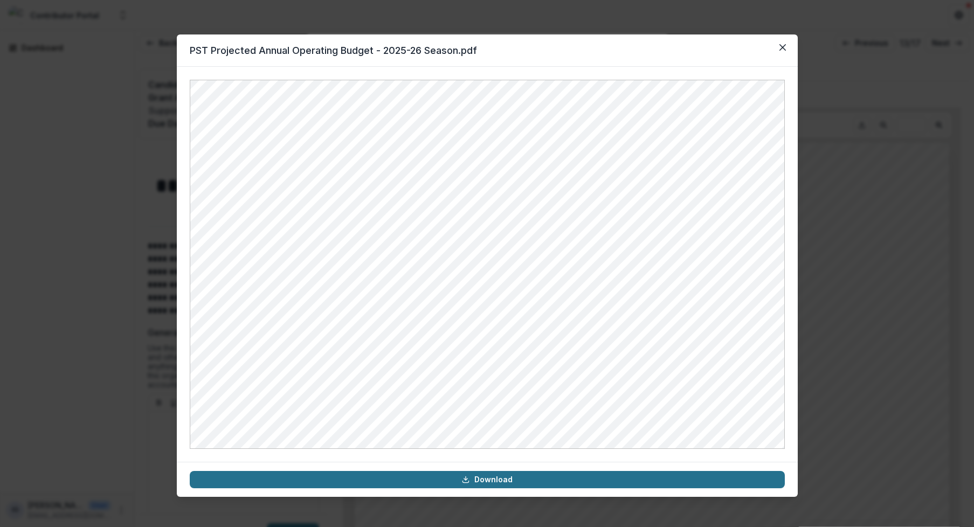
click at [466, 480] on line at bounding box center [466, 478] width 0 height 4
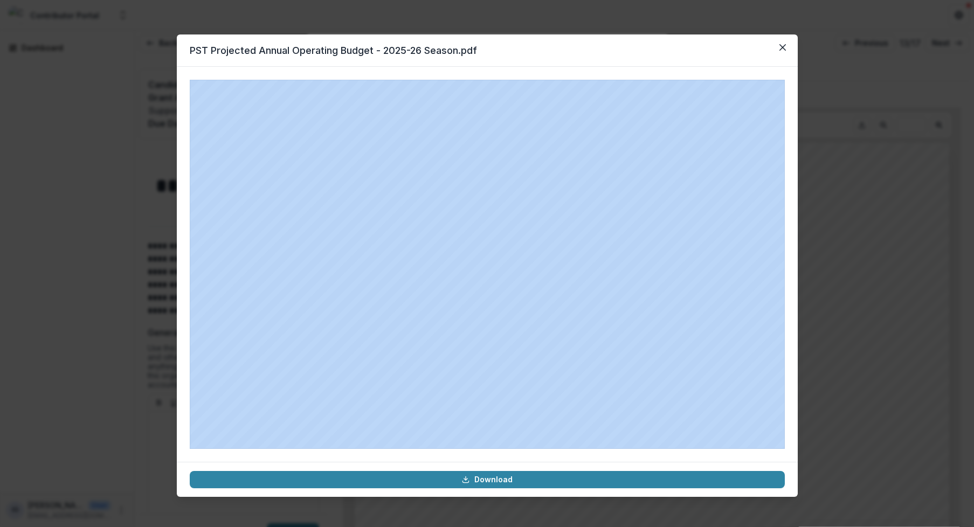
drag, startPoint x: 681, startPoint y: 49, endPoint x: 597, endPoint y: 79, distance: 89.8
click at [596, 79] on section "PST Projected Annual Operating Budget - 2025-26 Season.pdf Download" at bounding box center [487, 265] width 621 height 462
click at [782, 44] on icon "Close" at bounding box center [782, 47] width 6 height 6
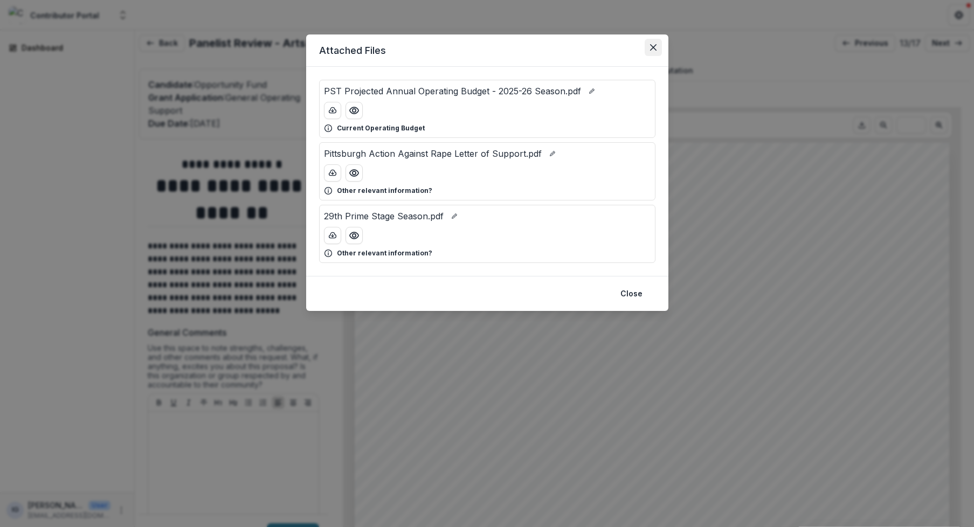
click at [654, 46] on icon "Close" at bounding box center [653, 47] width 6 height 6
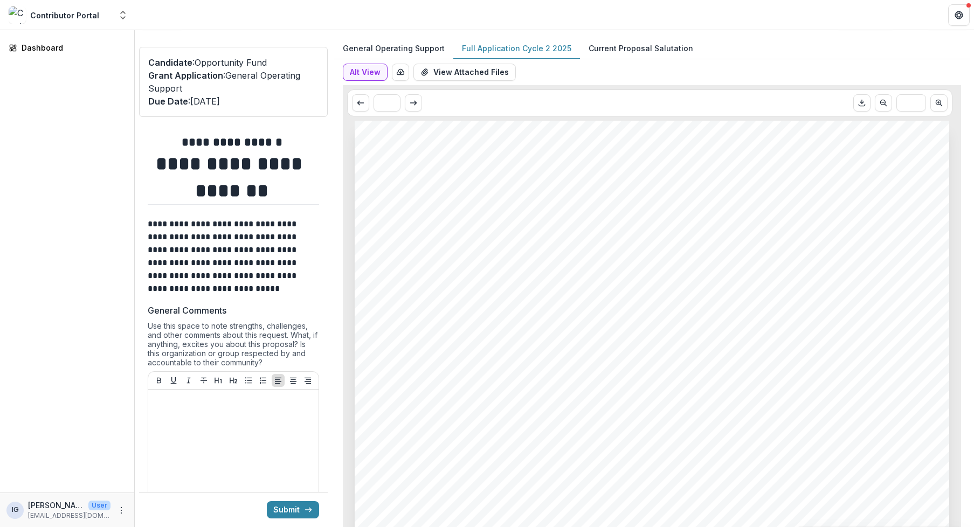
click at [480, 50] on p "Full Application Cycle 2 2025" at bounding box center [516, 48] width 109 height 11
click at [369, 75] on button "Alt View" at bounding box center [365, 72] width 45 height 17
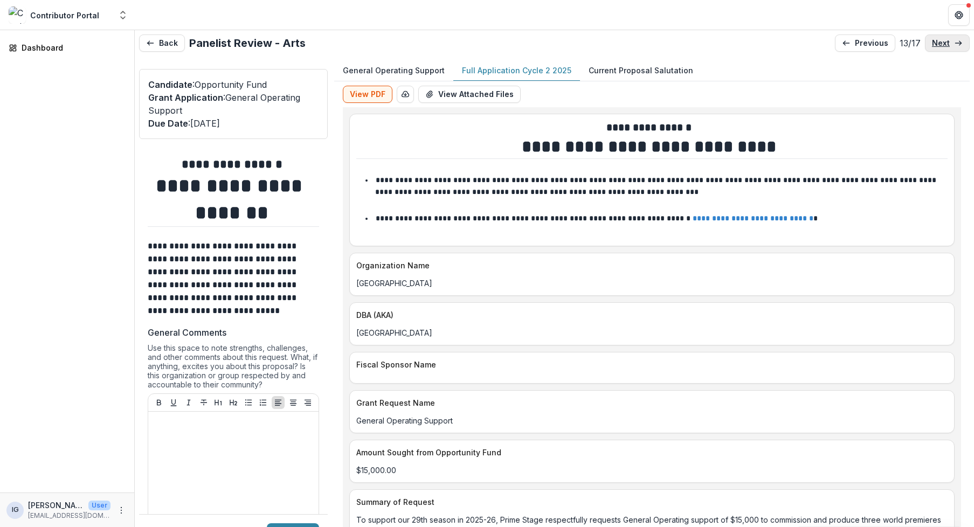
click at [943, 43] on p "next" at bounding box center [941, 43] width 18 height 9
drag, startPoint x: 479, startPoint y: 68, endPoint x: 407, endPoint y: 107, distance: 81.5
click at [479, 68] on p "Full Application Cycle 2 2025" at bounding box center [516, 70] width 109 height 11
click at [376, 97] on button "View PDF" at bounding box center [368, 94] width 50 height 17
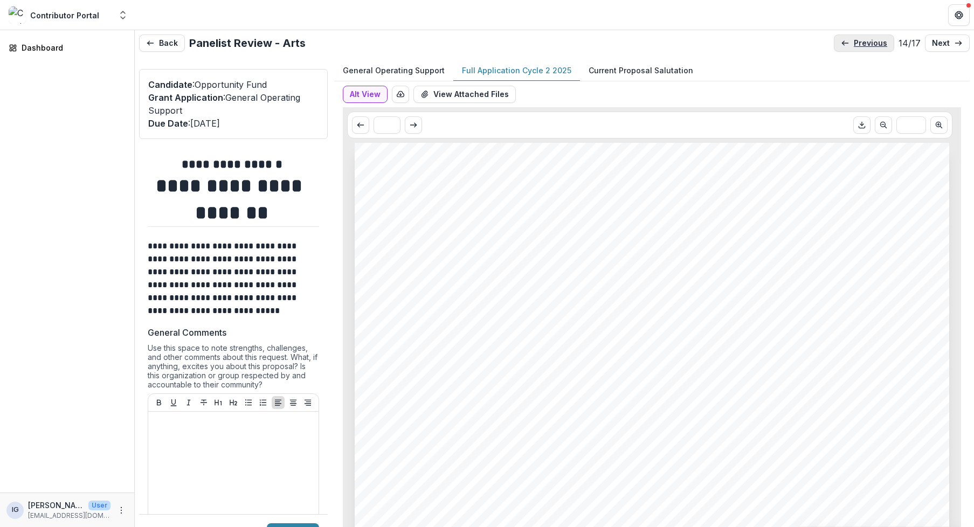
click at [841, 43] on icon at bounding box center [845, 43] width 9 height 9
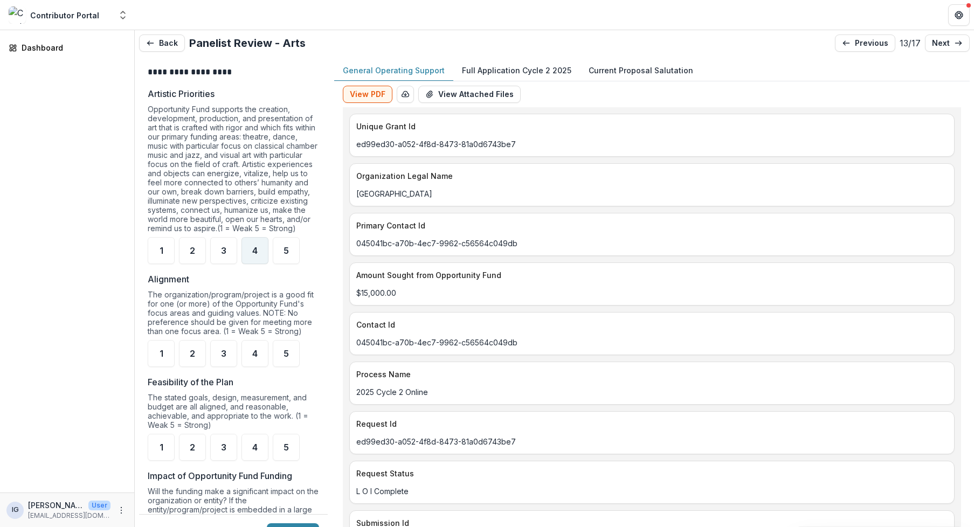
scroll to position [555, 0]
click at [255, 257] on span "4" at bounding box center [254, 252] width 5 height 9
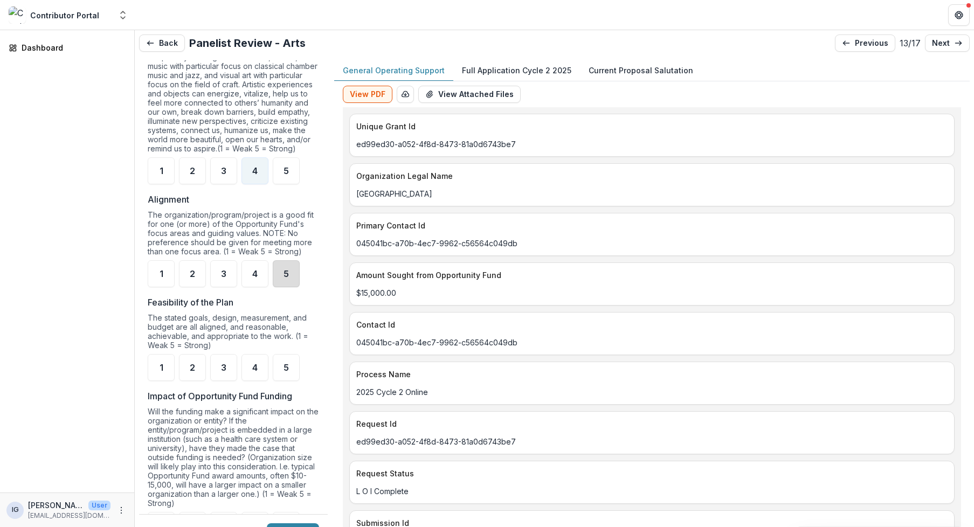
click at [285, 287] on div "5" at bounding box center [286, 273] width 27 height 27
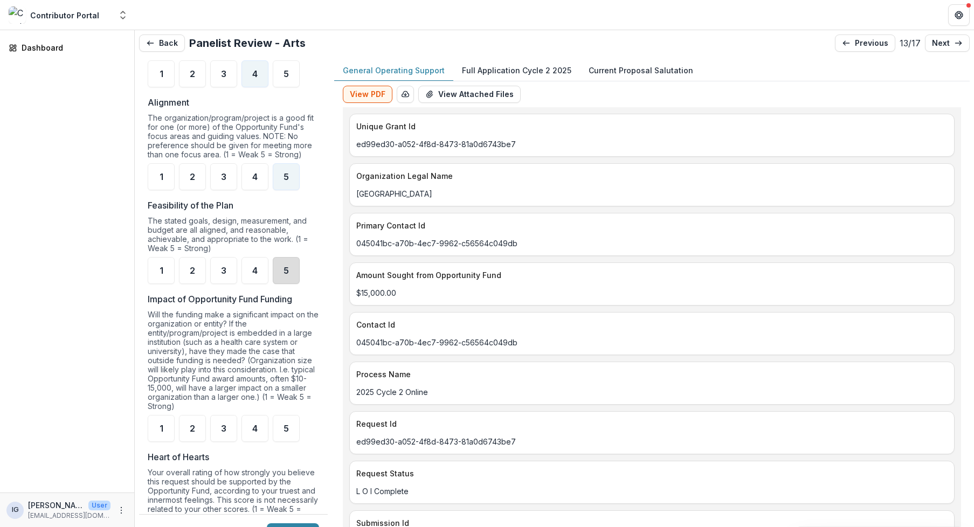
scroll to position [735, 0]
drag, startPoint x: 290, startPoint y: 285, endPoint x: 290, endPoint y: 304, distance: 19.4
click at [290, 283] on div "5" at bounding box center [286, 269] width 27 height 27
drag, startPoint x: 289, startPoint y: 434, endPoint x: 292, endPoint y: 403, distance: 31.9
click at [291, 429] on div "5" at bounding box center [286, 427] width 27 height 27
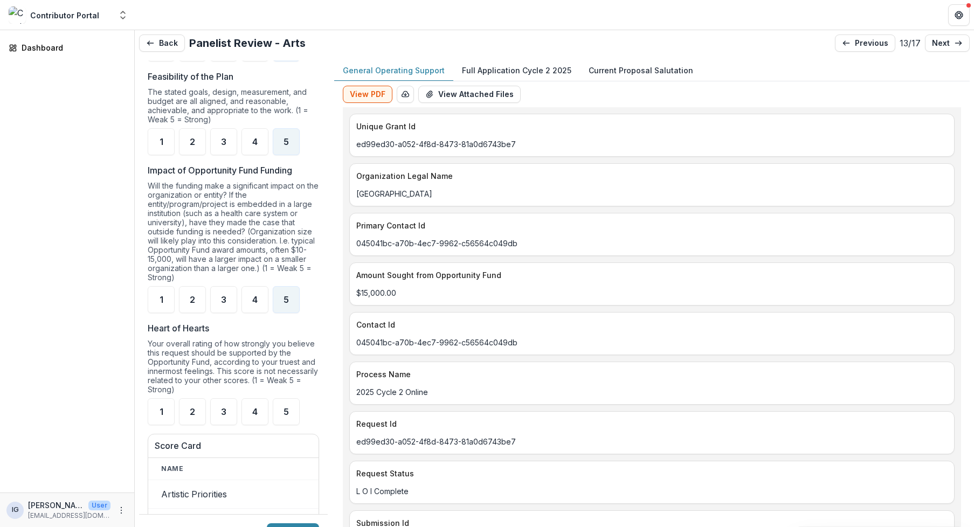
scroll to position [895, 0]
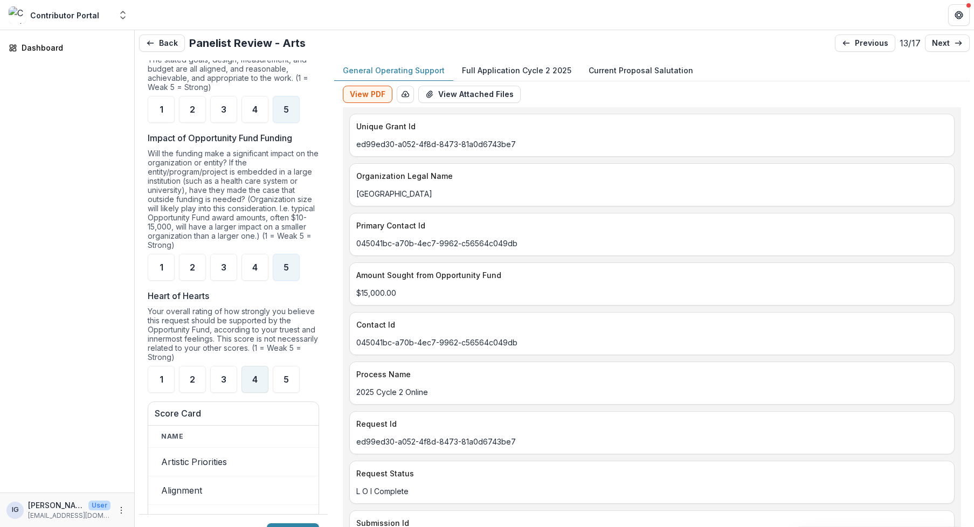
drag, startPoint x: 253, startPoint y: 386, endPoint x: 255, endPoint y: 380, distance: 7.0
click at [253, 384] on span "4" at bounding box center [254, 379] width 5 height 9
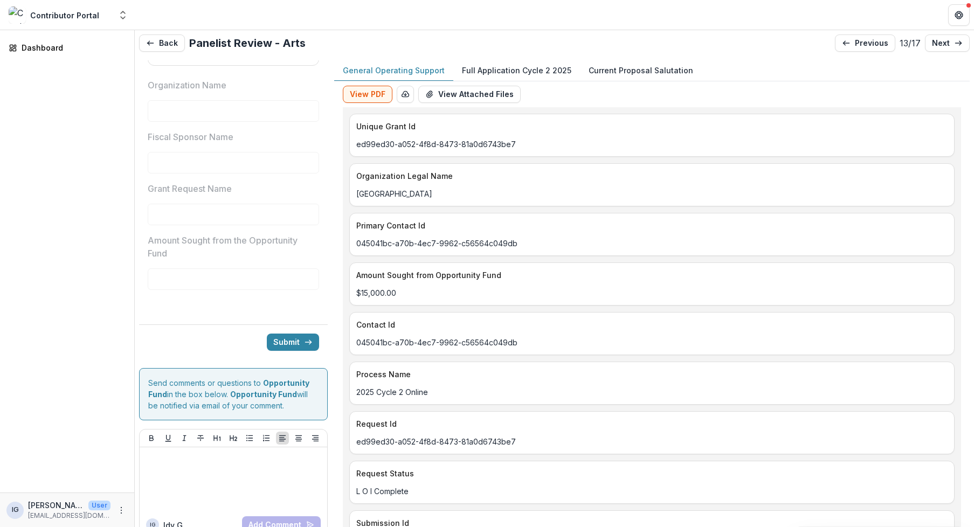
scroll to position [1, 0]
click at [281, 341] on button "Submit" at bounding box center [293, 341] width 52 height 17
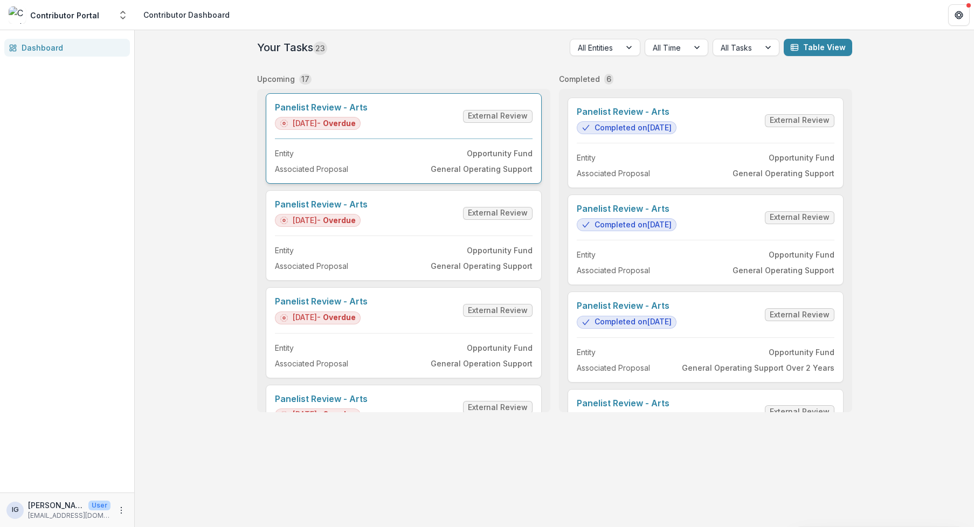
scroll to position [6, 0]
click at [368, 111] on link "Panelist Review - Arts" at bounding box center [321, 106] width 93 height 10
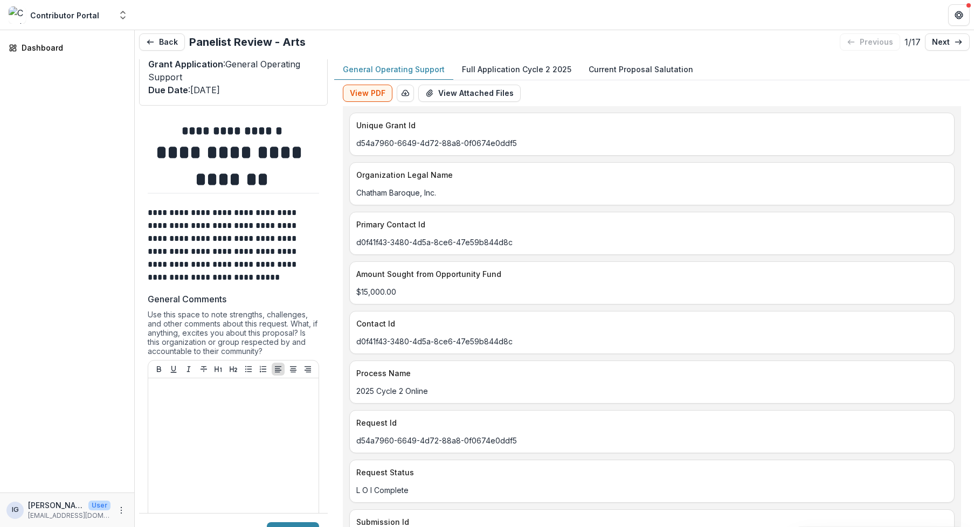
scroll to position [50, 0]
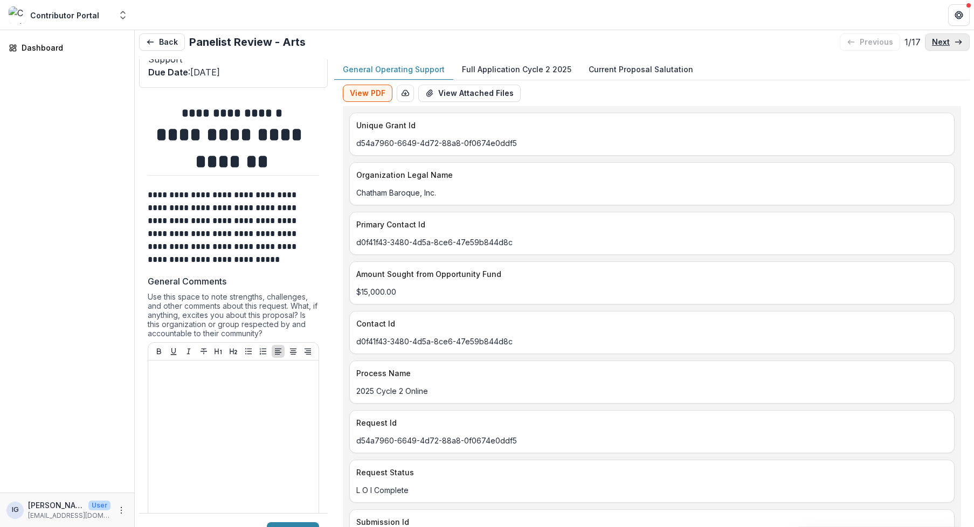
click at [944, 42] on p "next" at bounding box center [941, 42] width 18 height 9
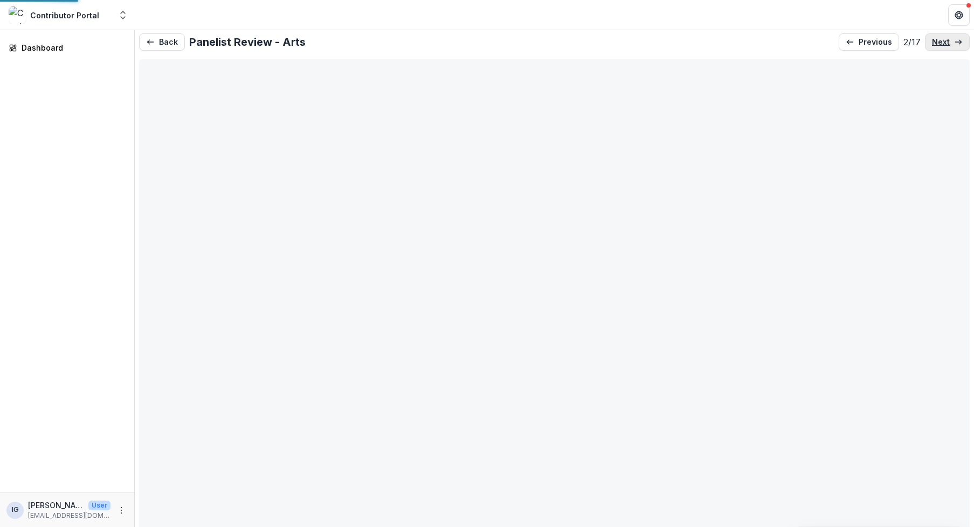
click at [945, 42] on p "next" at bounding box center [941, 42] width 18 height 9
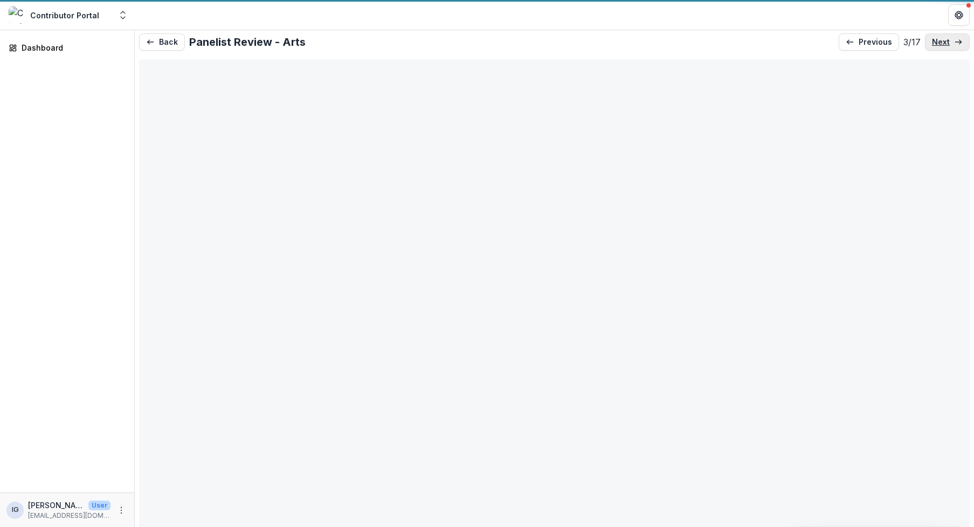
click at [945, 42] on p "next" at bounding box center [941, 42] width 18 height 9
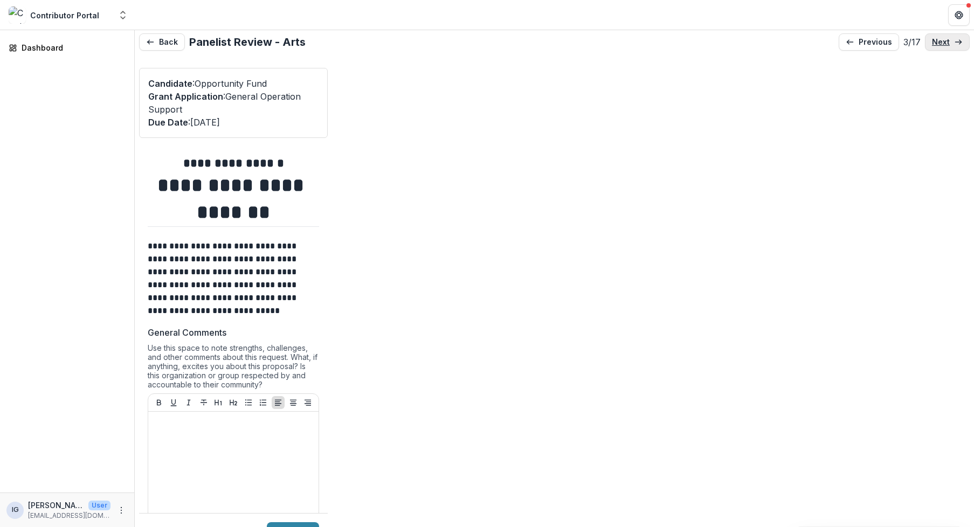
click at [945, 42] on p "next" at bounding box center [941, 42] width 18 height 9
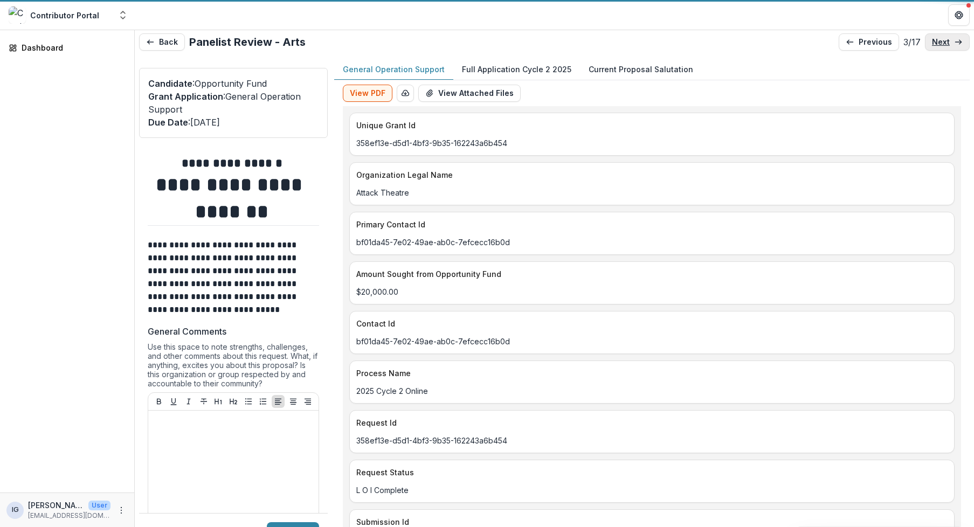
click at [945, 42] on p "next" at bounding box center [941, 42] width 18 height 9
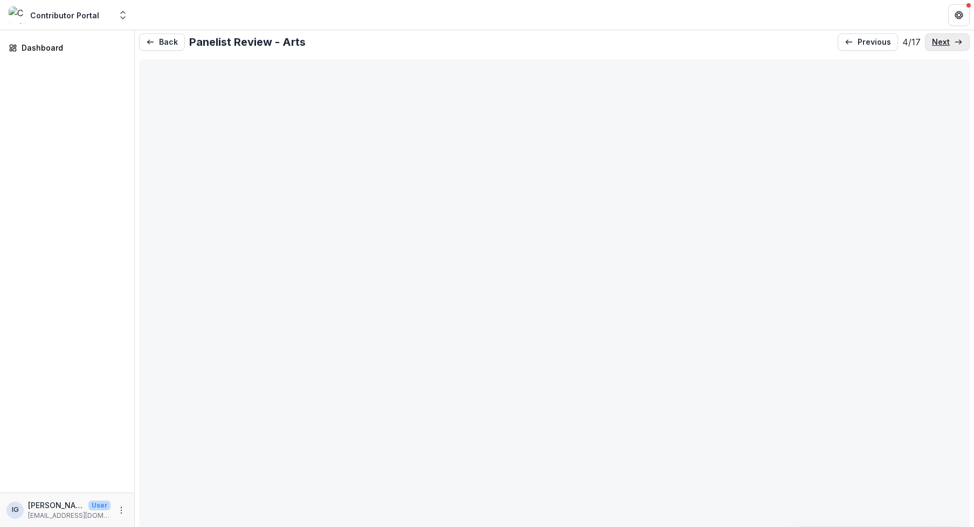
click at [945, 42] on p "next" at bounding box center [941, 42] width 18 height 9
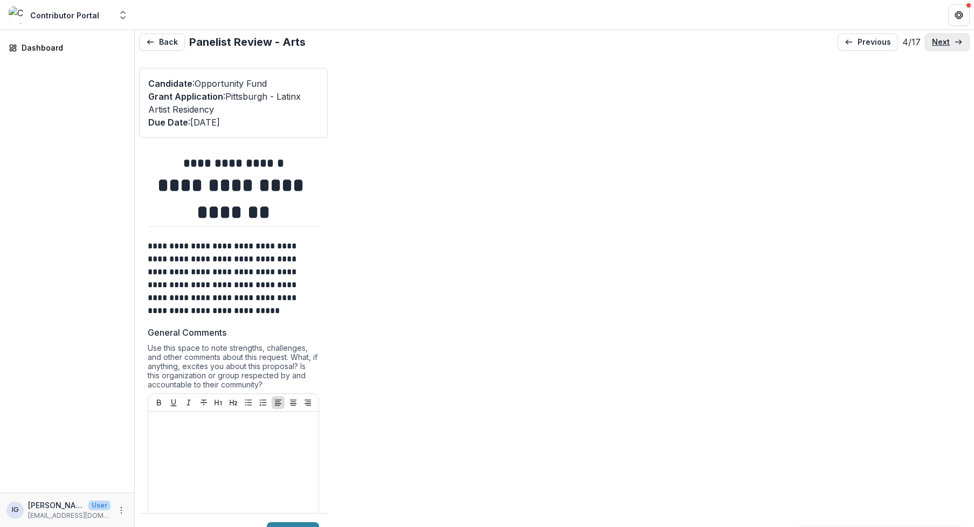
click at [945, 42] on p "next" at bounding box center [941, 42] width 18 height 9
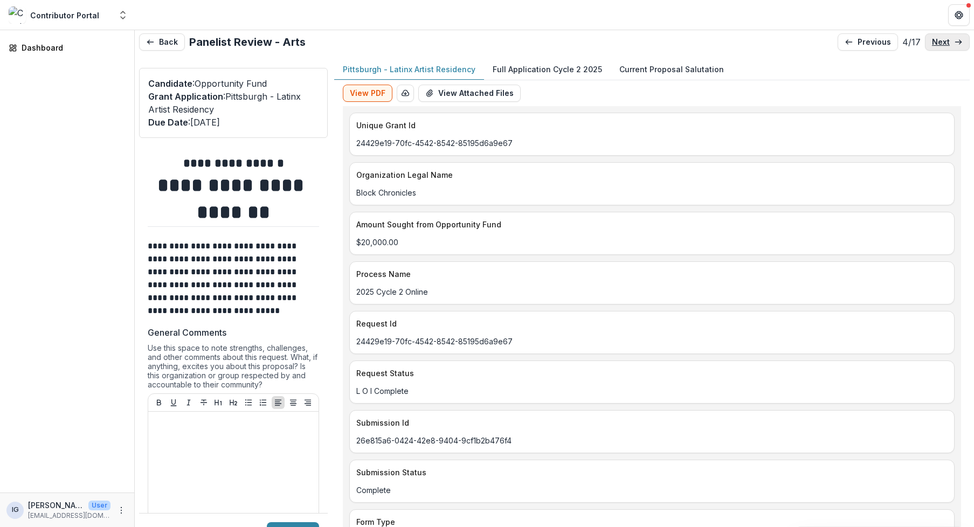
click at [945, 42] on p "next" at bounding box center [941, 42] width 18 height 9
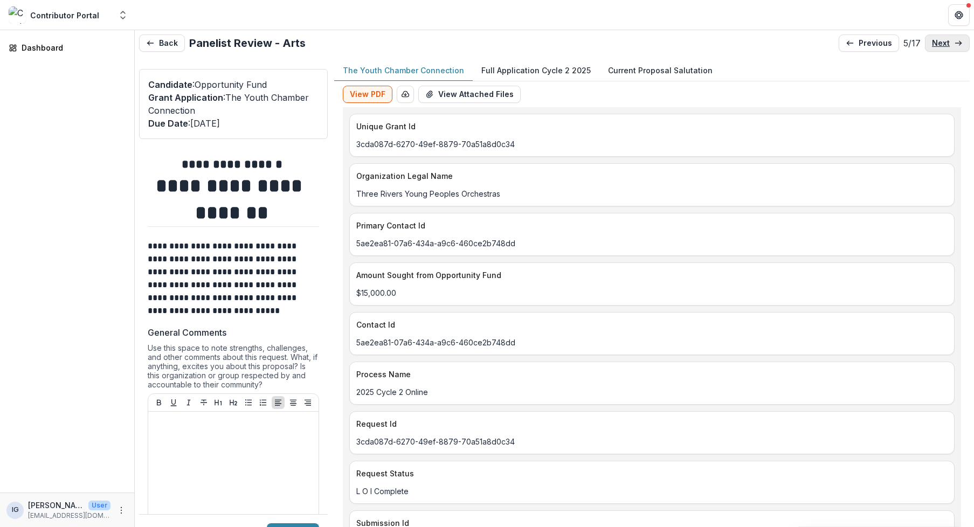
click at [932, 41] on p "next" at bounding box center [941, 43] width 18 height 9
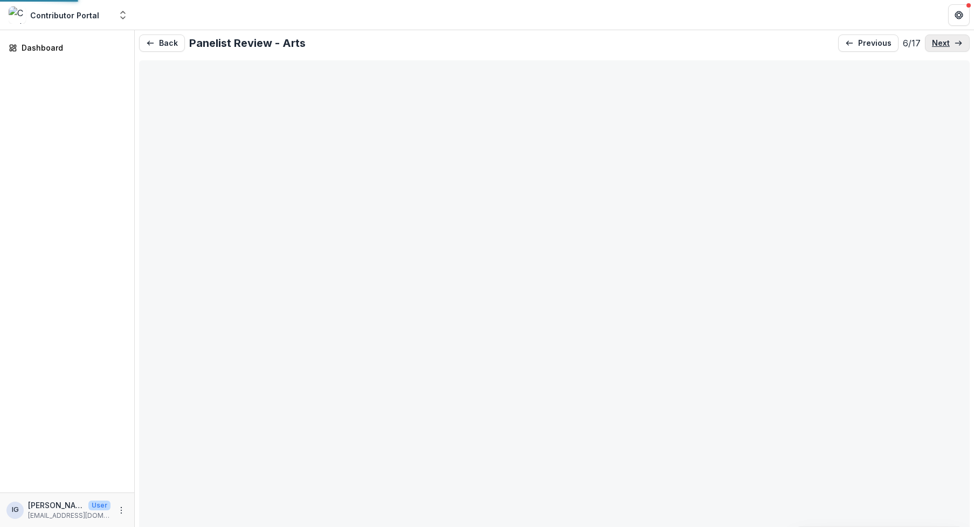
click at [932, 41] on p "next" at bounding box center [941, 43] width 18 height 9
click at [932, 42] on p "next" at bounding box center [941, 43] width 18 height 9
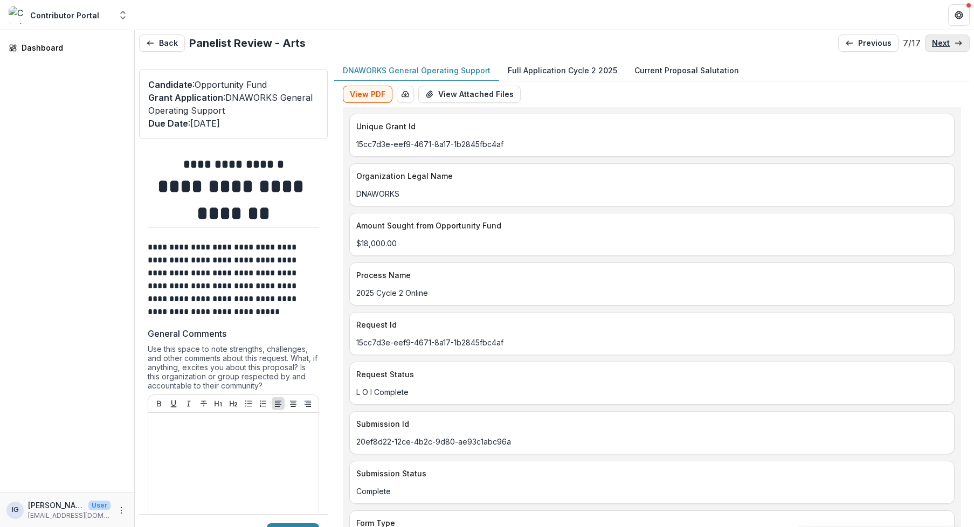
click at [932, 42] on p "next" at bounding box center [941, 43] width 18 height 9
click at [933, 42] on p "next" at bounding box center [941, 43] width 18 height 9
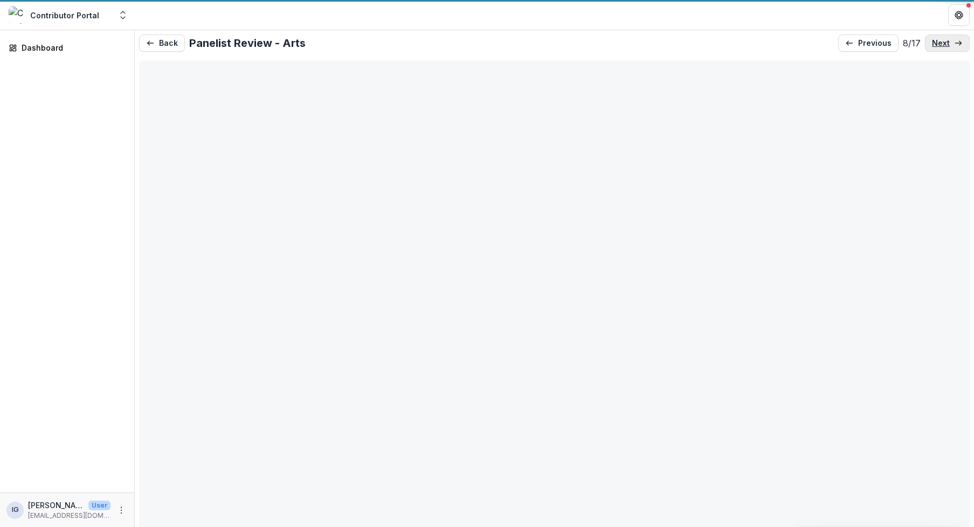
click at [932, 42] on p "next" at bounding box center [941, 43] width 18 height 9
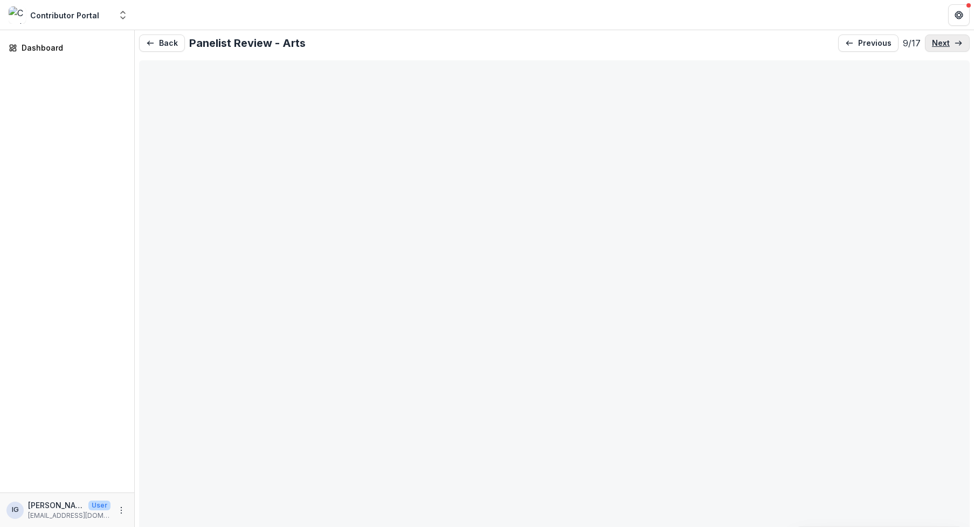
click at [932, 42] on p "next" at bounding box center [941, 43] width 18 height 9
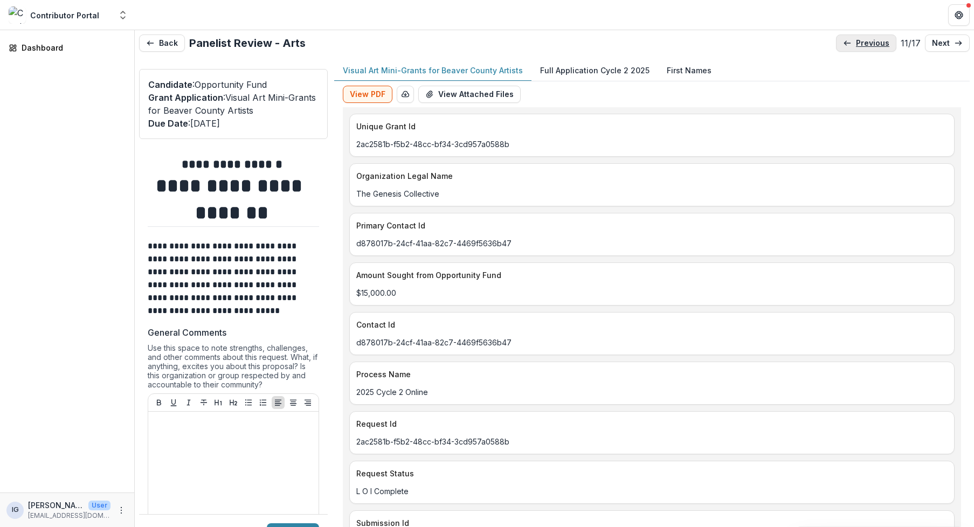
click at [844, 41] on icon at bounding box center [847, 43] width 9 height 9
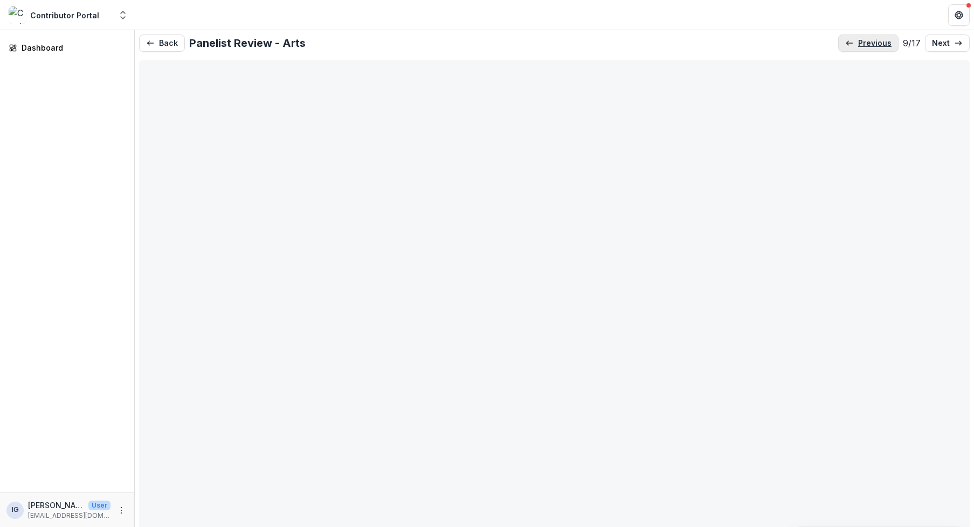
click at [845, 41] on icon at bounding box center [849, 43] width 9 height 9
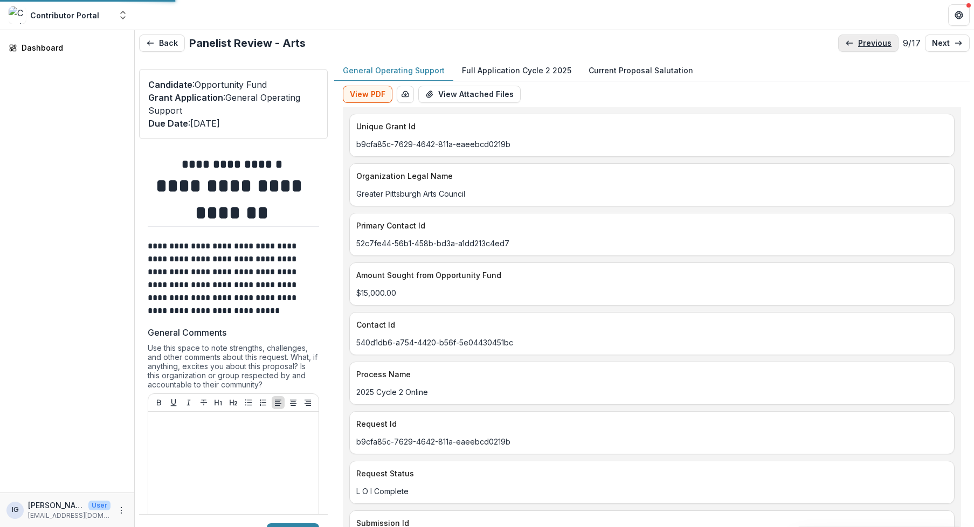
click at [845, 41] on icon at bounding box center [849, 43] width 9 height 9
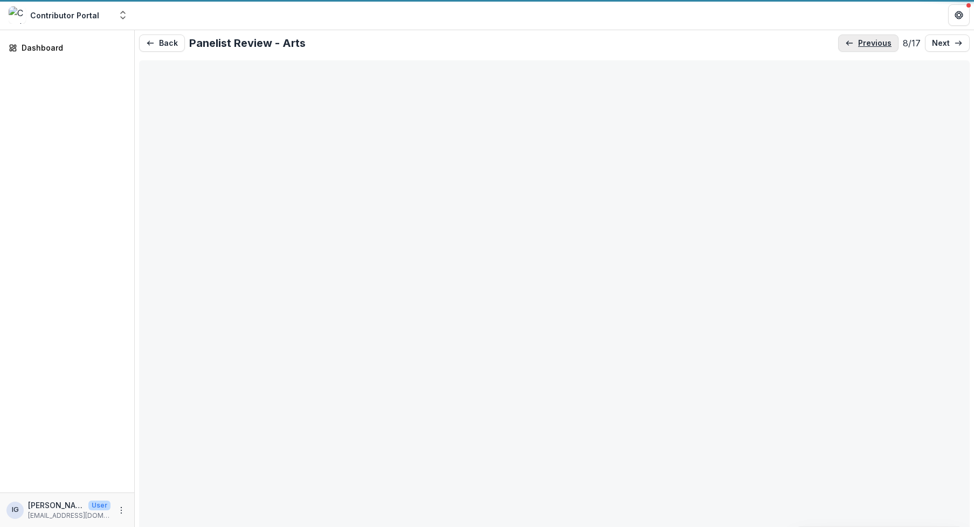
click at [845, 41] on icon at bounding box center [849, 43] width 9 height 9
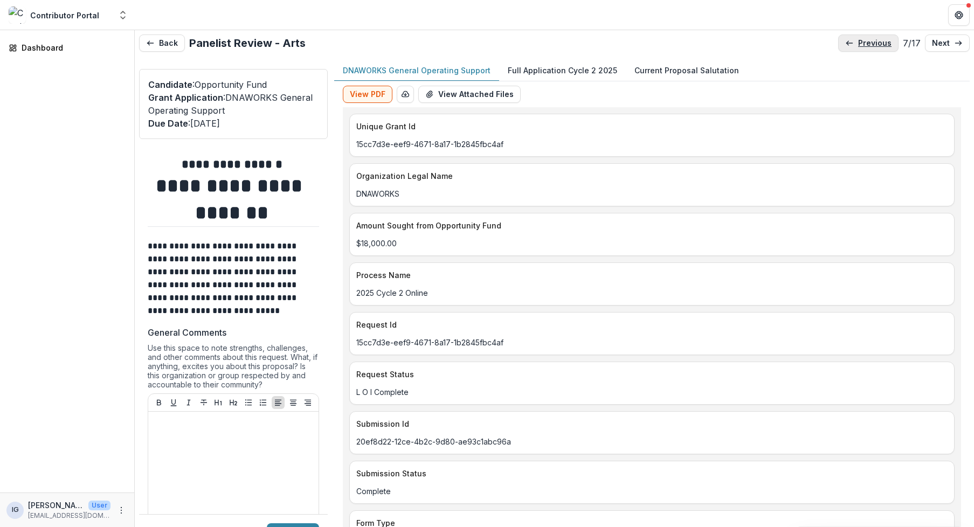
click at [845, 41] on icon at bounding box center [849, 43] width 9 height 9
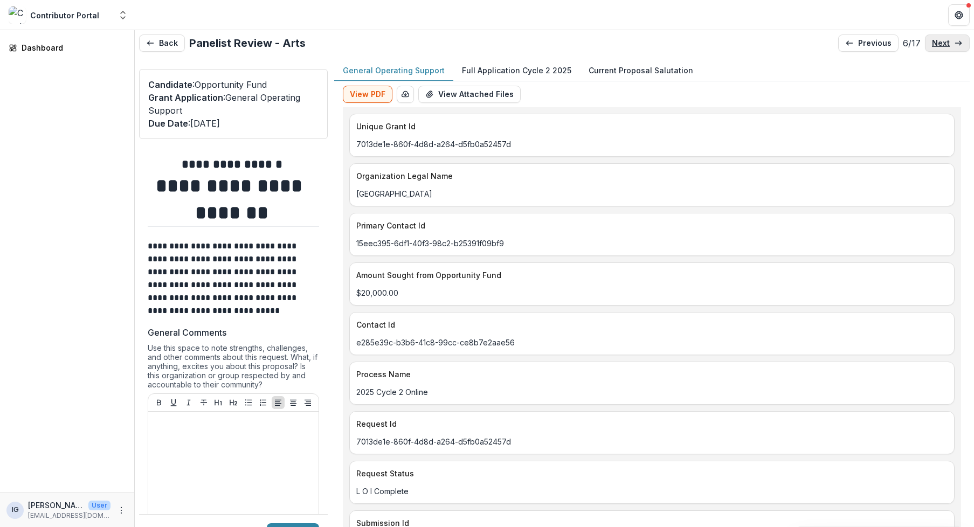
click at [950, 40] on link "next" at bounding box center [947, 42] width 45 height 17
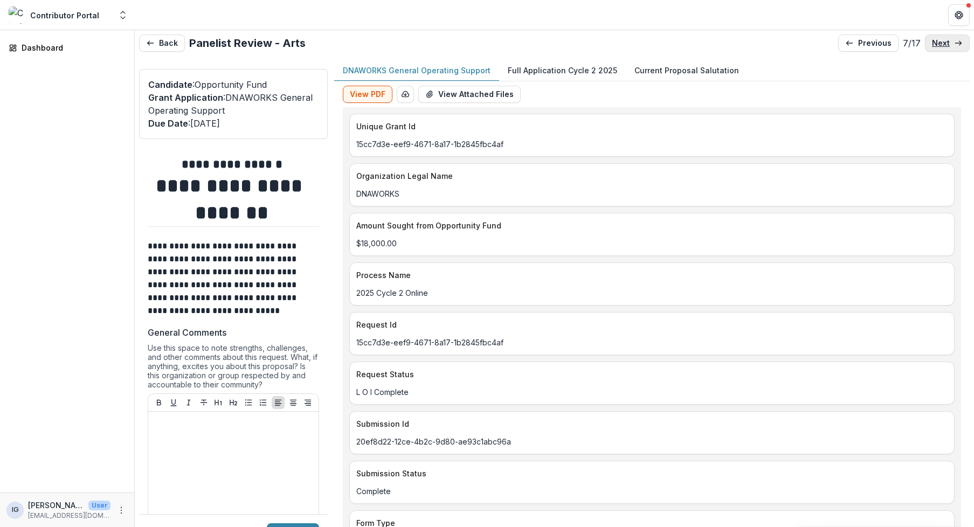
click at [950, 40] on link "next" at bounding box center [947, 42] width 45 height 17
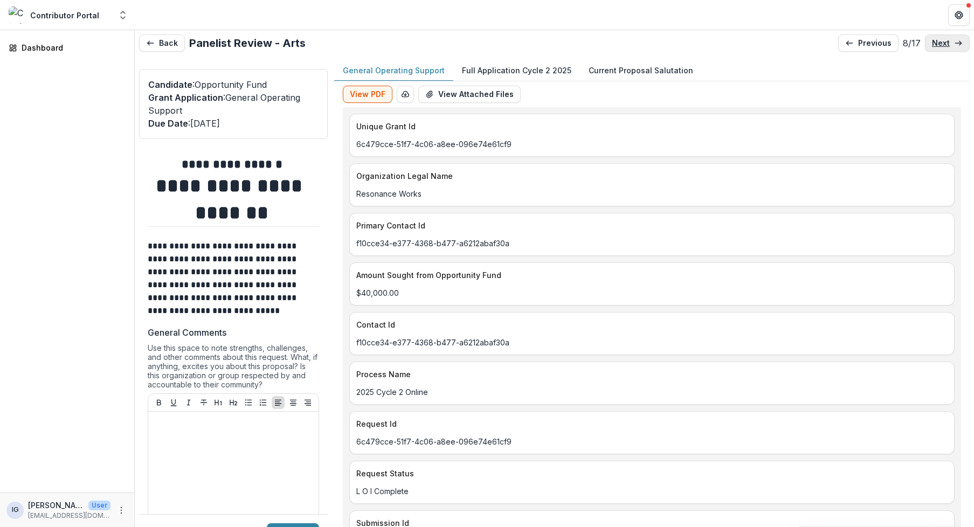
click at [950, 40] on link "next" at bounding box center [947, 42] width 45 height 17
click at [958, 40] on icon at bounding box center [958, 43] width 9 height 9
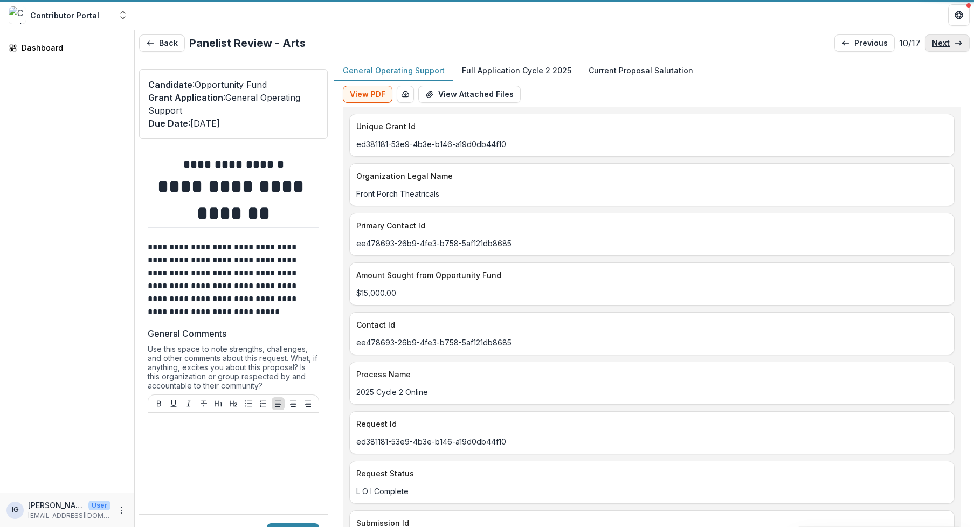
click at [957, 41] on icon at bounding box center [958, 43] width 9 height 9
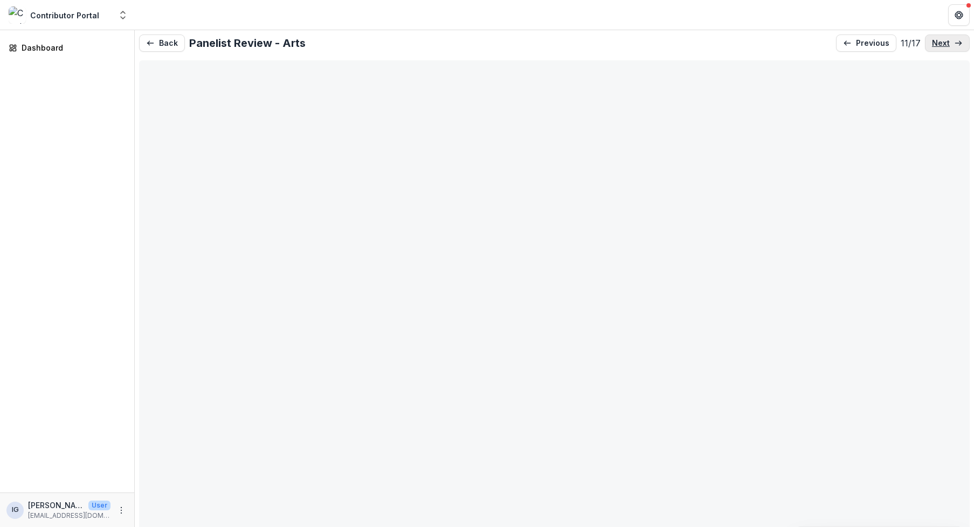
click at [957, 41] on icon at bounding box center [958, 43] width 9 height 9
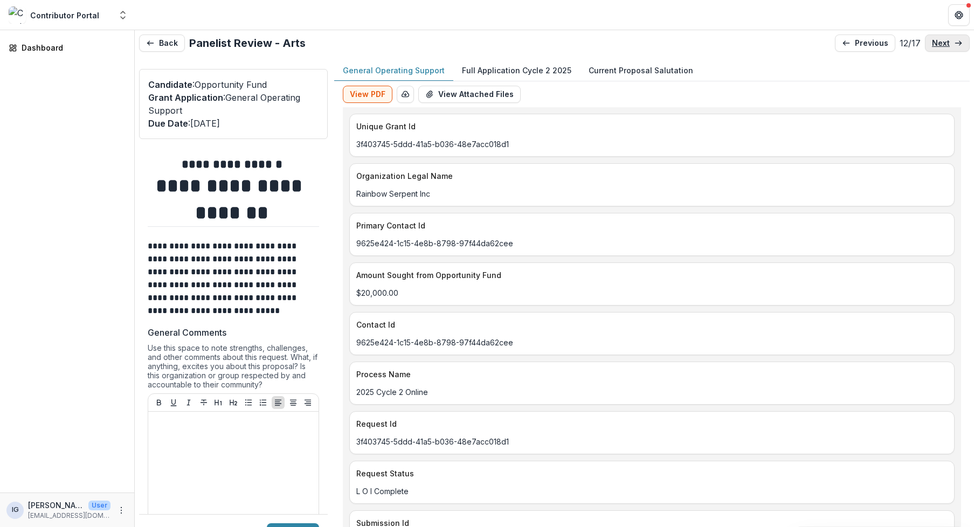
click at [943, 41] on p "next" at bounding box center [941, 43] width 18 height 9
click at [472, 70] on p "Full Application Cycle 2 2025" at bounding box center [516, 70] width 109 height 11
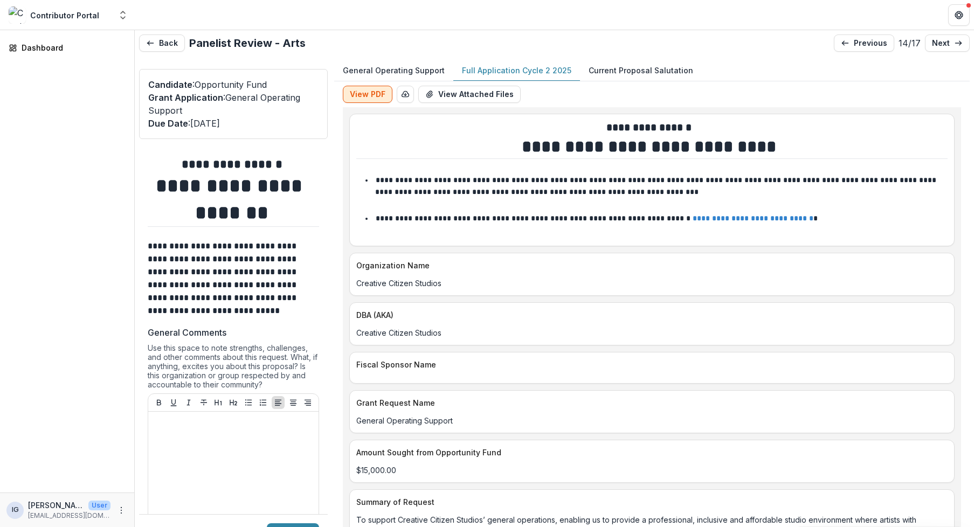
click at [388, 93] on button "View PDF" at bounding box center [368, 94] width 50 height 17
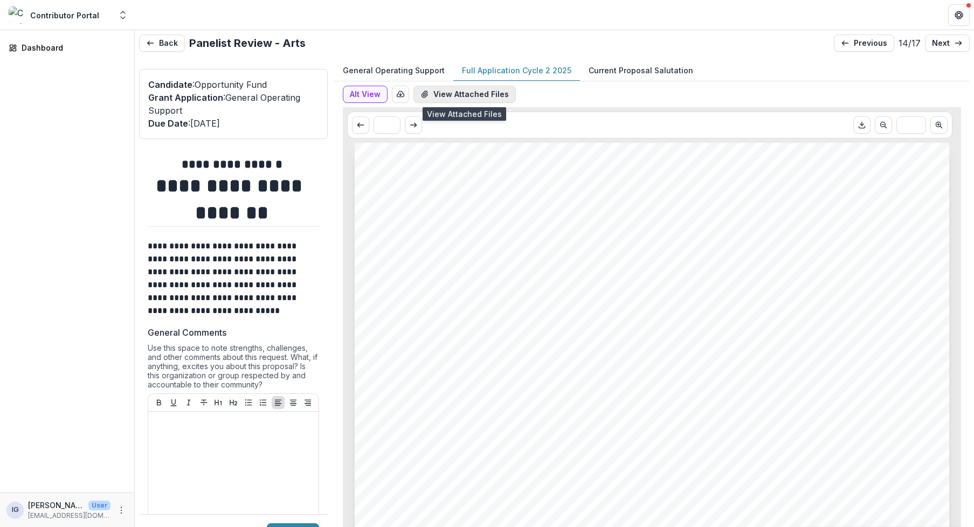
click at [443, 92] on button "View Attached Files" at bounding box center [464, 94] width 102 height 17
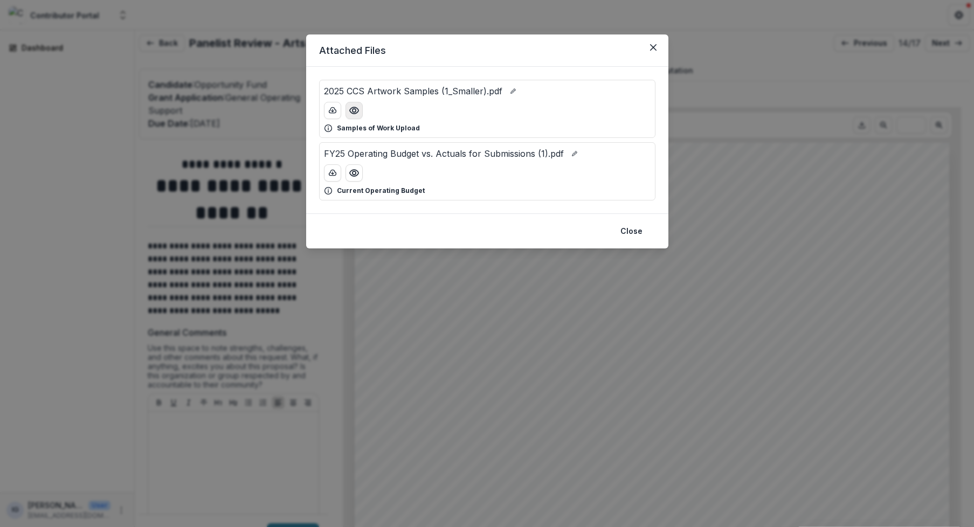
click at [353, 110] on icon "Preview 2025 CCS Artwork Samples (1_Smaller).pdf" at bounding box center [354, 110] width 11 height 11
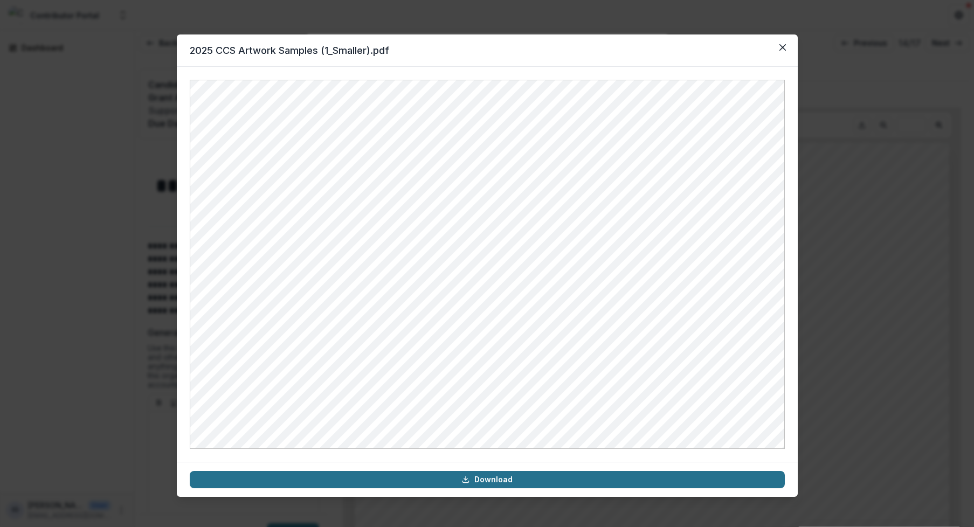
click at [465, 482] on icon at bounding box center [465, 482] width 6 height 2
click at [491, 481] on link "Download" at bounding box center [487, 479] width 595 height 17
click at [495, 483] on link "Download" at bounding box center [487, 479] width 595 height 17
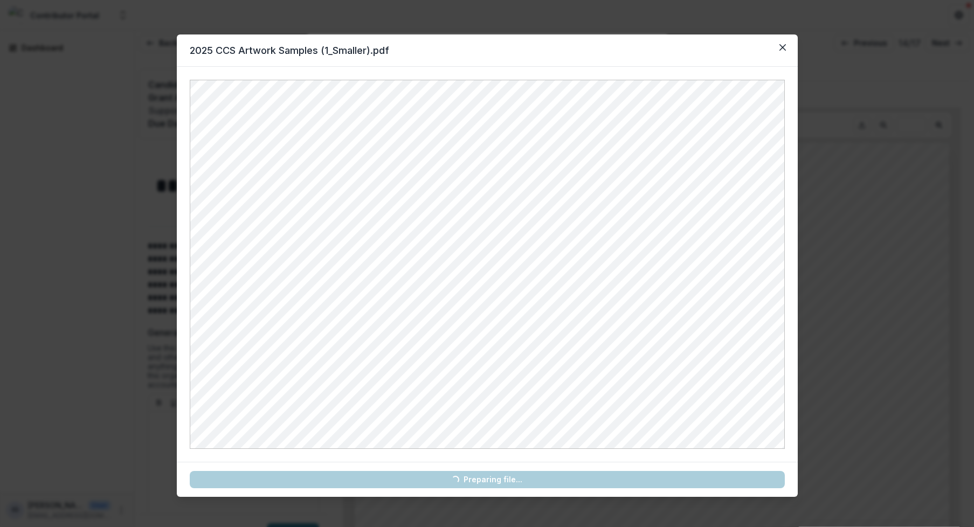
click at [495, 483] on link "Loading... Preparing file..." at bounding box center [487, 479] width 595 height 17
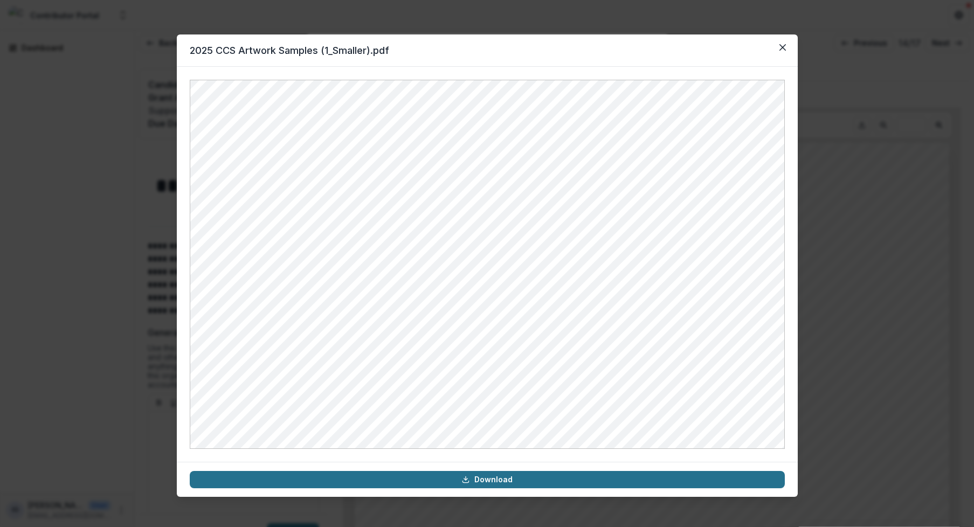
click at [472, 479] on link "Download" at bounding box center [487, 479] width 595 height 17
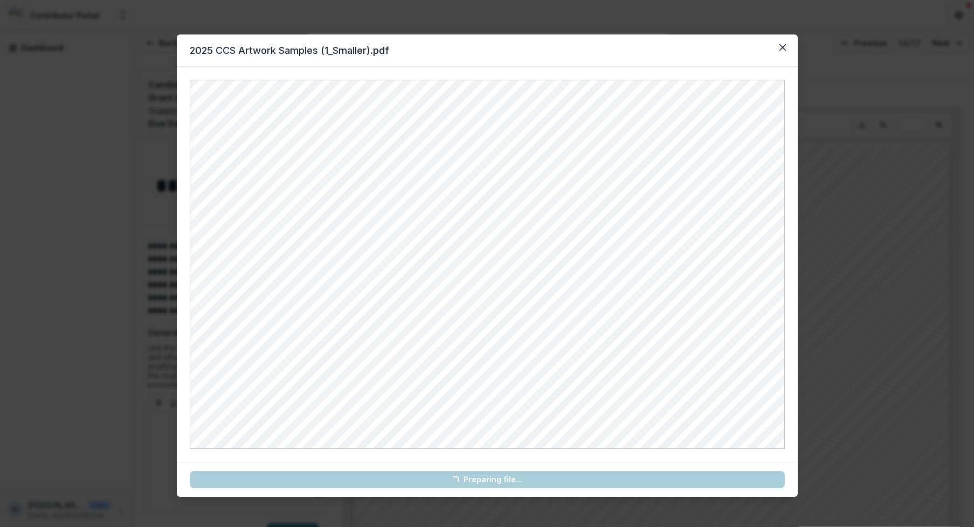
click at [472, 479] on link "Loading... Preparing file..." at bounding box center [487, 479] width 595 height 17
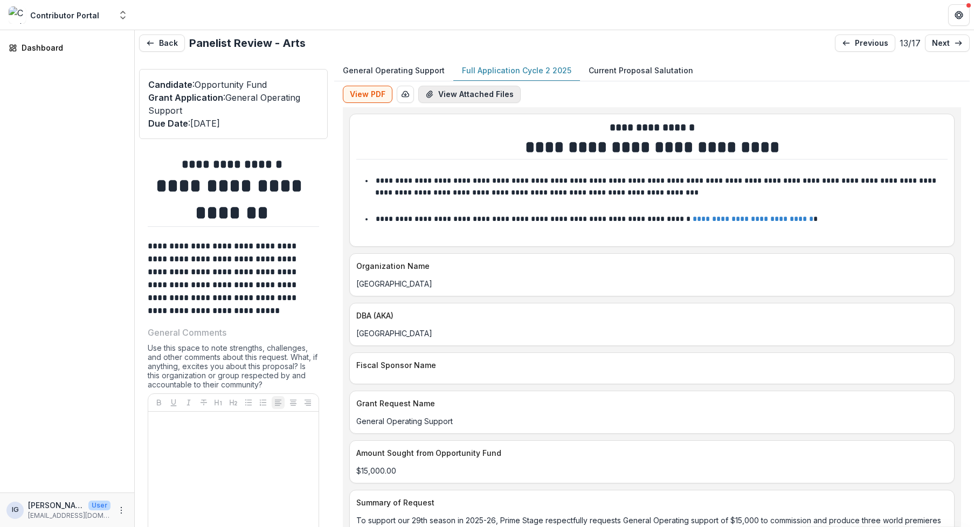
drag, startPoint x: 479, startPoint y: 71, endPoint x: 430, endPoint y: 89, distance: 52.4
click at [479, 71] on p "Full Application Cycle 2 2025" at bounding box center [516, 70] width 109 height 11
click at [383, 93] on button "View PDF" at bounding box center [368, 94] width 50 height 17
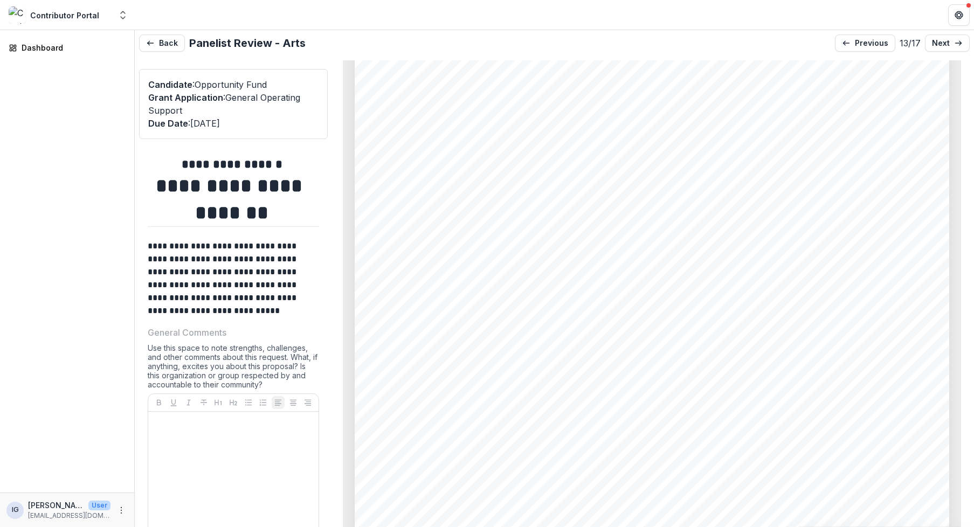
scroll to position [976, 0]
click at [937, 42] on p "next" at bounding box center [941, 43] width 18 height 9
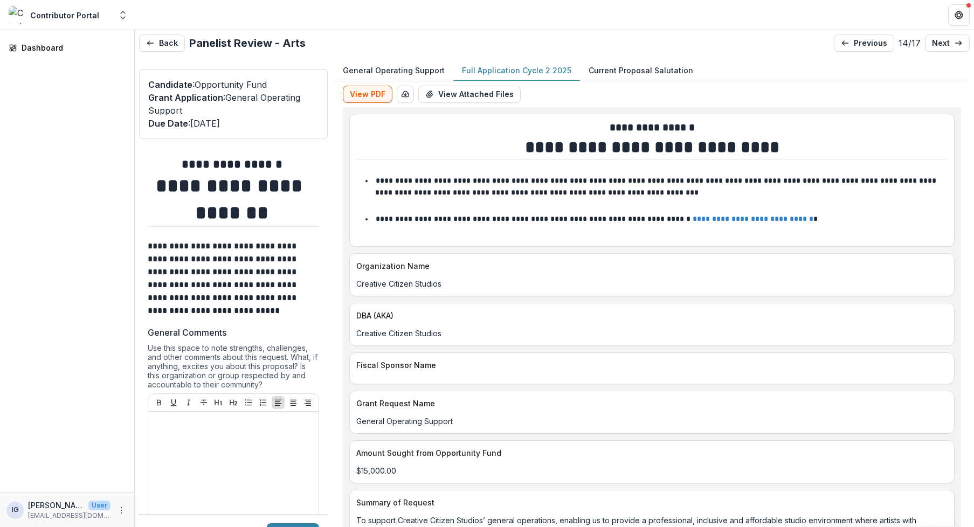
click at [482, 68] on p "Full Application Cycle 2 2025" at bounding box center [516, 70] width 109 height 11
click at [379, 95] on button "View PDF" at bounding box center [368, 94] width 50 height 17
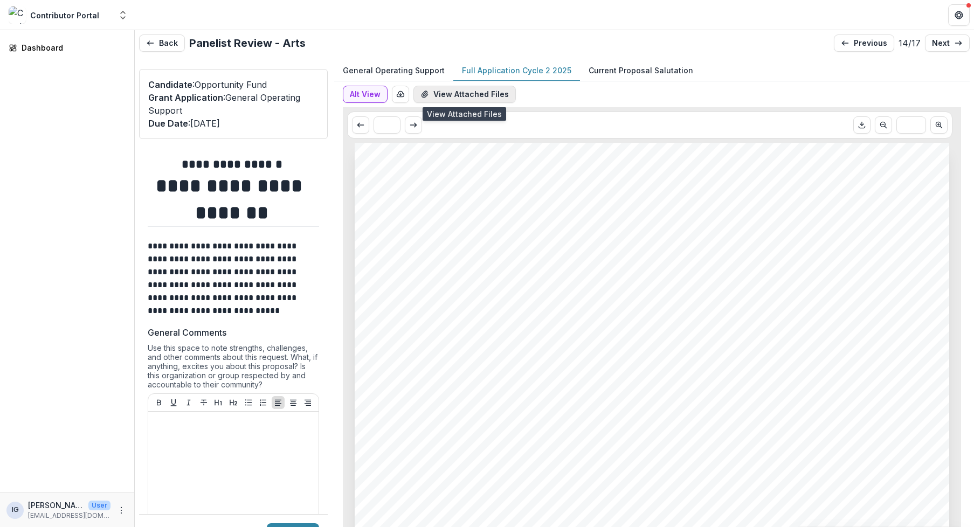
click at [441, 97] on button "View Attached Files" at bounding box center [464, 94] width 102 height 17
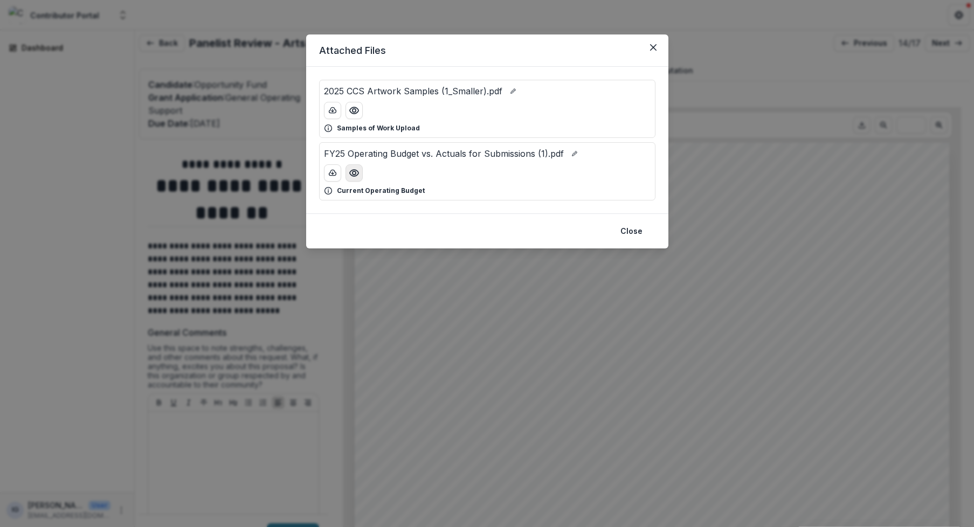
click at [352, 172] on icon "Preview FY25 Operating Budget vs. Actuals for Submissions (1).pdf" at bounding box center [354, 173] width 11 height 11
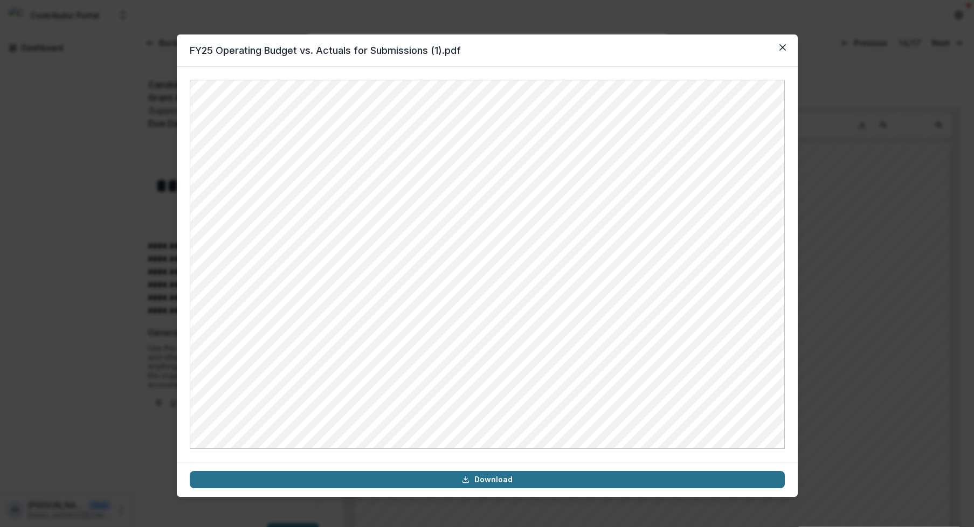
click at [468, 482] on icon at bounding box center [465, 482] width 6 height 2
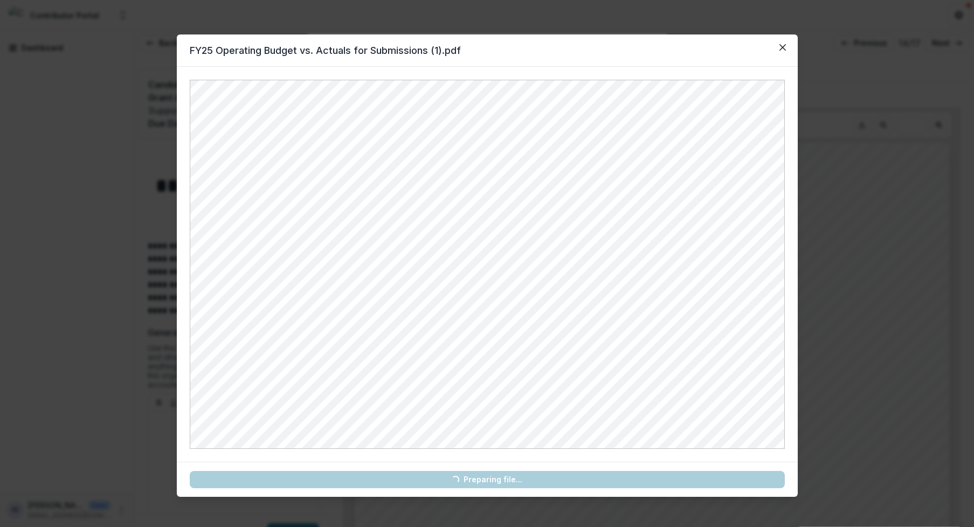
click at [469, 482] on link "Loading... Preparing file..." at bounding box center [487, 479] width 595 height 17
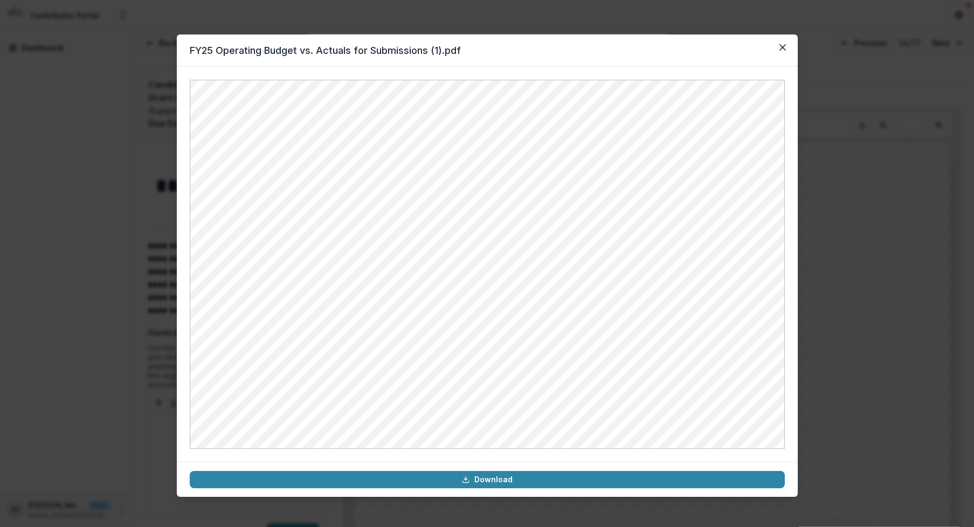
drag, startPoint x: 681, startPoint y: 57, endPoint x: 673, endPoint y: 54, distance: 8.5
click at [681, 57] on header "FY25 Operating Budget vs. Actuals for Submissions (1).pdf" at bounding box center [487, 50] width 621 height 32
click at [782, 44] on button "Close" at bounding box center [782, 47] width 17 height 17
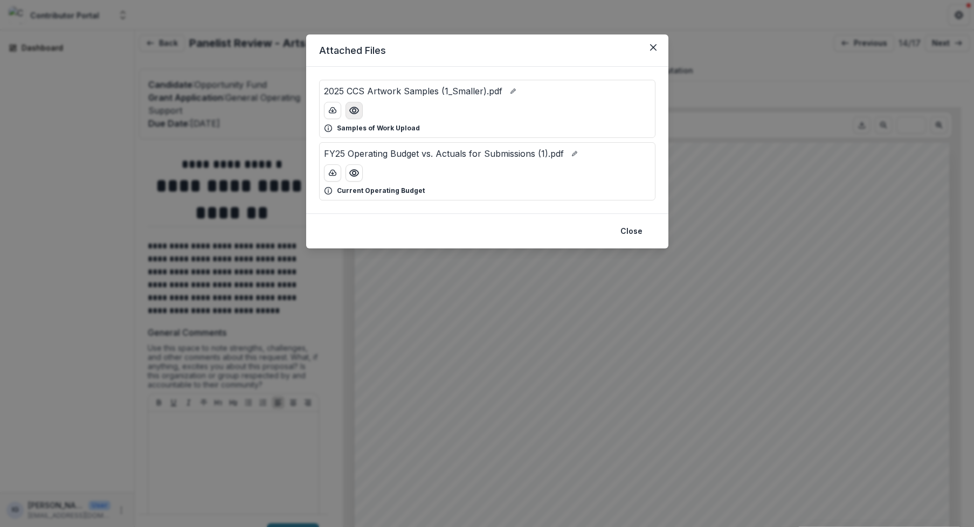
click at [352, 113] on icon "Preview 2025 CCS Artwork Samples (1_Smaller).pdf" at bounding box center [354, 110] width 11 height 11
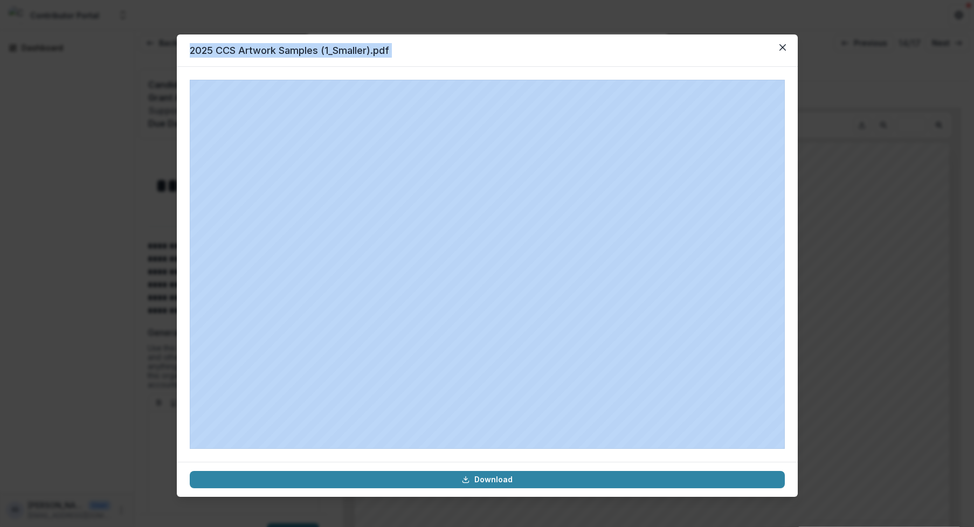
drag, startPoint x: 596, startPoint y: 43, endPoint x: 542, endPoint y: 46, distance: 54.0
click at [506, 75] on section "2025 CCS Artwork Samples (1_Smaller).pdf Download" at bounding box center [487, 265] width 621 height 462
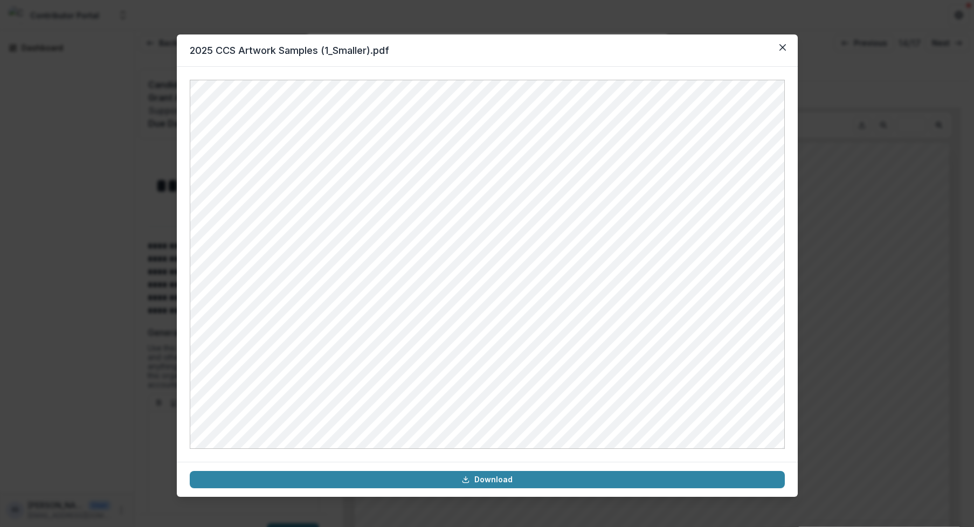
click at [572, 19] on div "2025 CCS Artwork Samples (1_Smaller).pdf Download" at bounding box center [487, 263] width 974 height 527
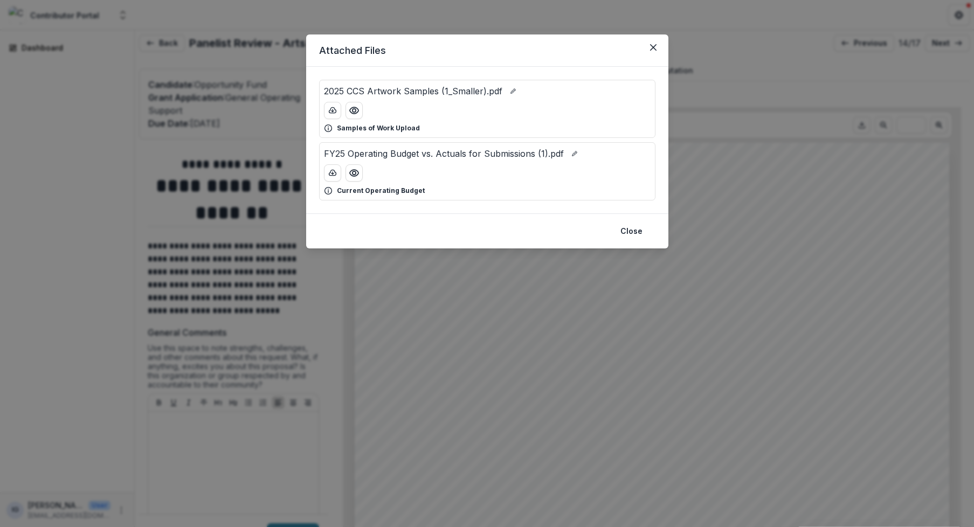
drag, startPoint x: 798, startPoint y: 287, endPoint x: 789, endPoint y: 275, distance: 14.7
click at [798, 286] on div "Attached Files 2025 CCS Artwork Samples (1_Smaller).pdf Samples of Work Upload …" at bounding box center [487, 263] width 974 height 527
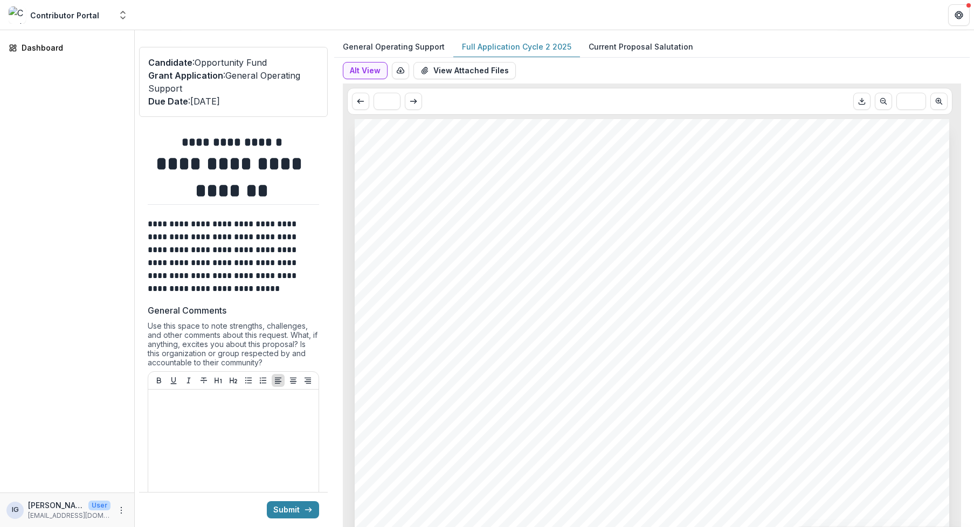
scroll to position [4, 0]
click at [502, 47] on p "Full Application Cycle 2 2025" at bounding box center [516, 43] width 109 height 11
click at [376, 72] on button "Alt View" at bounding box center [365, 69] width 45 height 17
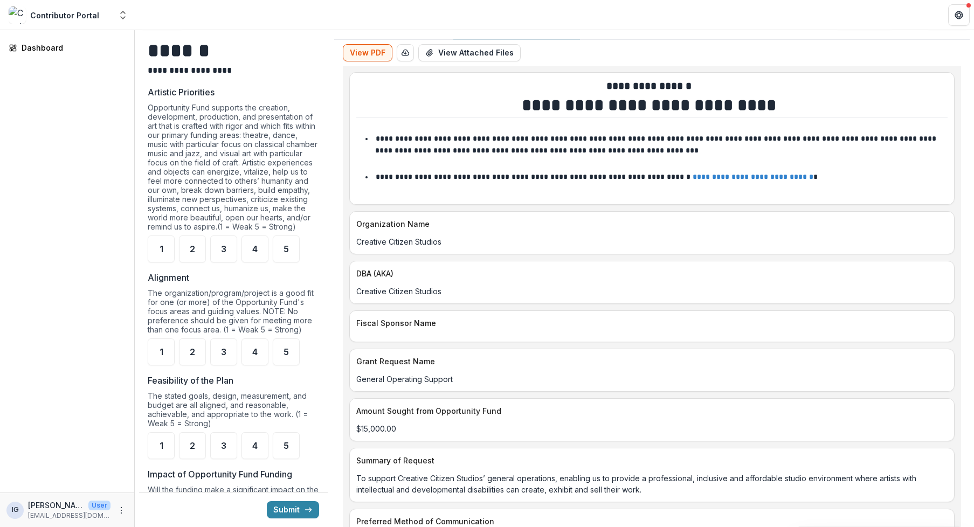
scroll to position [554, 0]
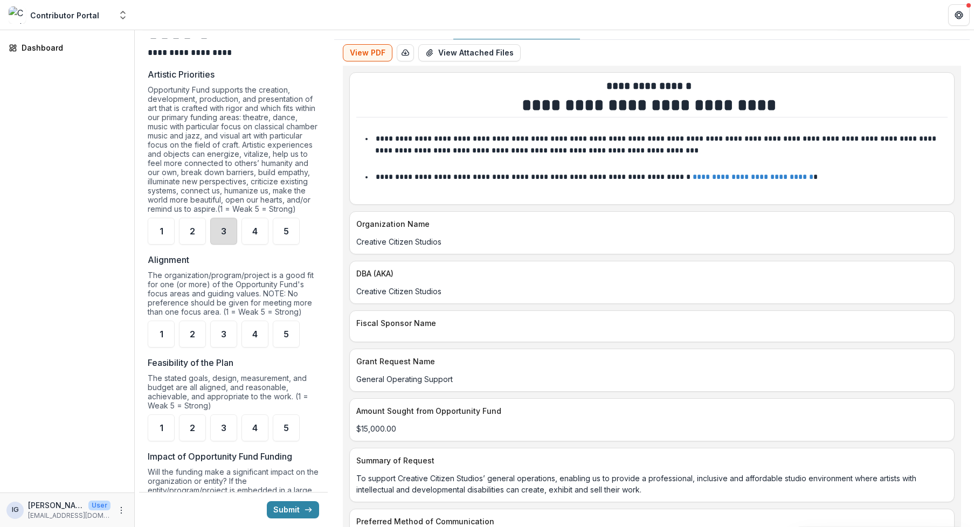
click at [227, 237] on div "3" at bounding box center [223, 231] width 27 height 27
click at [224, 339] on span "3" at bounding box center [223, 334] width 5 height 9
click at [255, 432] on span "4" at bounding box center [254, 428] width 5 height 9
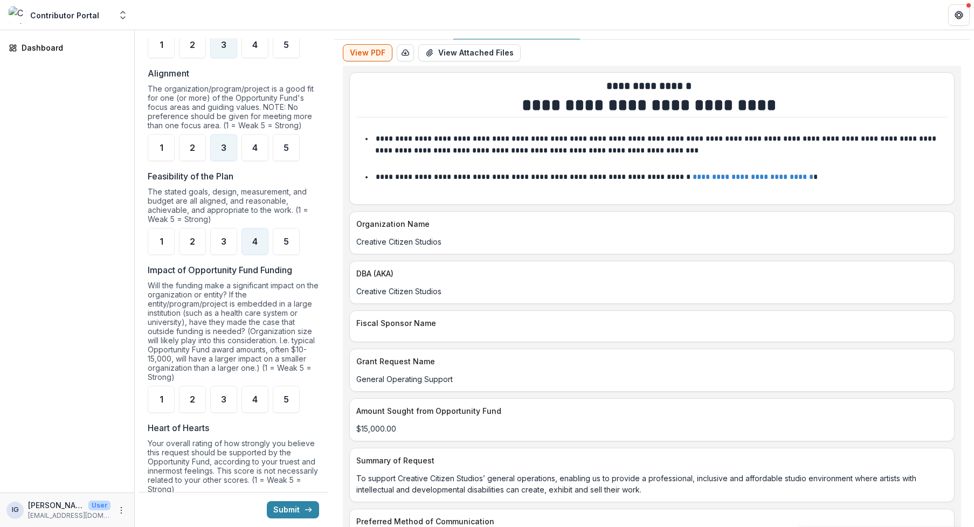
scroll to position [752, 0]
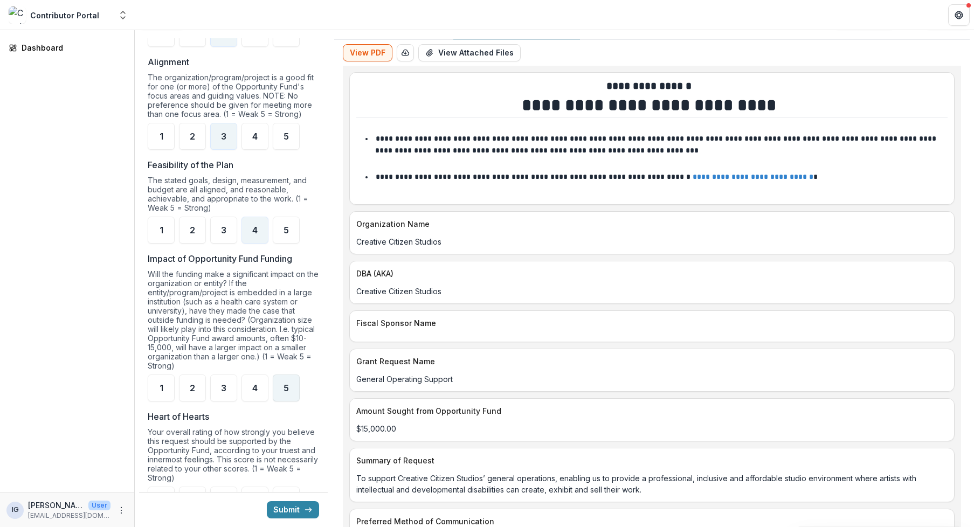
click at [286, 392] on span "5" at bounding box center [286, 388] width 5 height 9
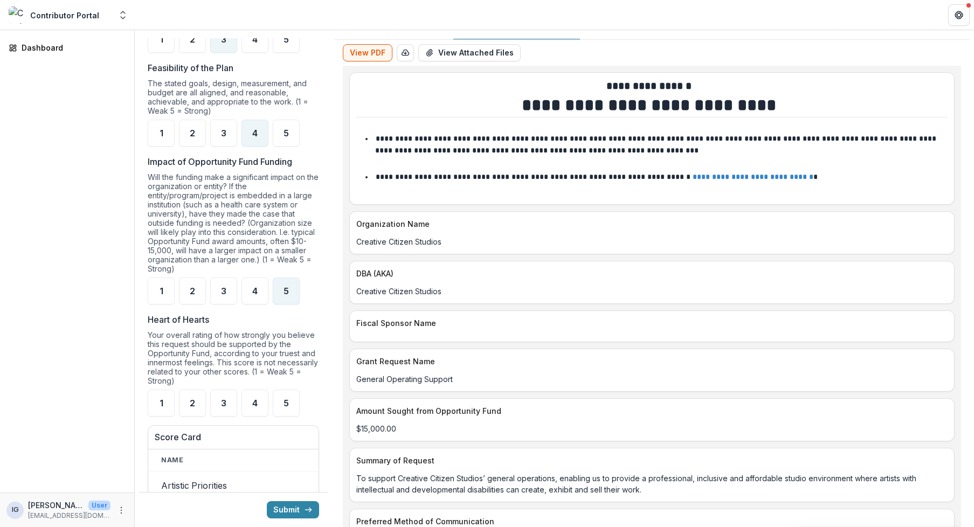
scroll to position [866, 0]
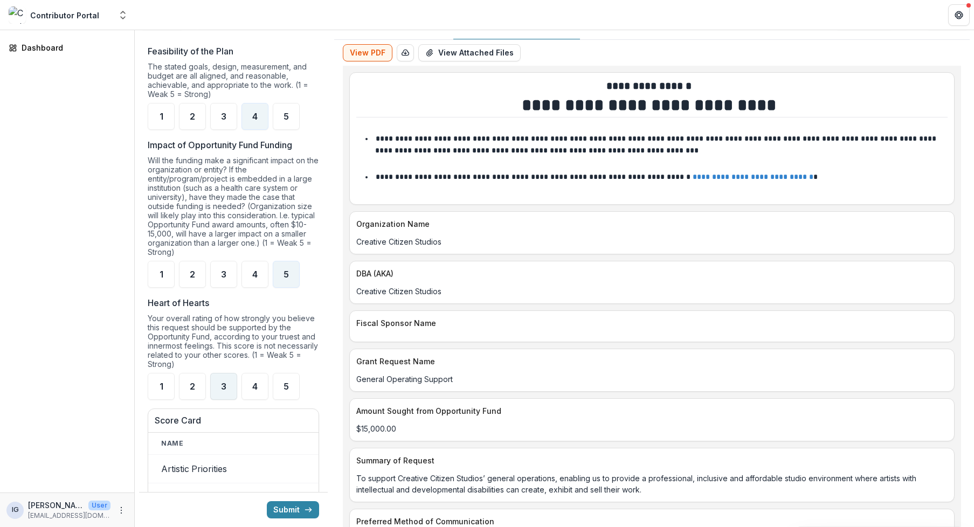
click at [227, 395] on div "3" at bounding box center [223, 386] width 27 height 27
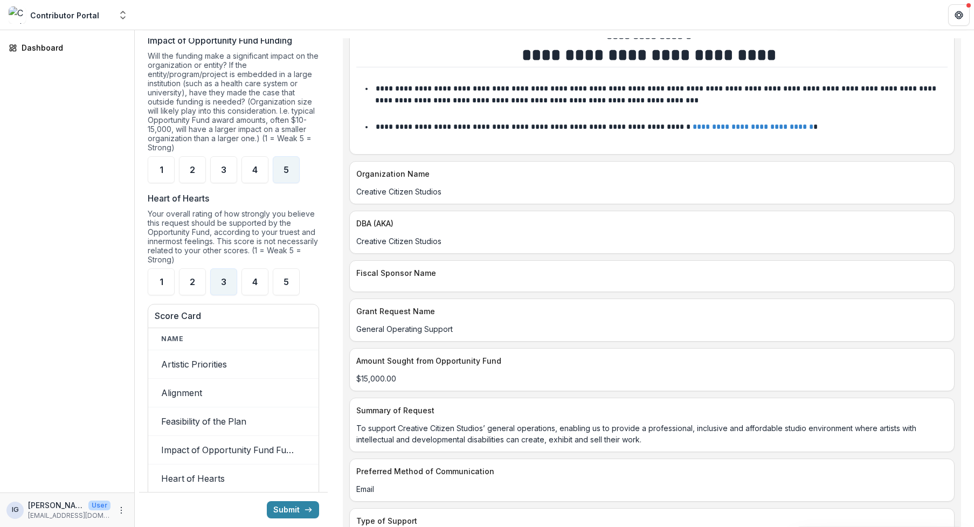
scroll to position [971, 0]
